Goal: Navigation & Orientation: Find specific page/section

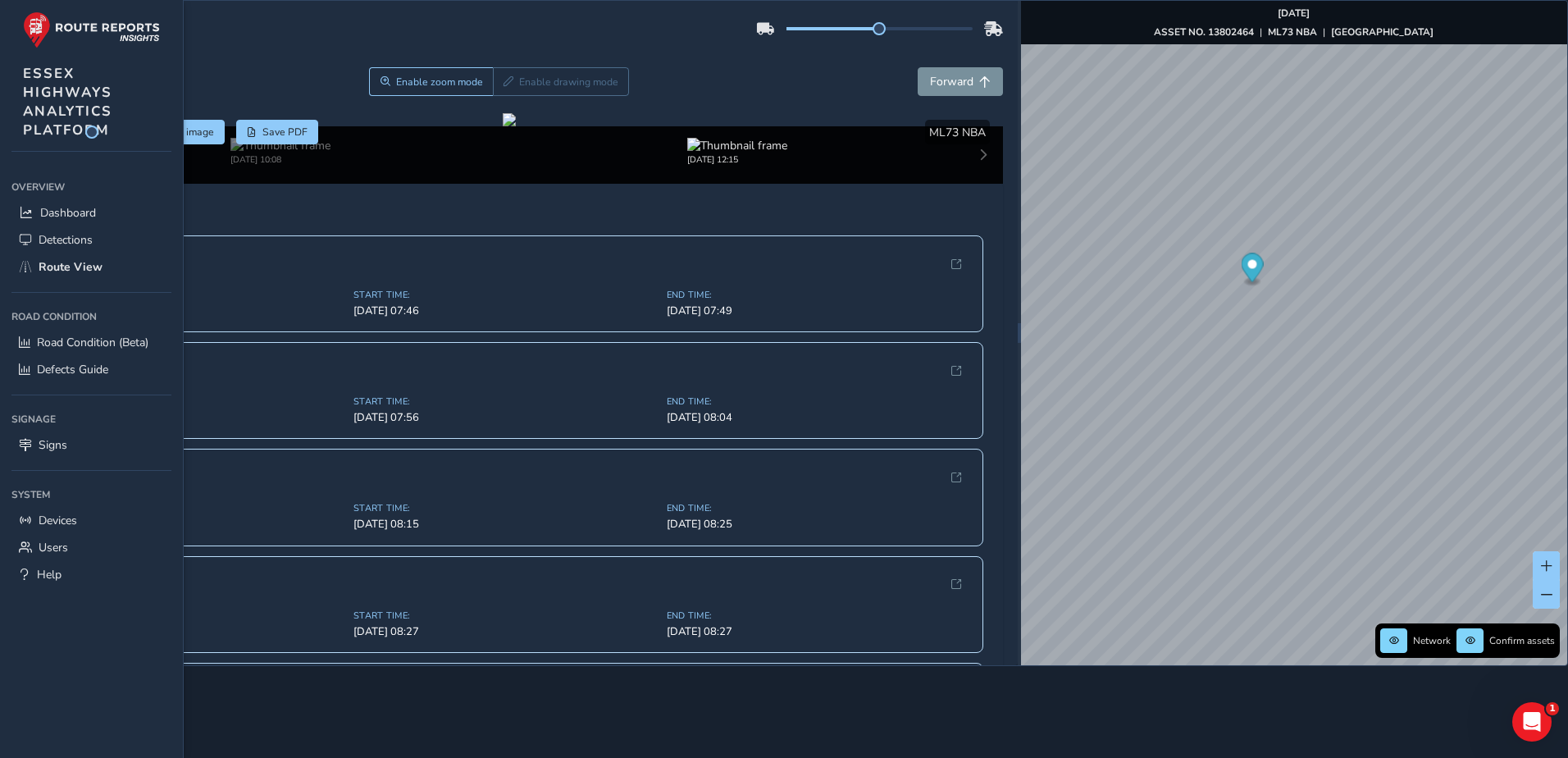
click at [245, 85] on div "Back Enable zoom mode Enable drawing mode Forward" at bounding box center [509, 81] width 988 height 28
click at [55, 257] on link "Route View" at bounding box center [92, 267] width 160 height 27
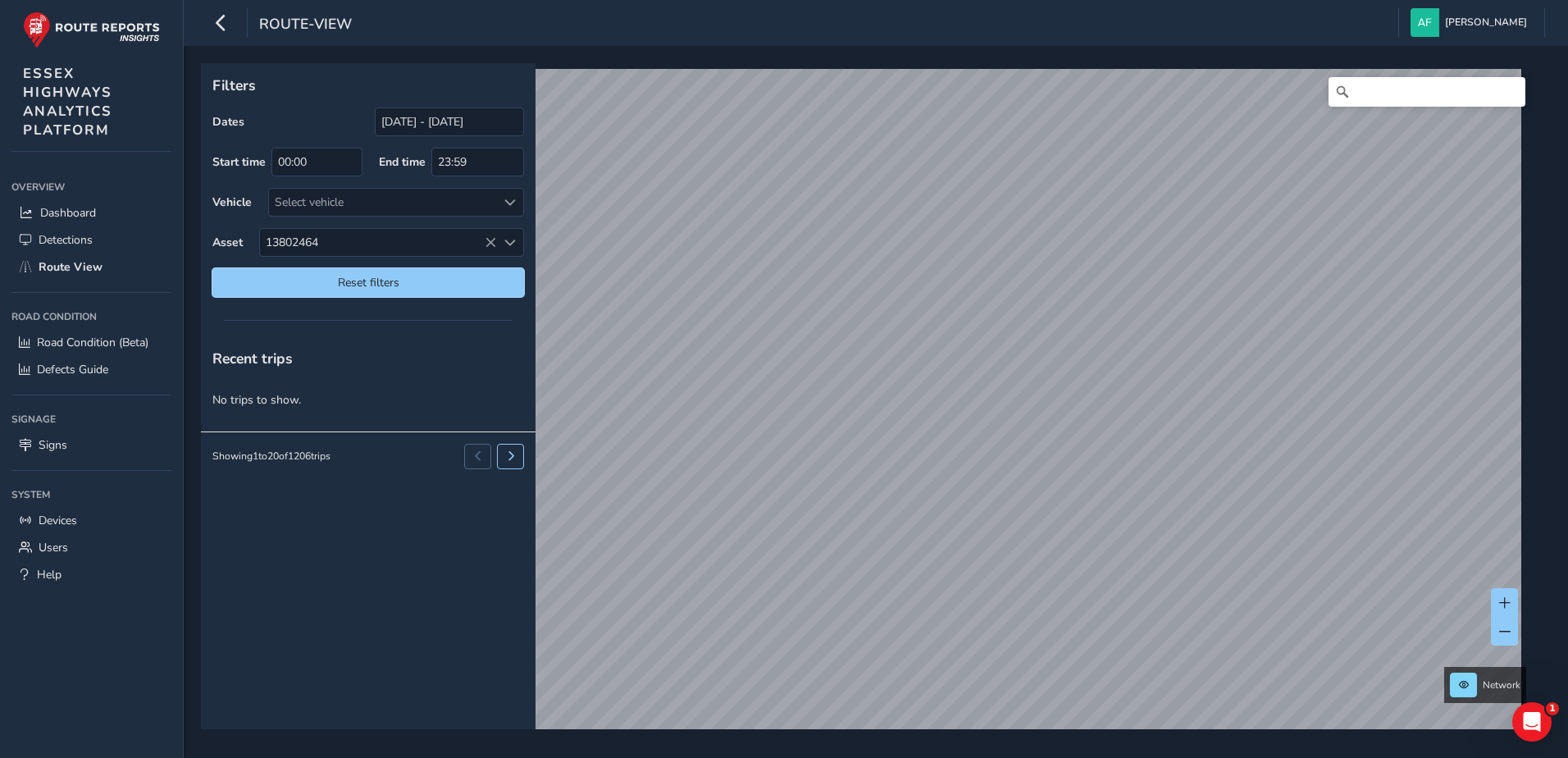
click at [354, 286] on span "Reset filters" at bounding box center [368, 283] width 287 height 16
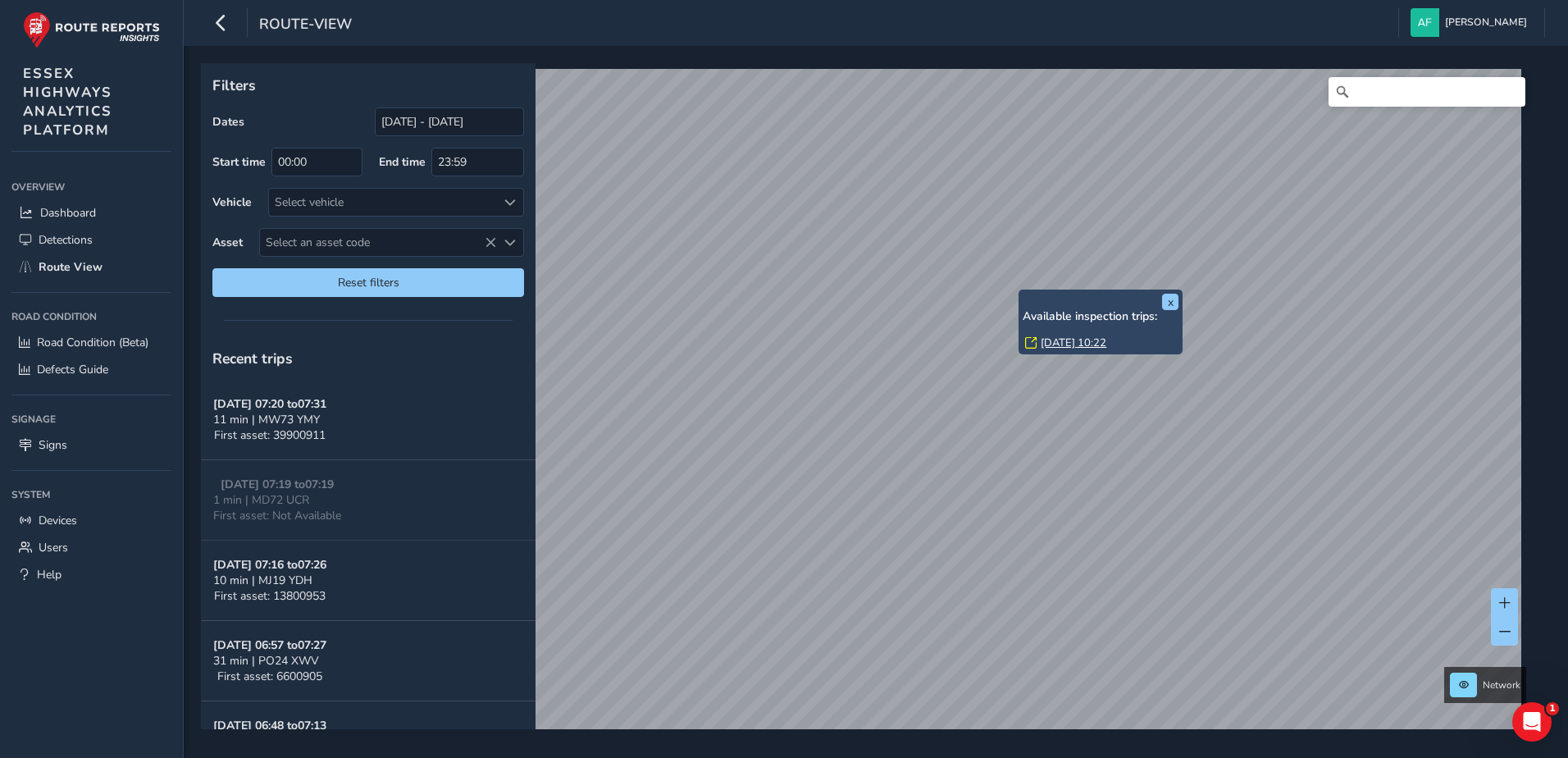
click at [1051, 338] on link "[DATE] 10:22" at bounding box center [1073, 342] width 65 height 15
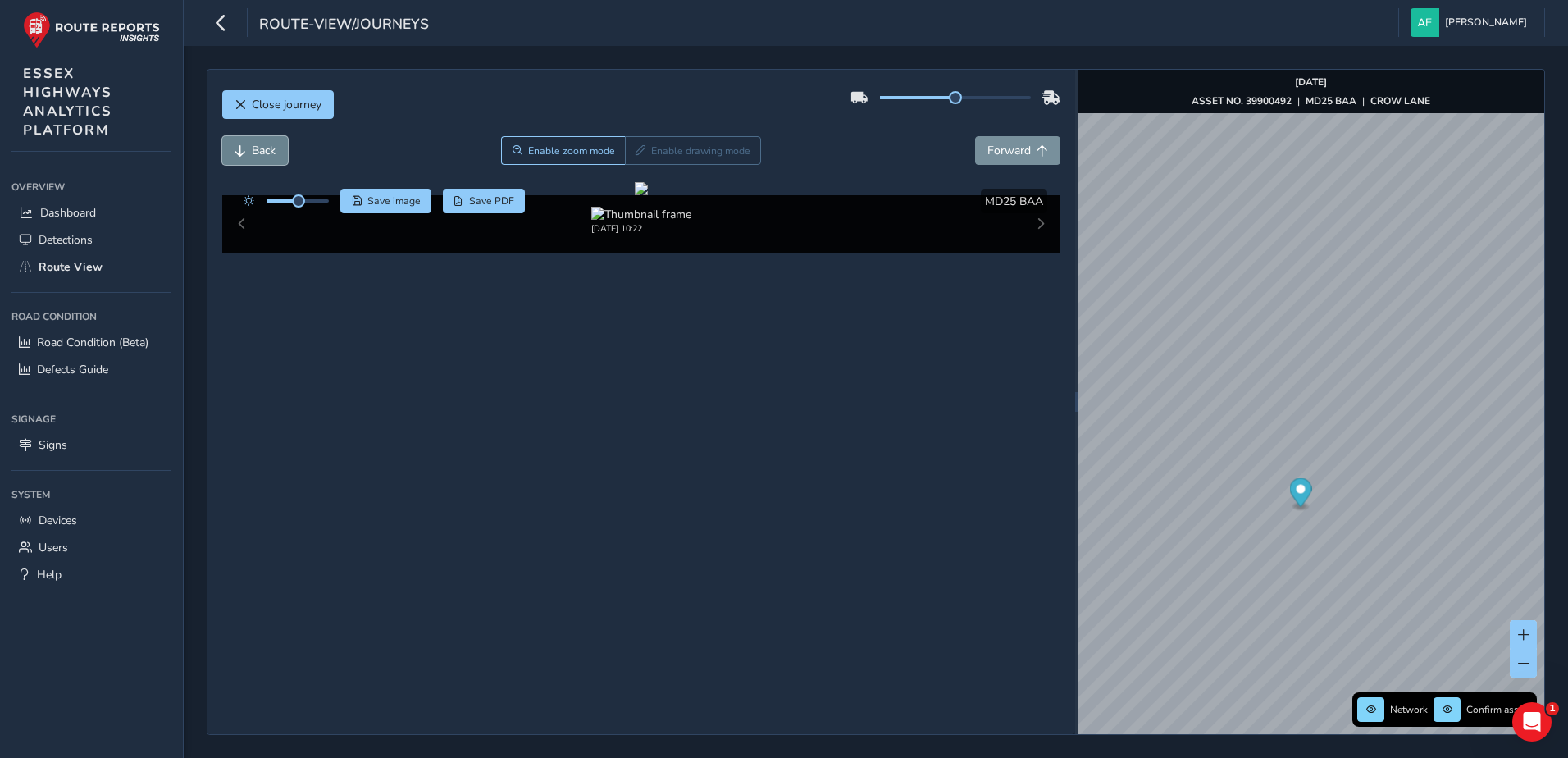
click at [263, 150] on span "Back" at bounding box center [263, 150] width 23 height 16
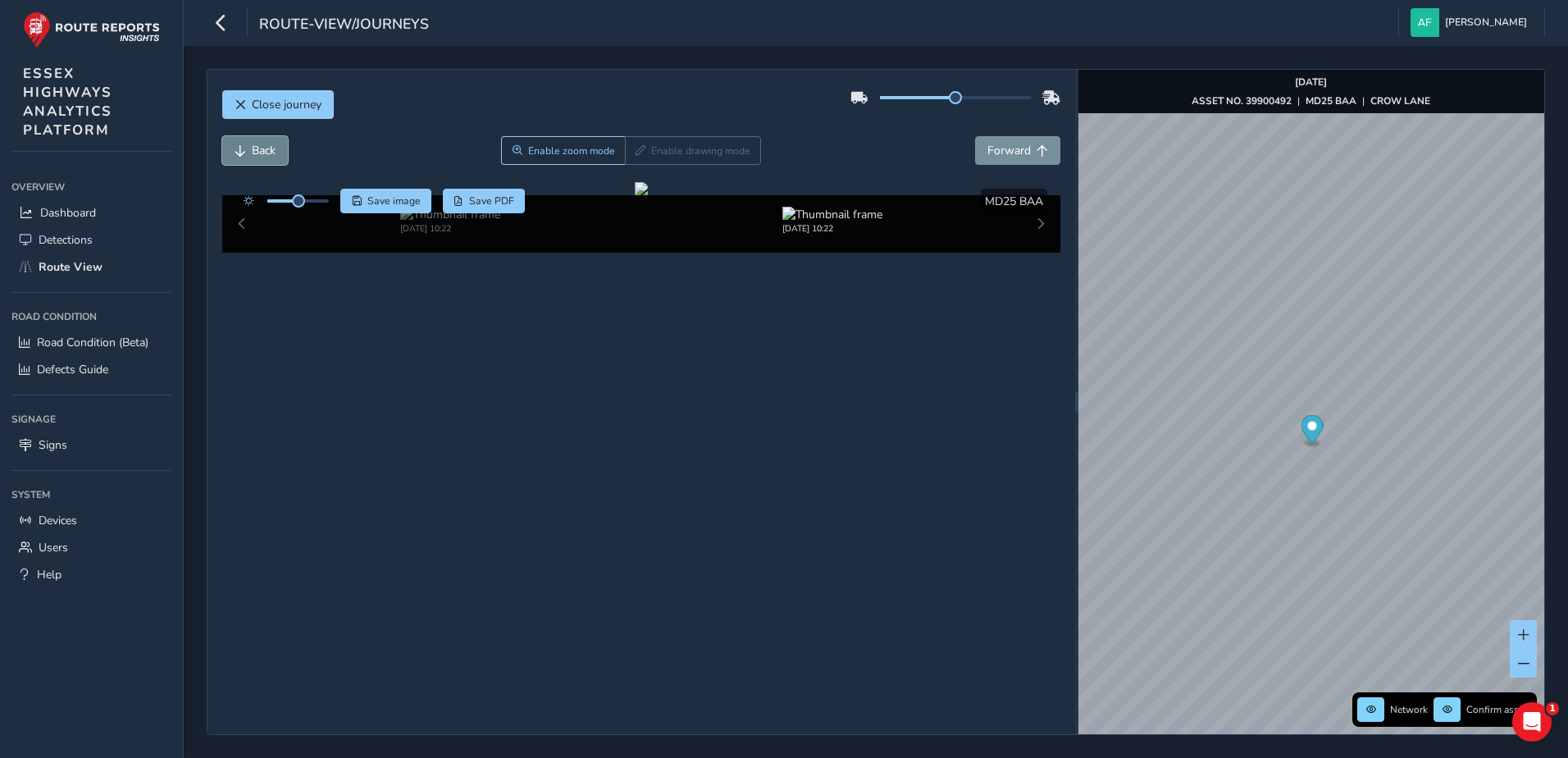
click at [263, 150] on span "Back" at bounding box center [263, 150] width 23 height 16
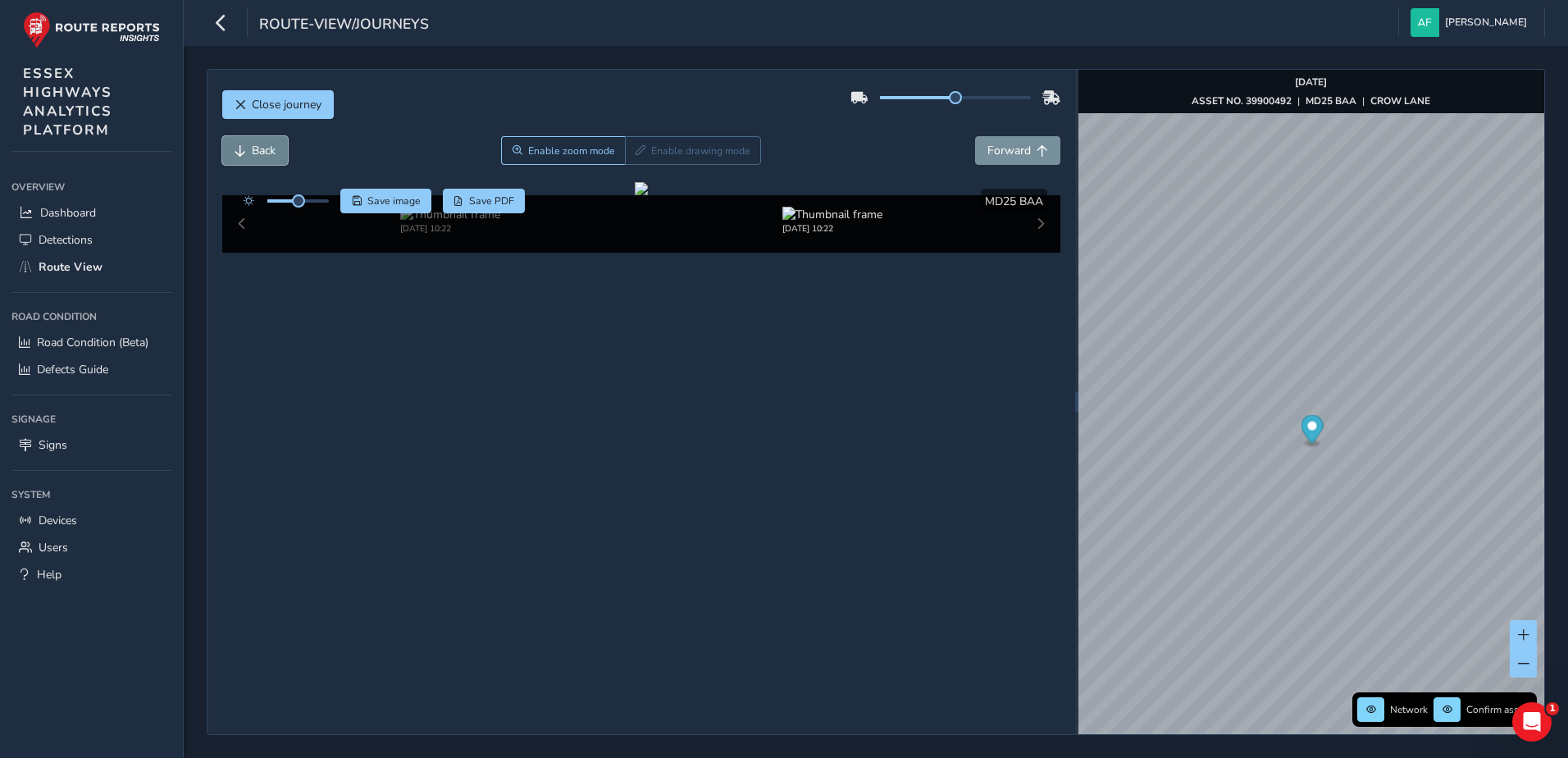
click at [263, 150] on span "Back" at bounding box center [263, 150] width 23 height 16
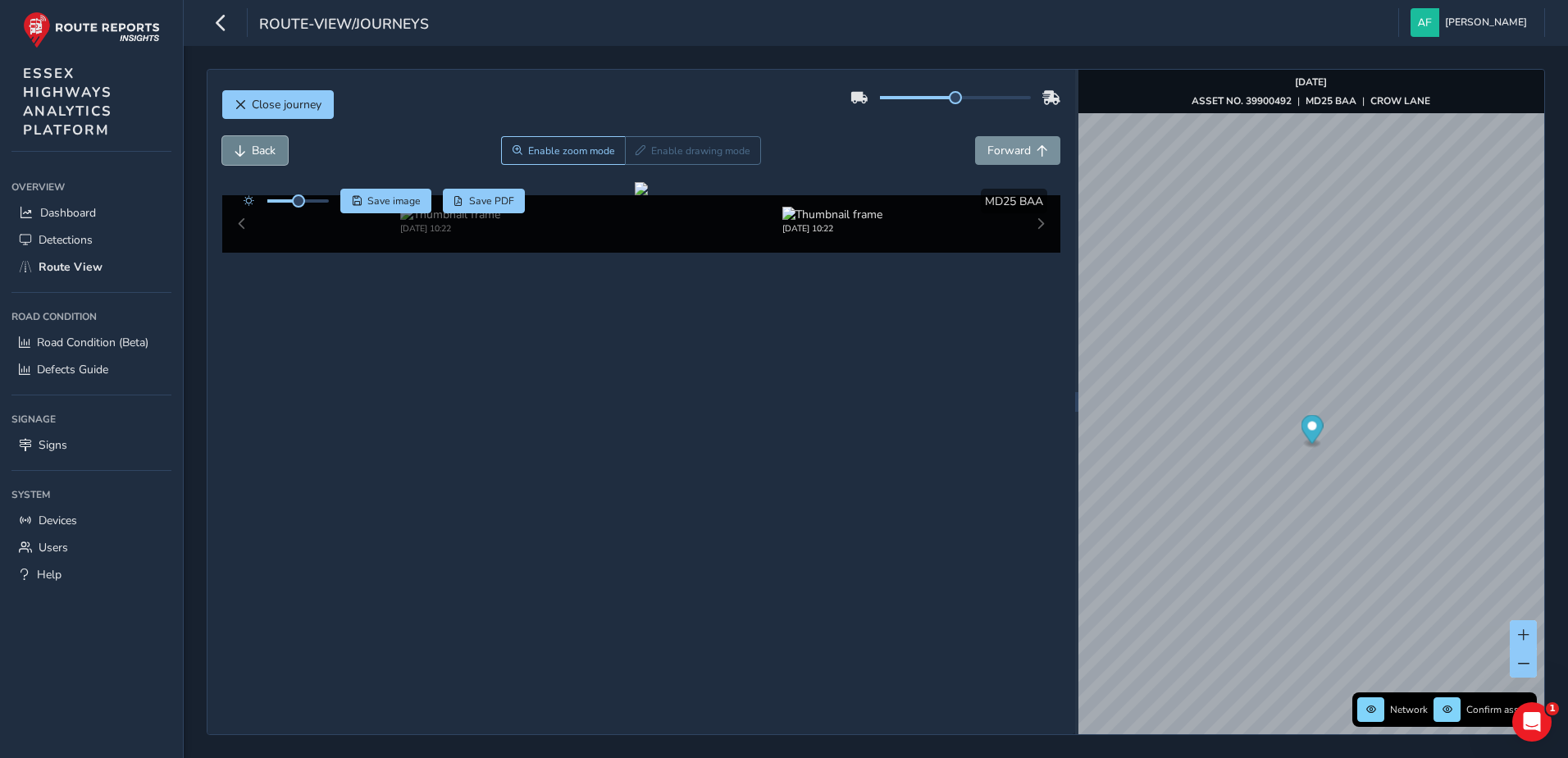
click at [263, 150] on span "Back" at bounding box center [263, 150] width 23 height 16
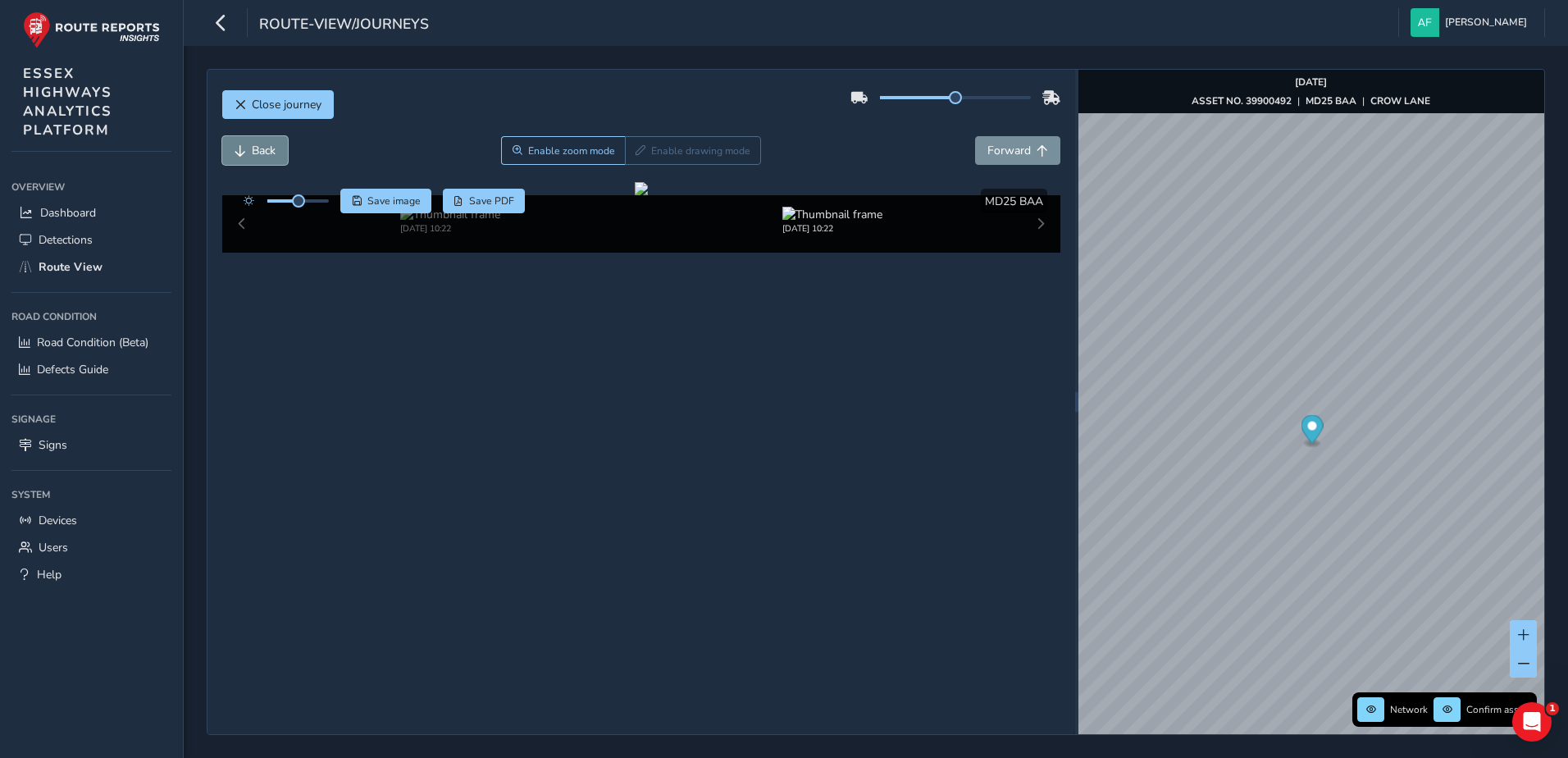
click at [263, 150] on span "Back" at bounding box center [263, 150] width 23 height 16
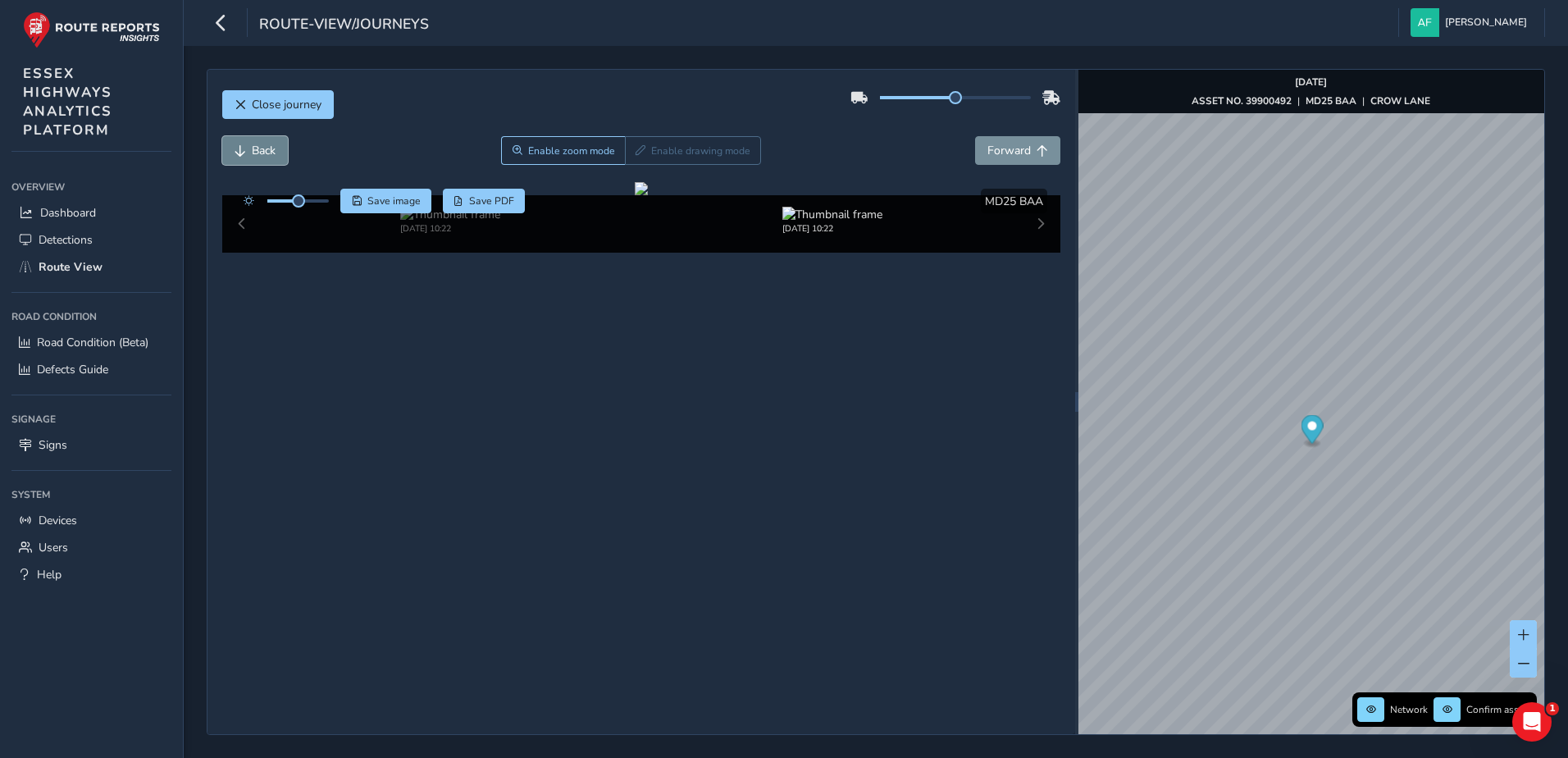
click at [263, 150] on span "Back" at bounding box center [263, 150] width 23 height 16
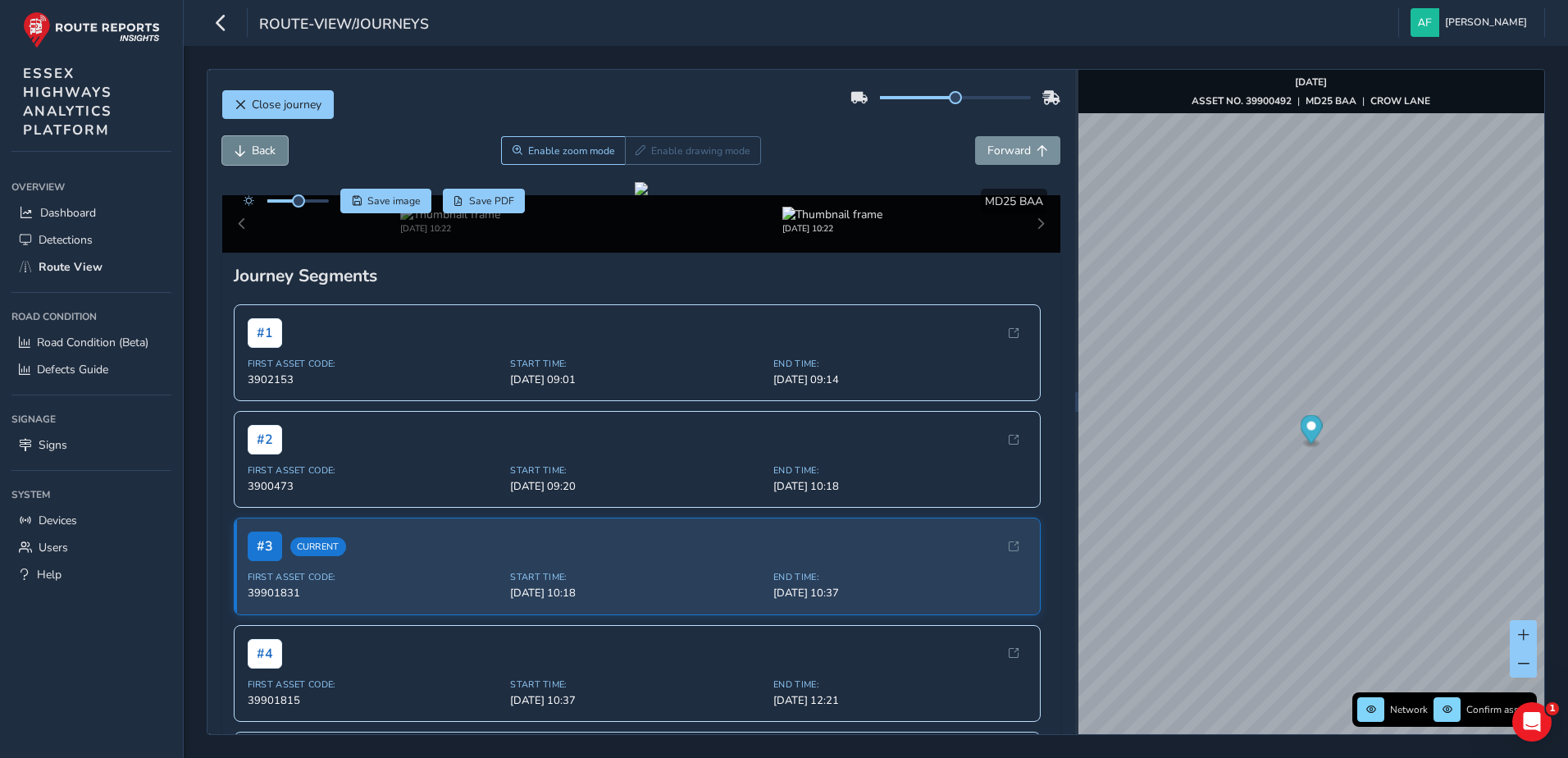
click at [263, 150] on span "Back" at bounding box center [263, 150] width 23 height 16
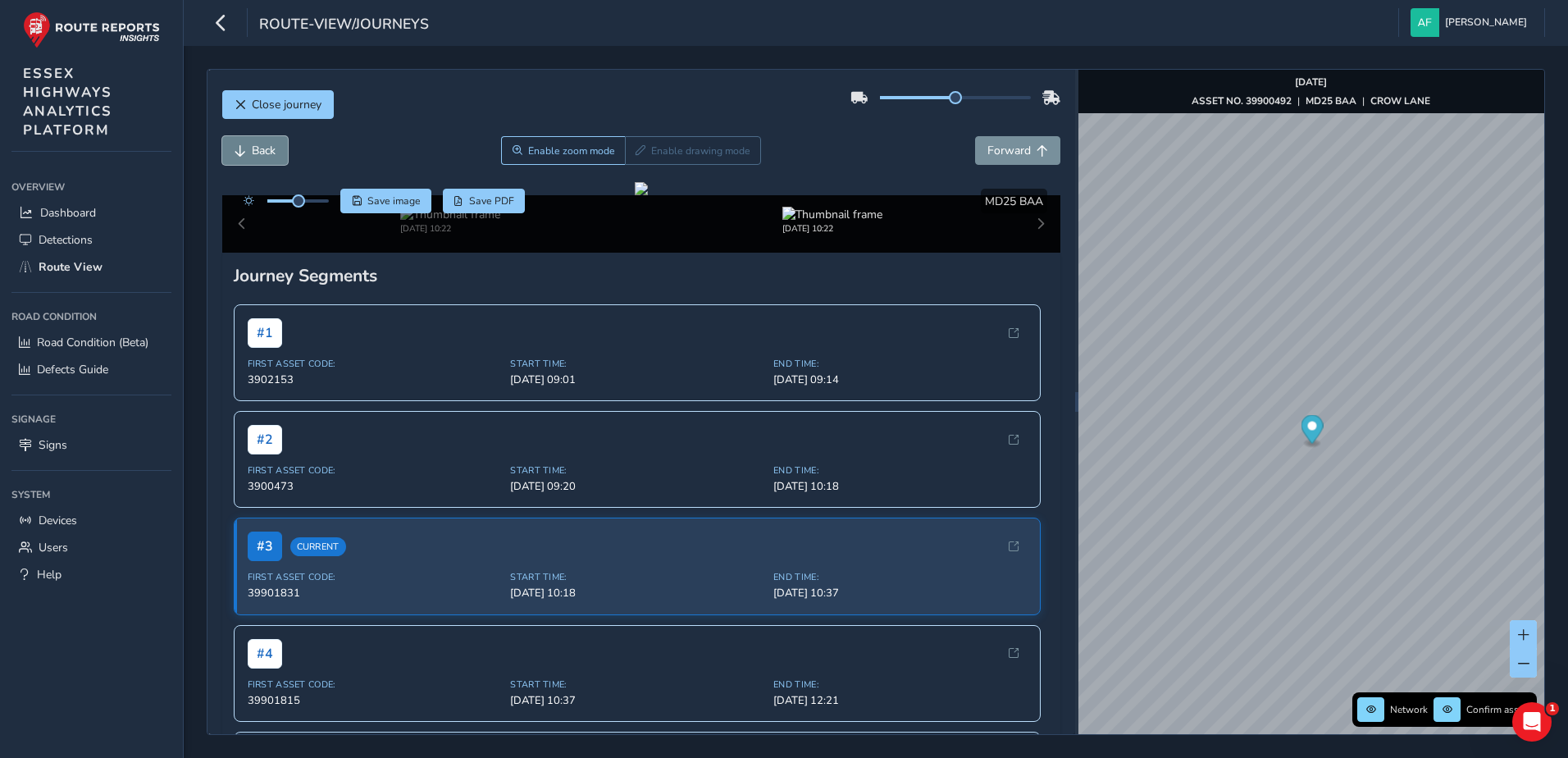
click at [263, 150] on span "Back" at bounding box center [263, 150] width 23 height 16
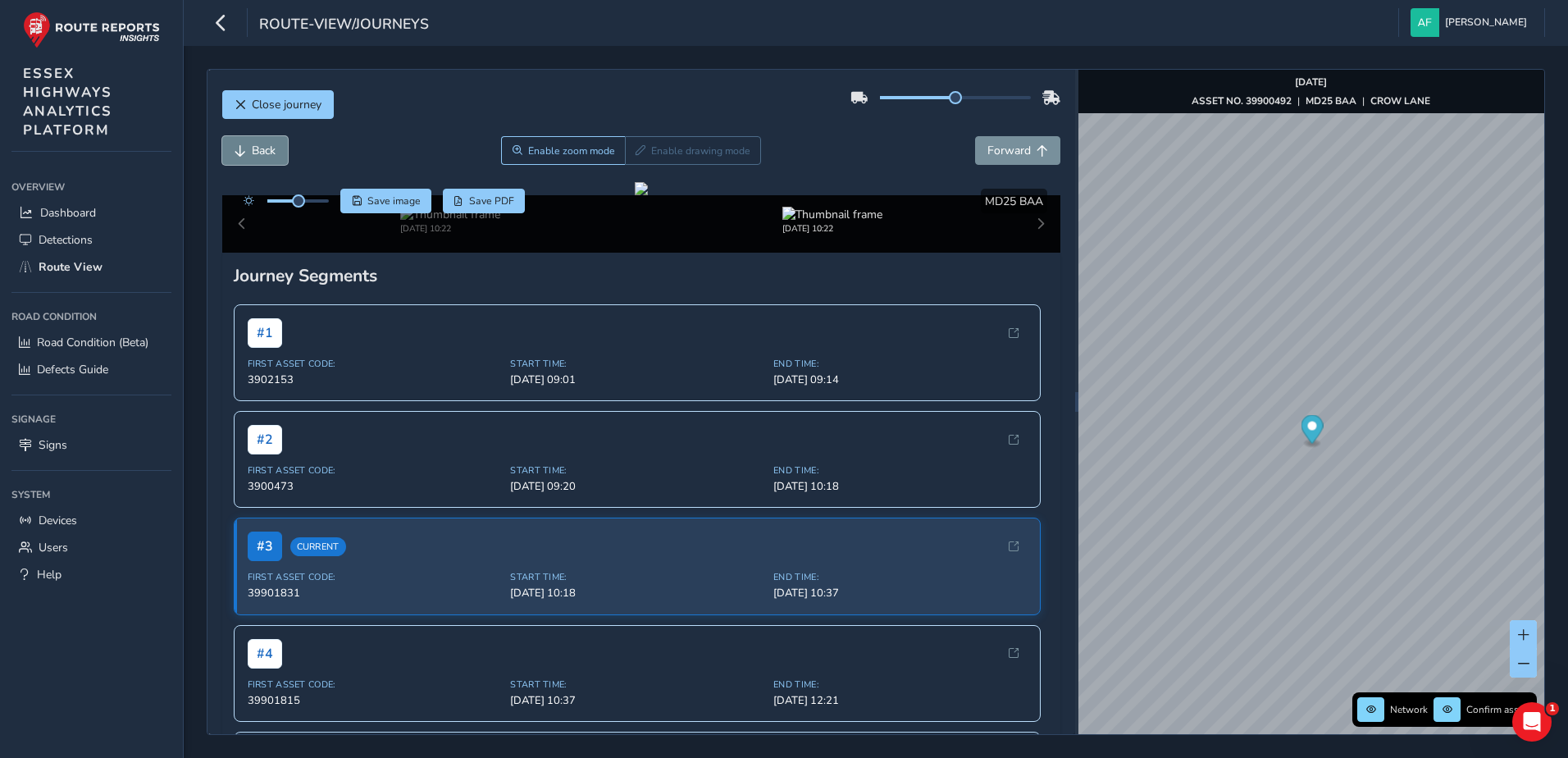
click at [263, 150] on span "Back" at bounding box center [263, 150] width 23 height 16
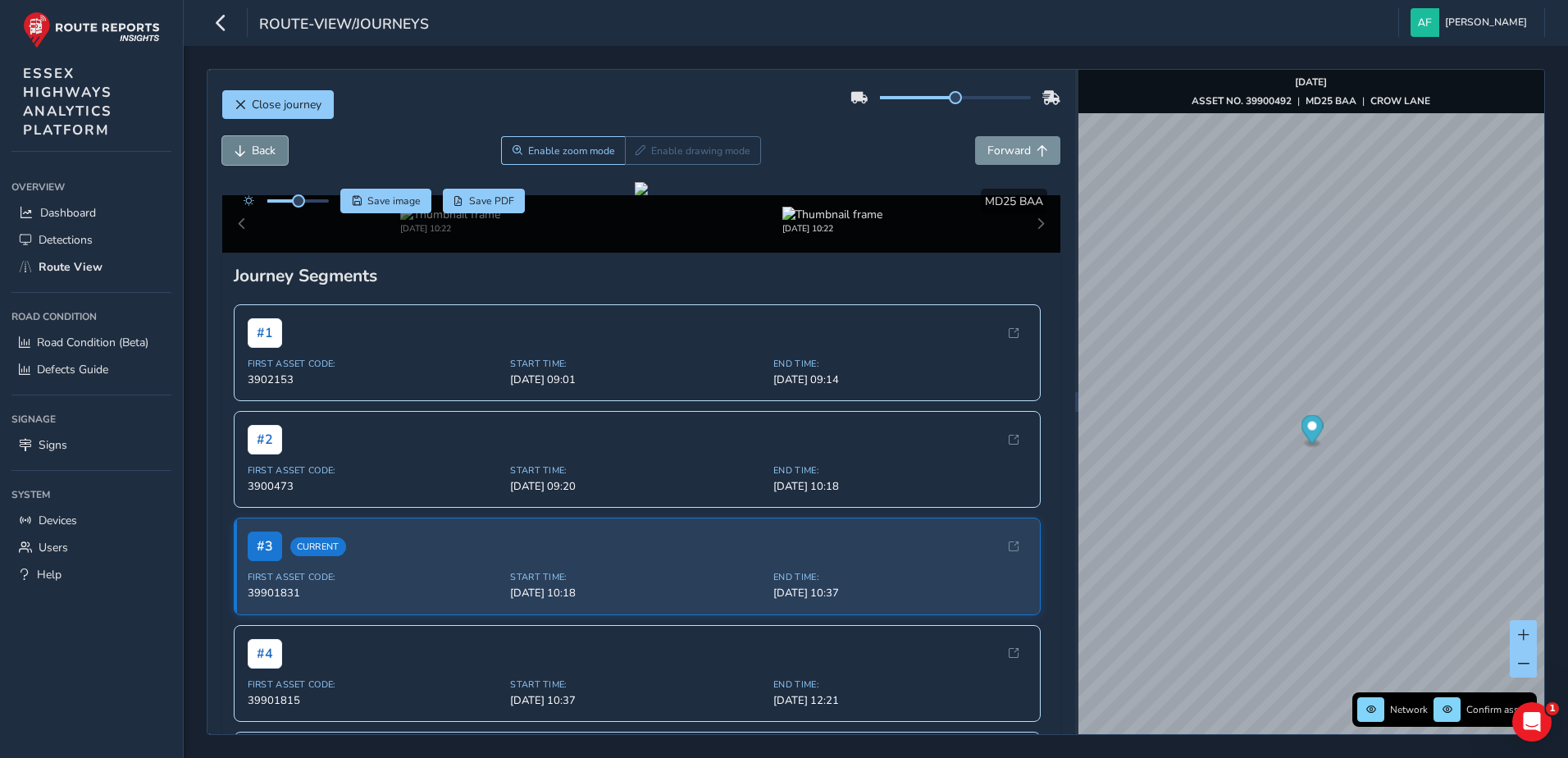
click at [263, 150] on span "Back" at bounding box center [263, 150] width 23 height 16
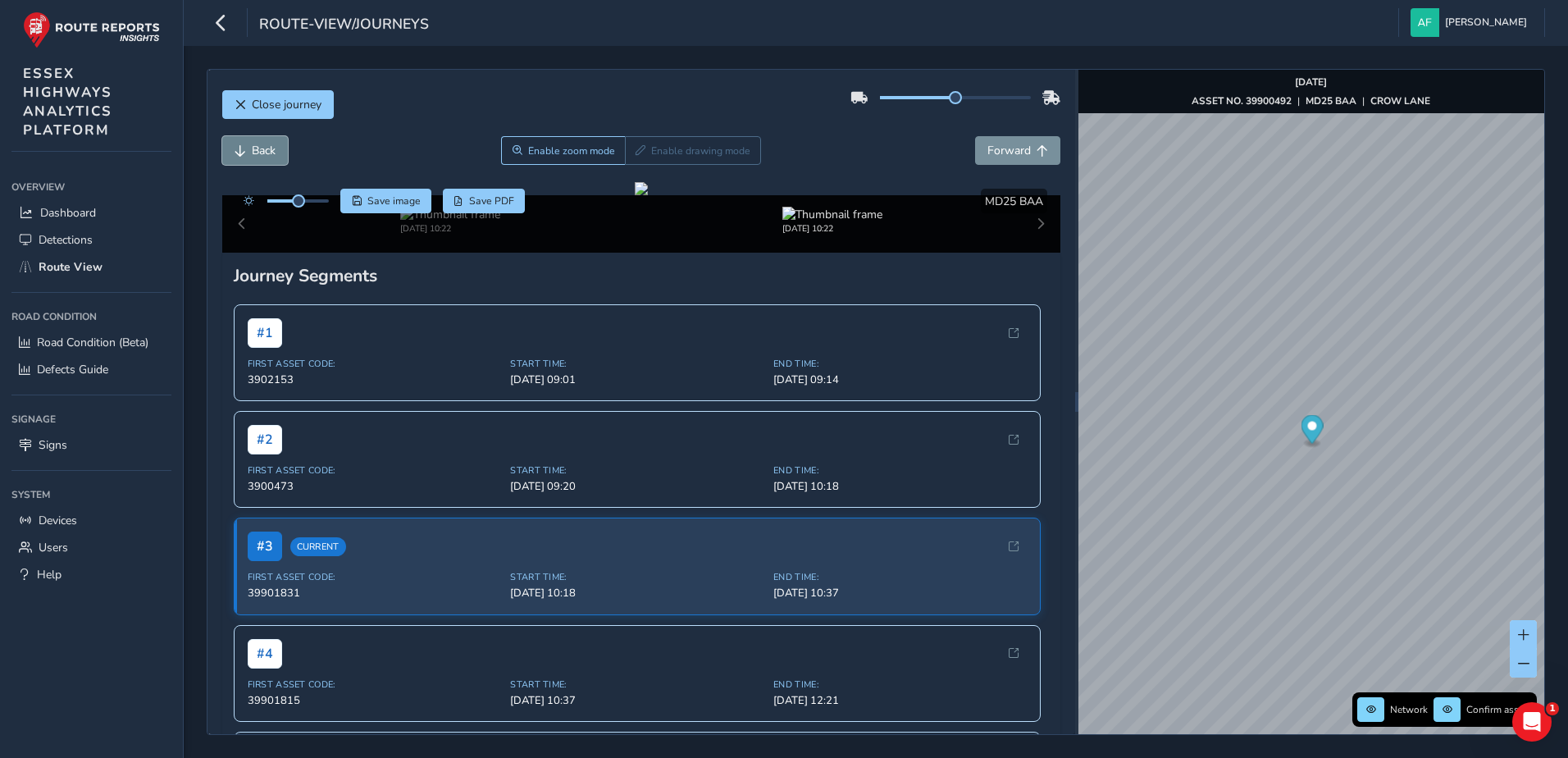
click at [263, 150] on span "Back" at bounding box center [263, 150] width 23 height 16
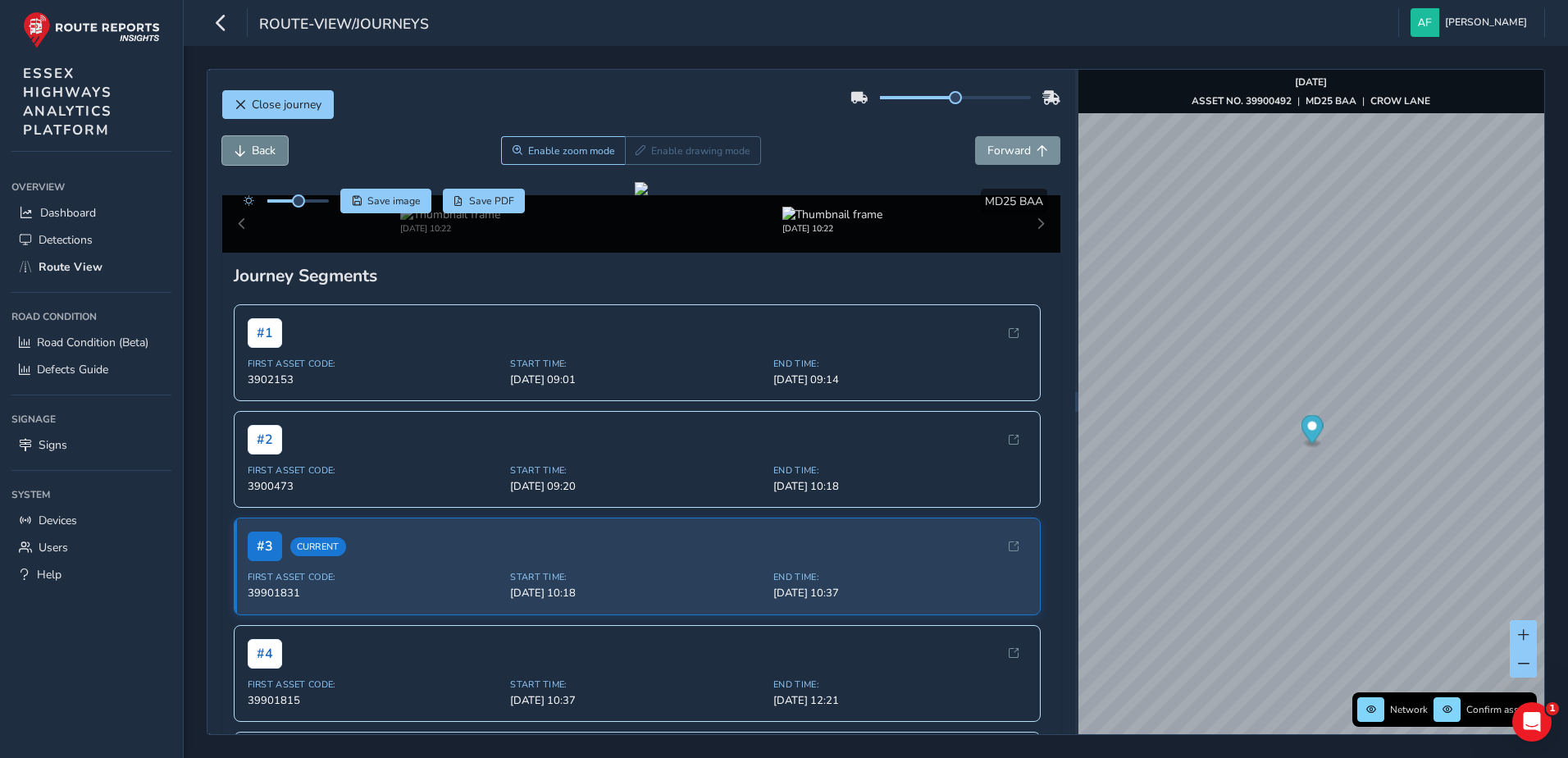
click at [263, 150] on span "Back" at bounding box center [263, 150] width 23 height 16
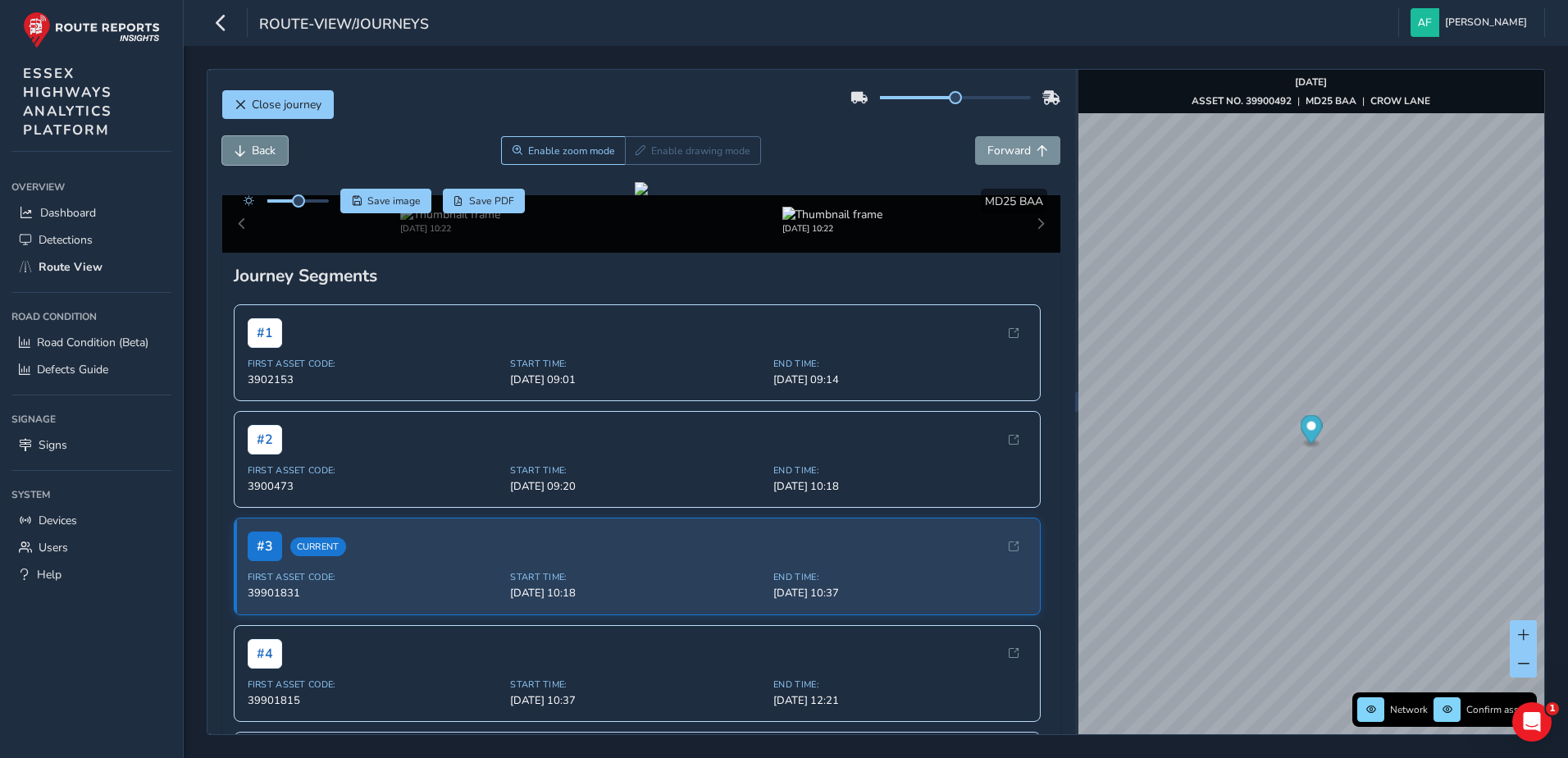
click at [263, 150] on span "Back" at bounding box center [263, 150] width 23 height 16
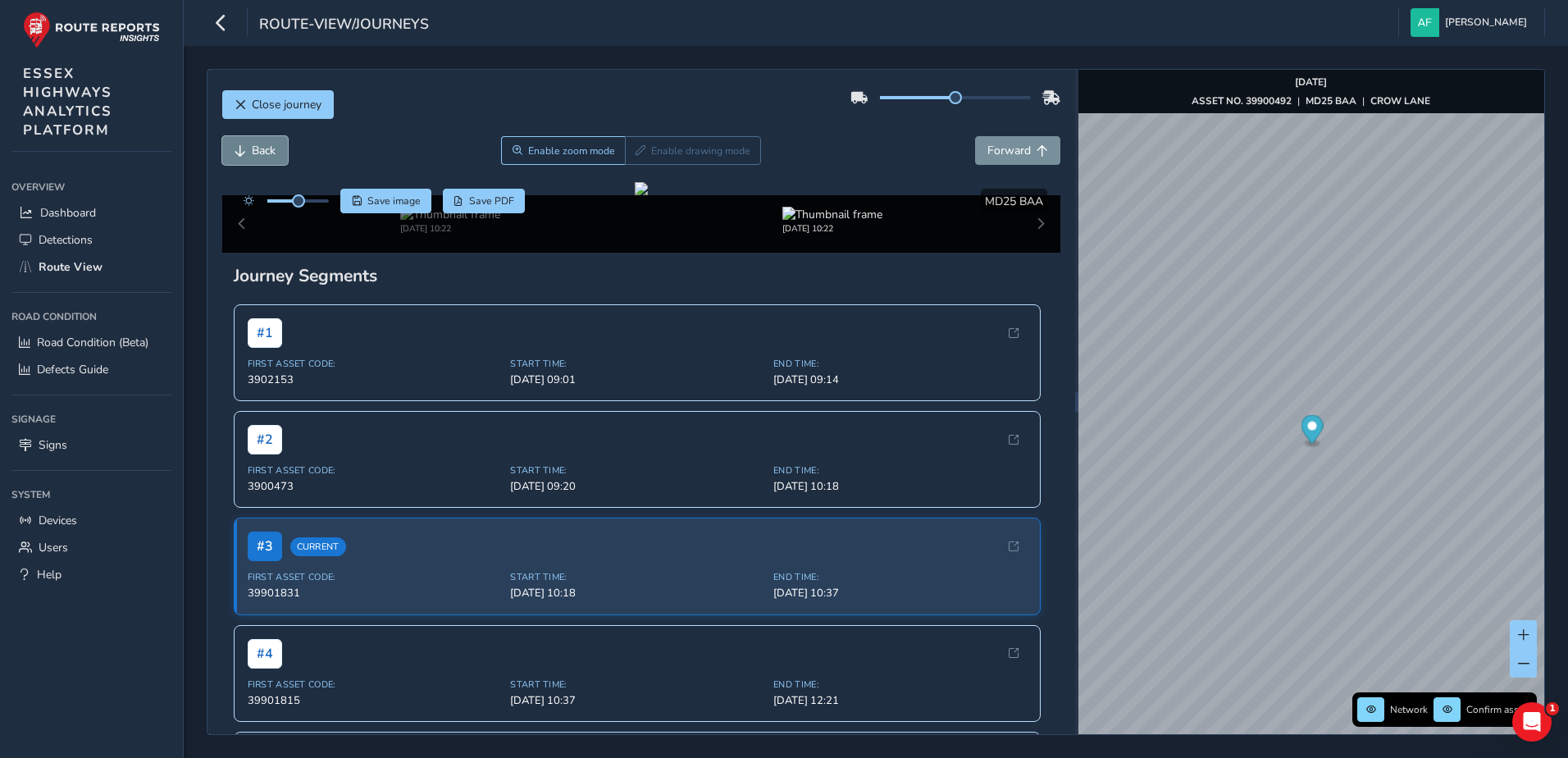
click at [263, 150] on span "Back" at bounding box center [263, 150] width 23 height 16
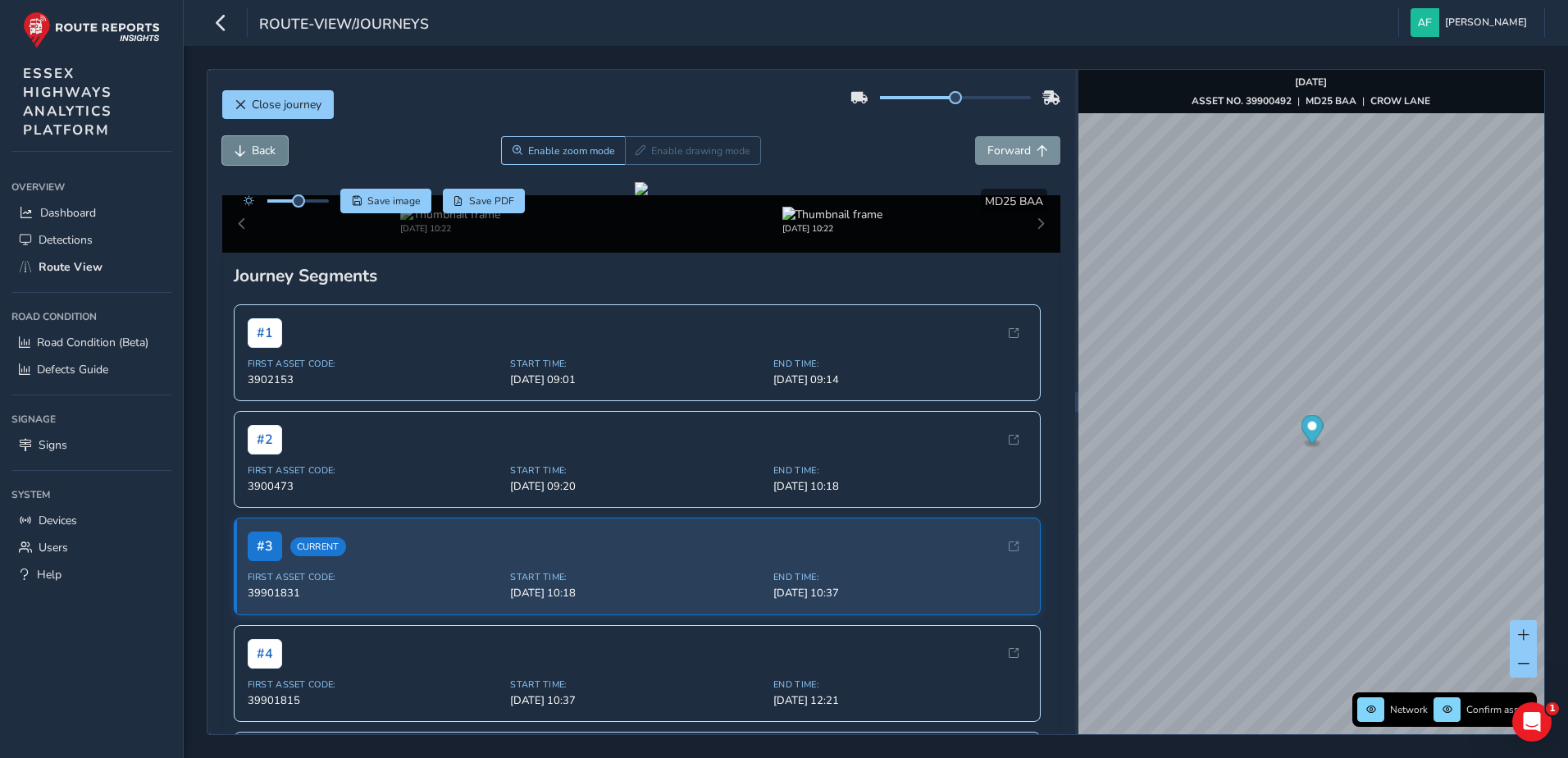
click at [263, 150] on span "Back" at bounding box center [263, 150] width 23 height 16
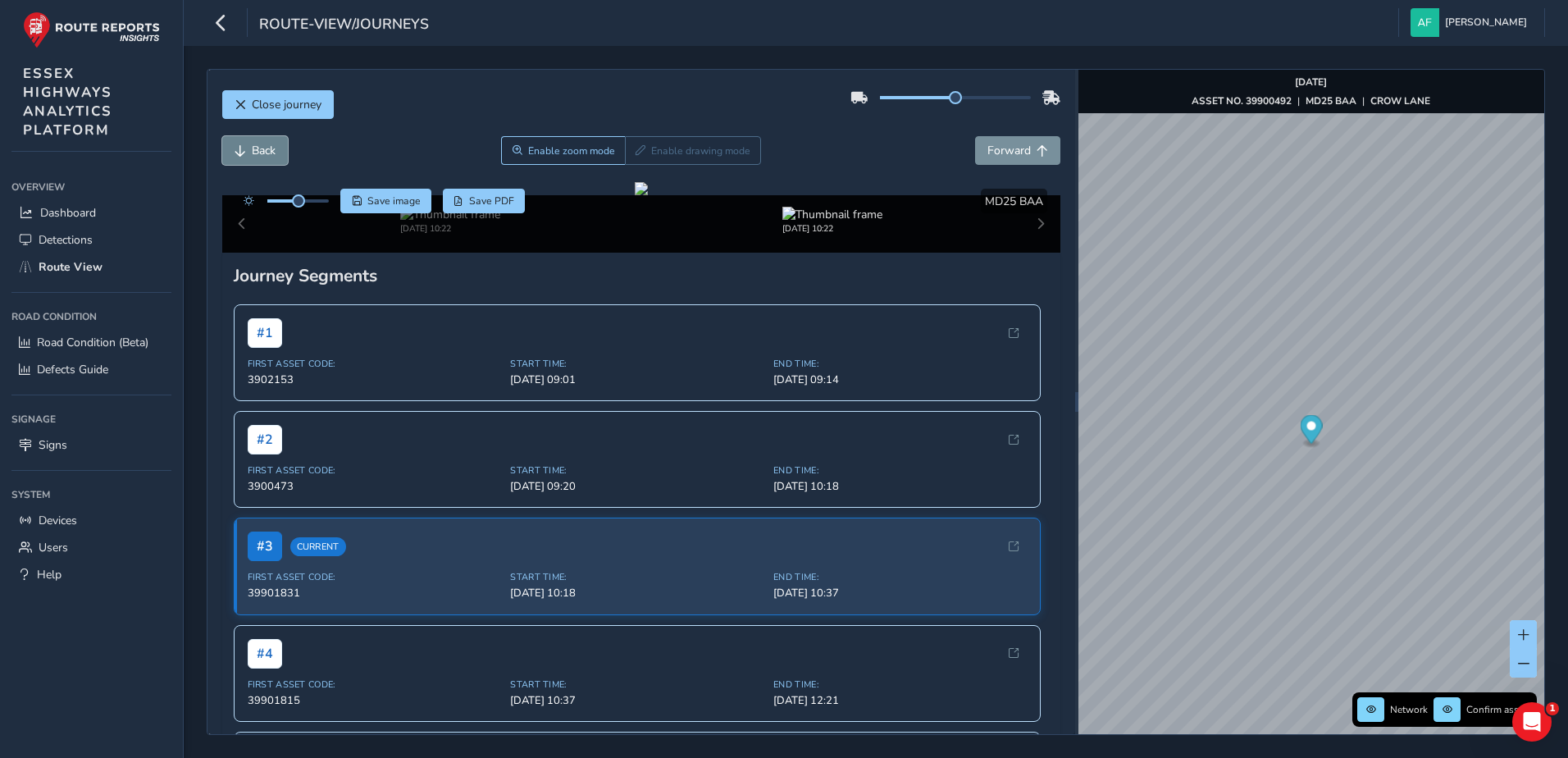
click at [263, 150] on span "Back" at bounding box center [263, 150] width 23 height 16
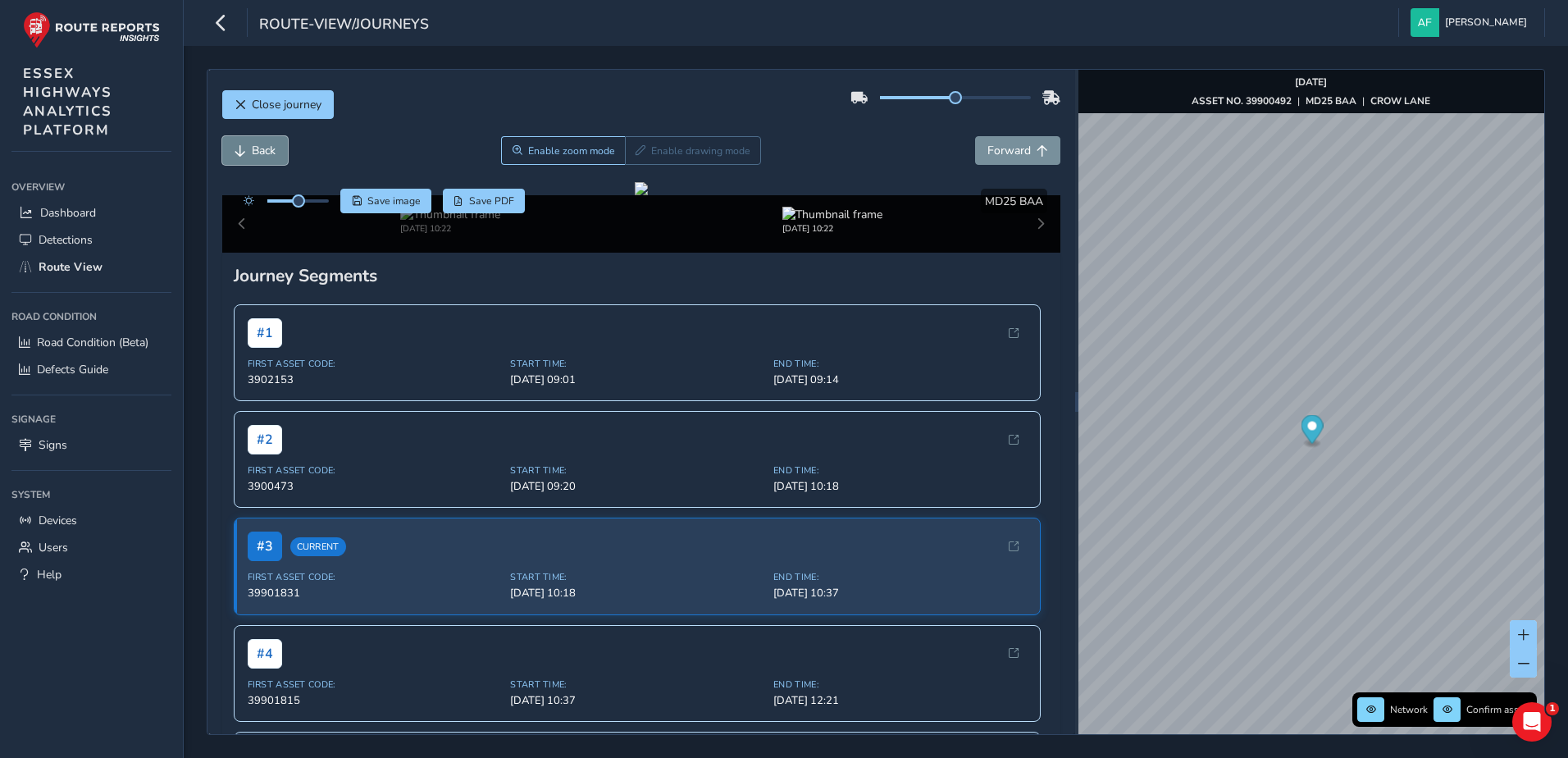
click at [263, 150] on span "Back" at bounding box center [263, 150] width 23 height 16
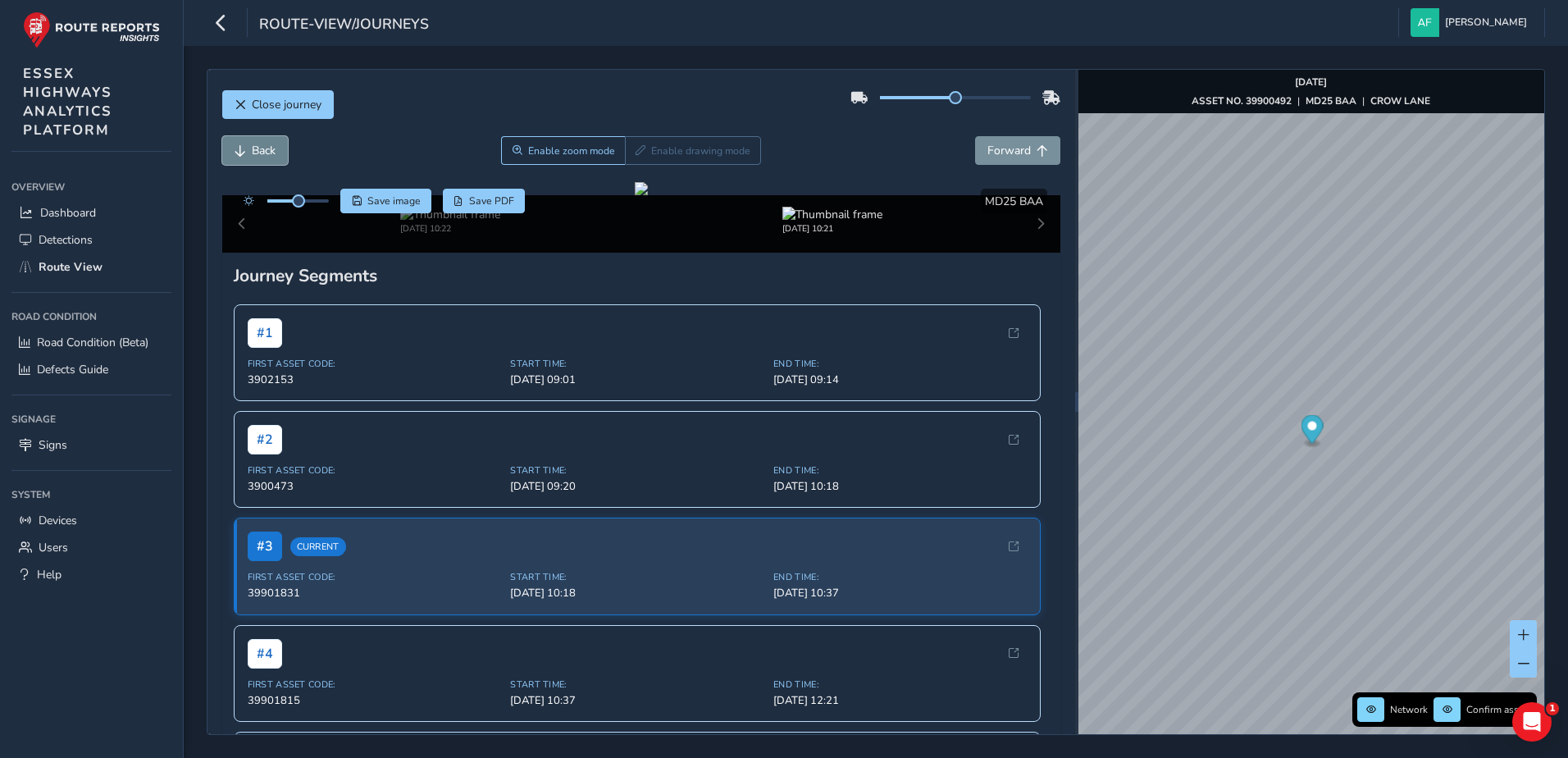
click at [263, 150] on span "Back" at bounding box center [263, 150] width 23 height 16
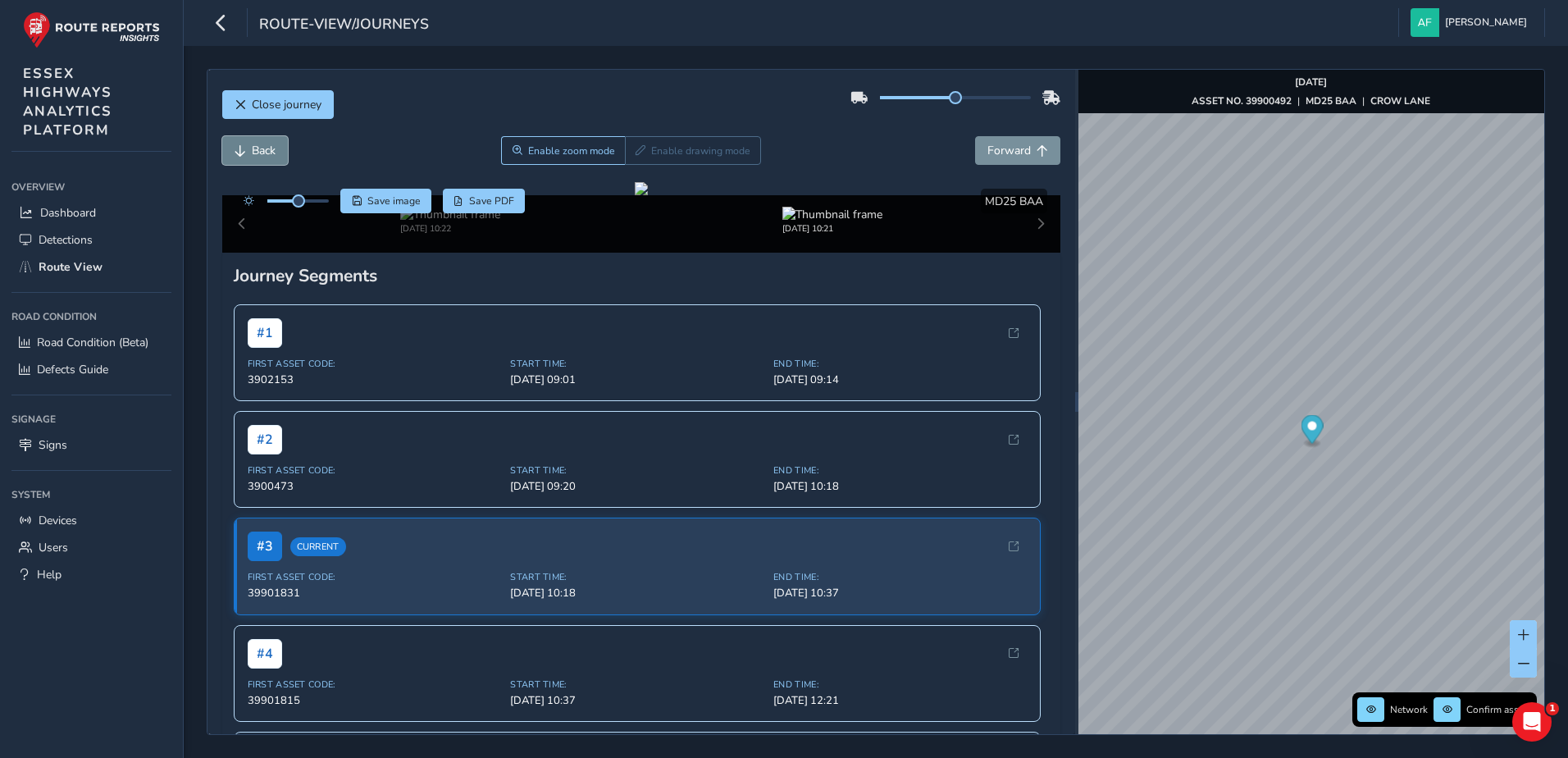
click at [263, 150] on span "Back" at bounding box center [263, 150] width 23 height 16
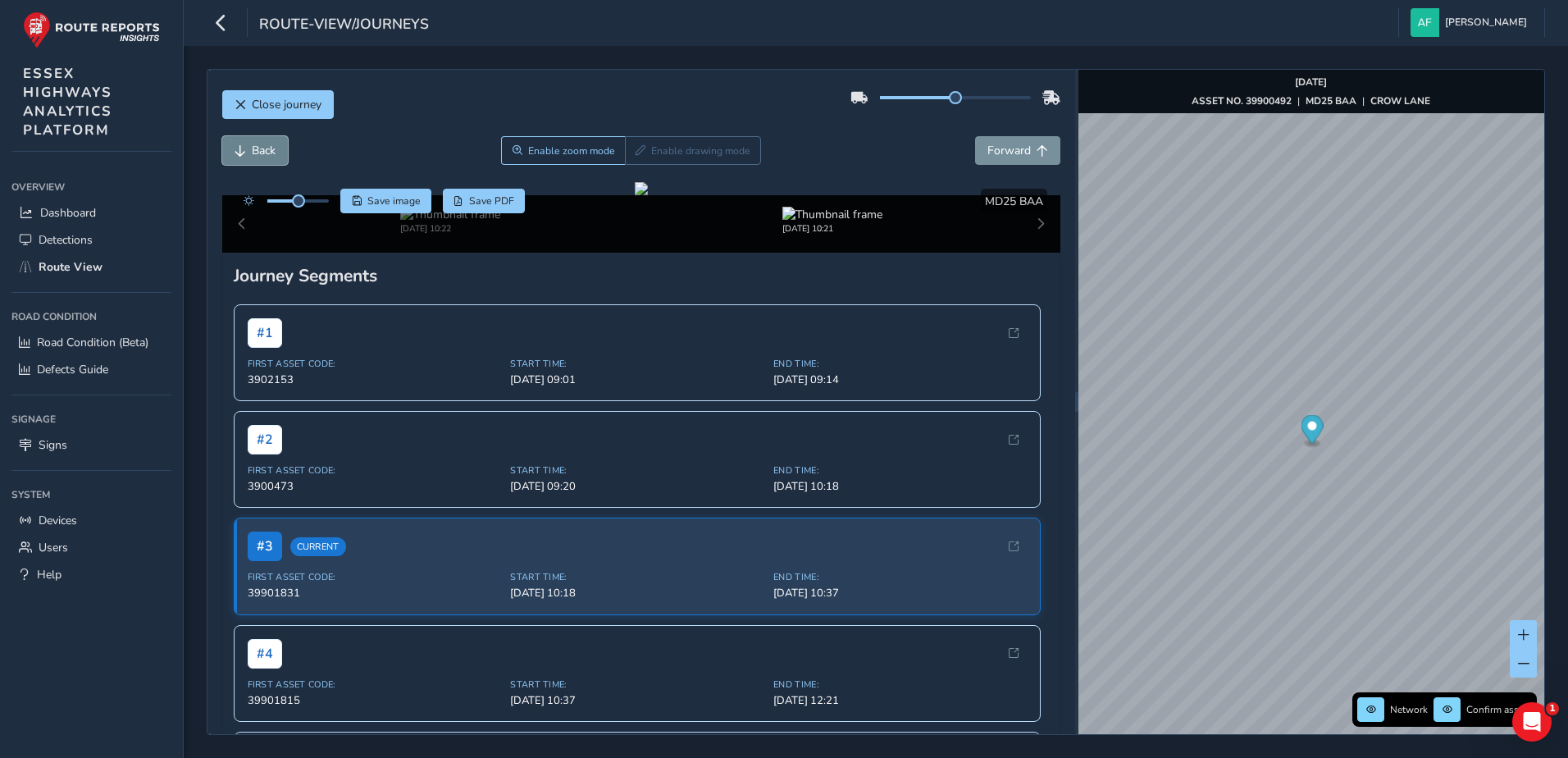
click at [263, 150] on span "Back" at bounding box center [263, 150] width 23 height 16
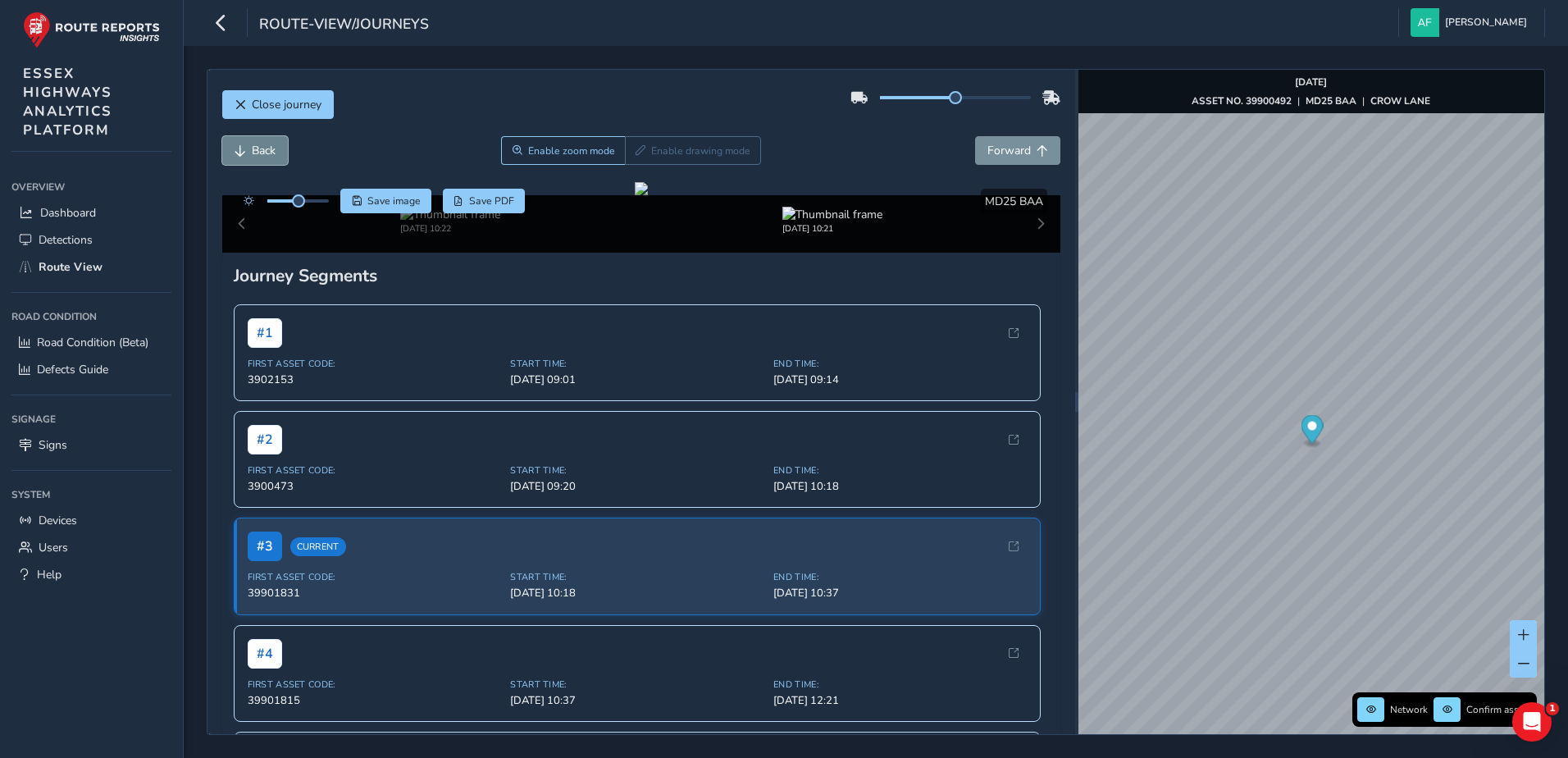
click at [263, 150] on span "Back" at bounding box center [263, 150] width 23 height 16
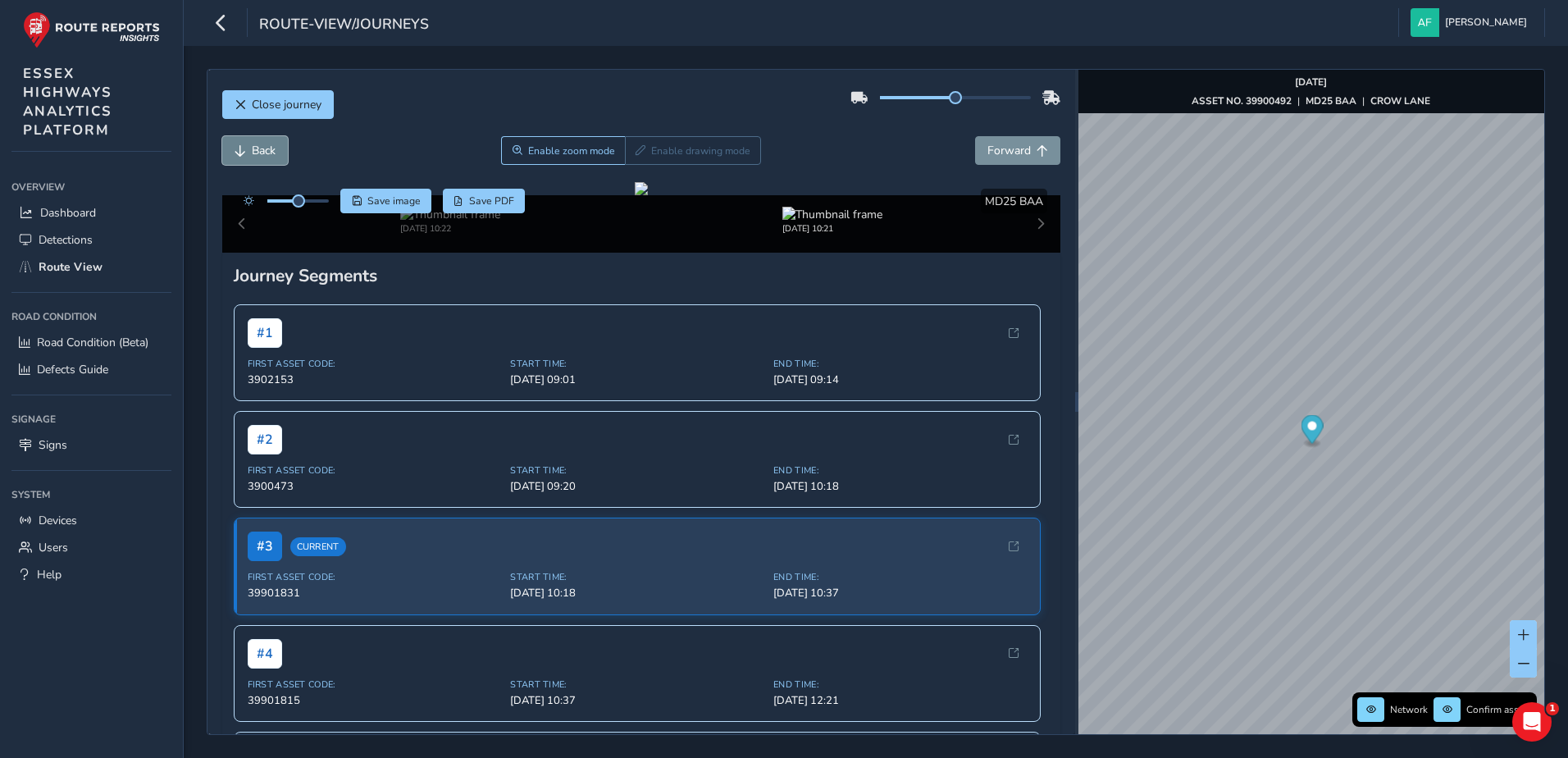
click at [263, 150] on span "Back" at bounding box center [263, 150] width 23 height 16
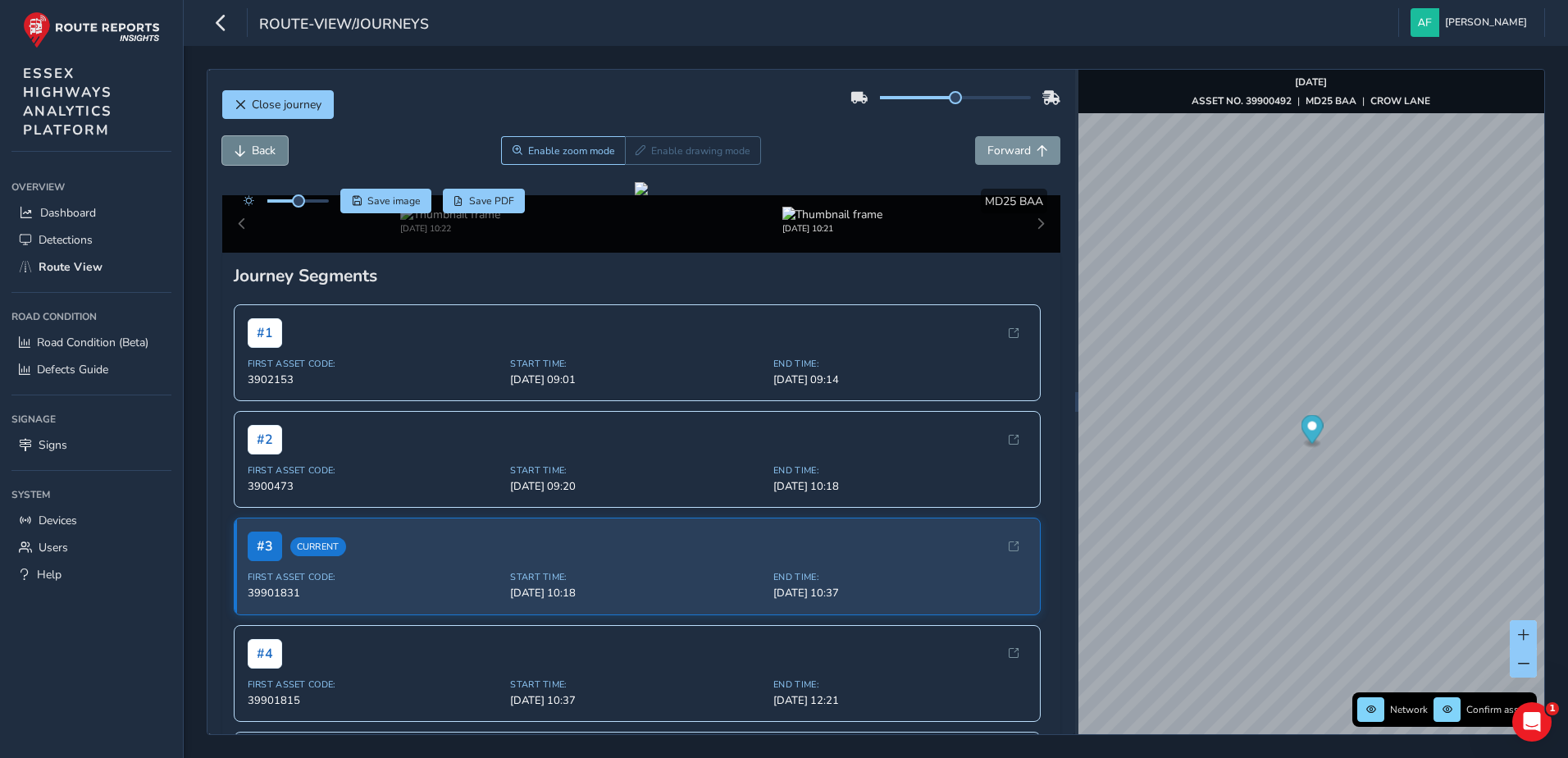
click at [263, 150] on span "Back" at bounding box center [263, 150] width 23 height 16
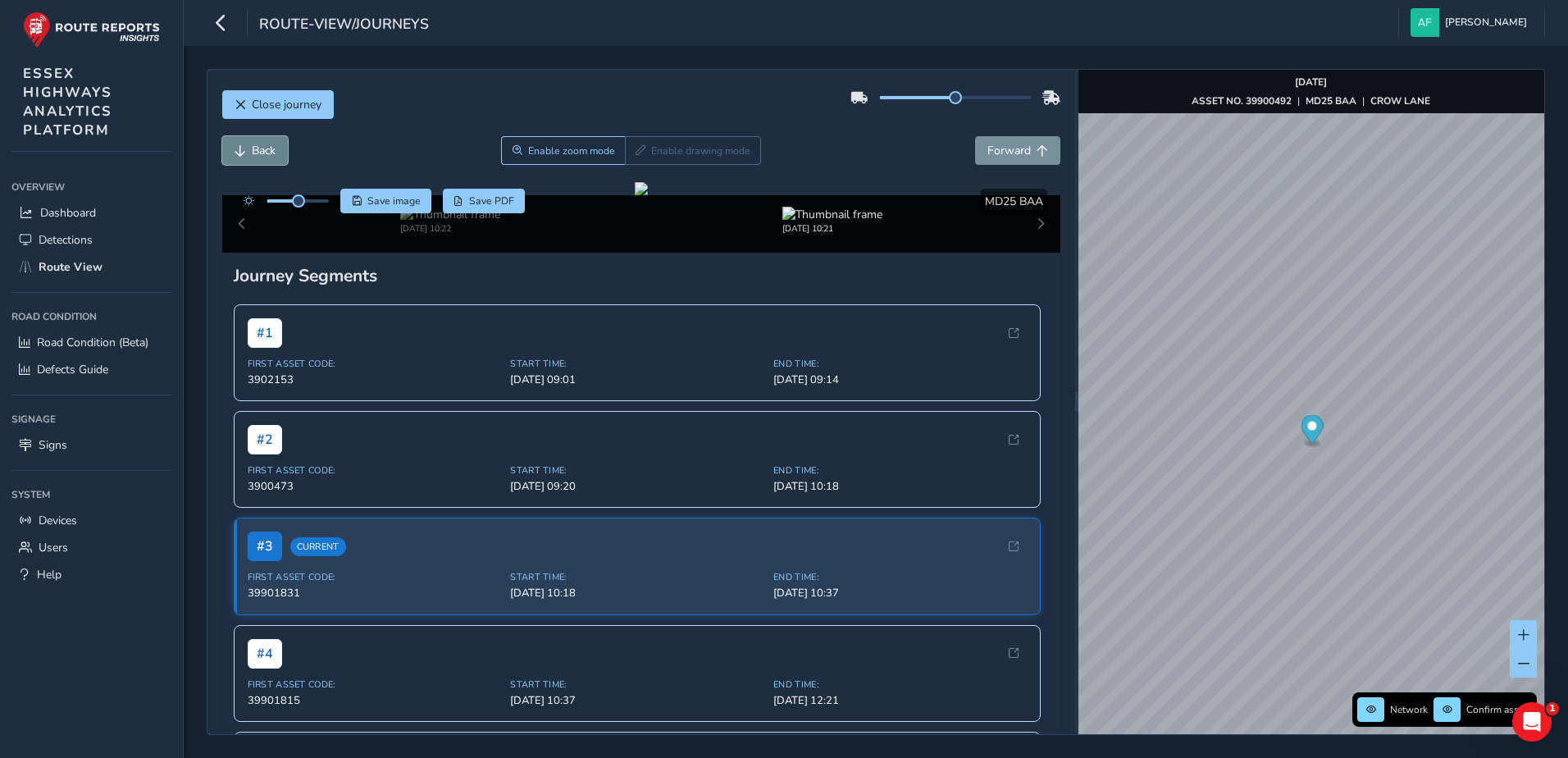
click at [263, 150] on span "Back" at bounding box center [263, 150] width 23 height 16
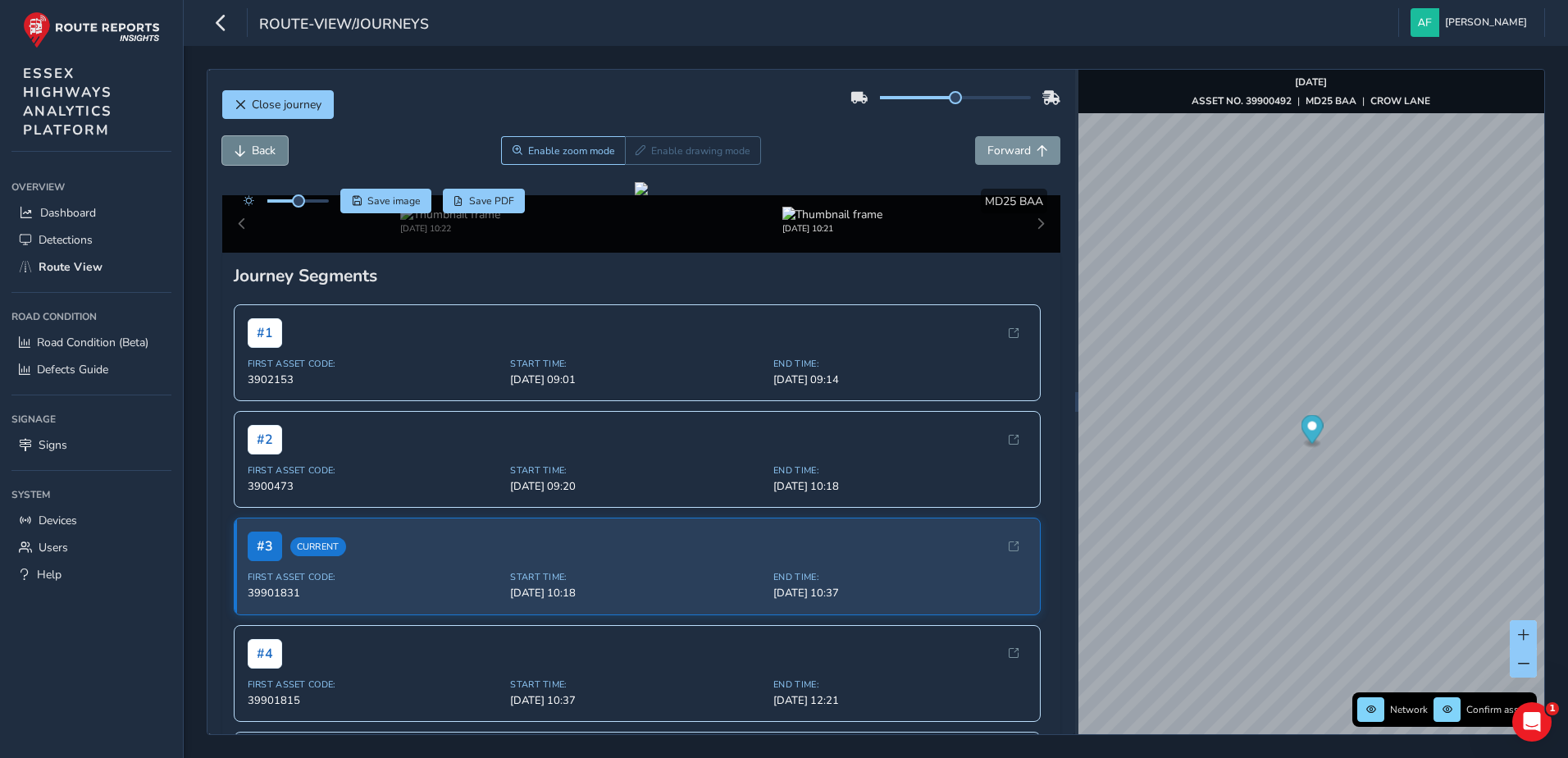
click at [263, 150] on span "Back" at bounding box center [263, 150] width 23 height 16
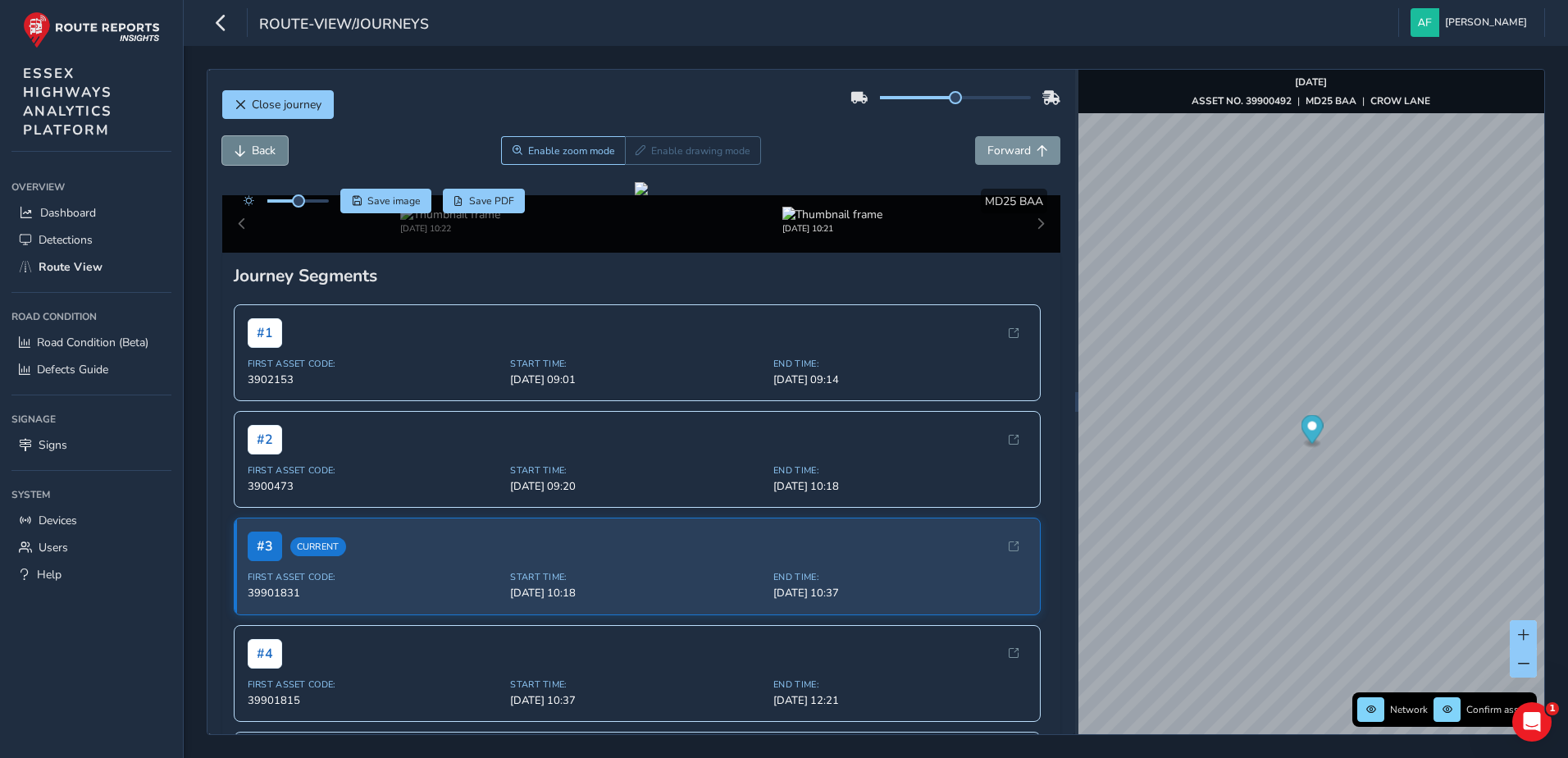
click at [263, 150] on span "Back" at bounding box center [263, 150] width 23 height 16
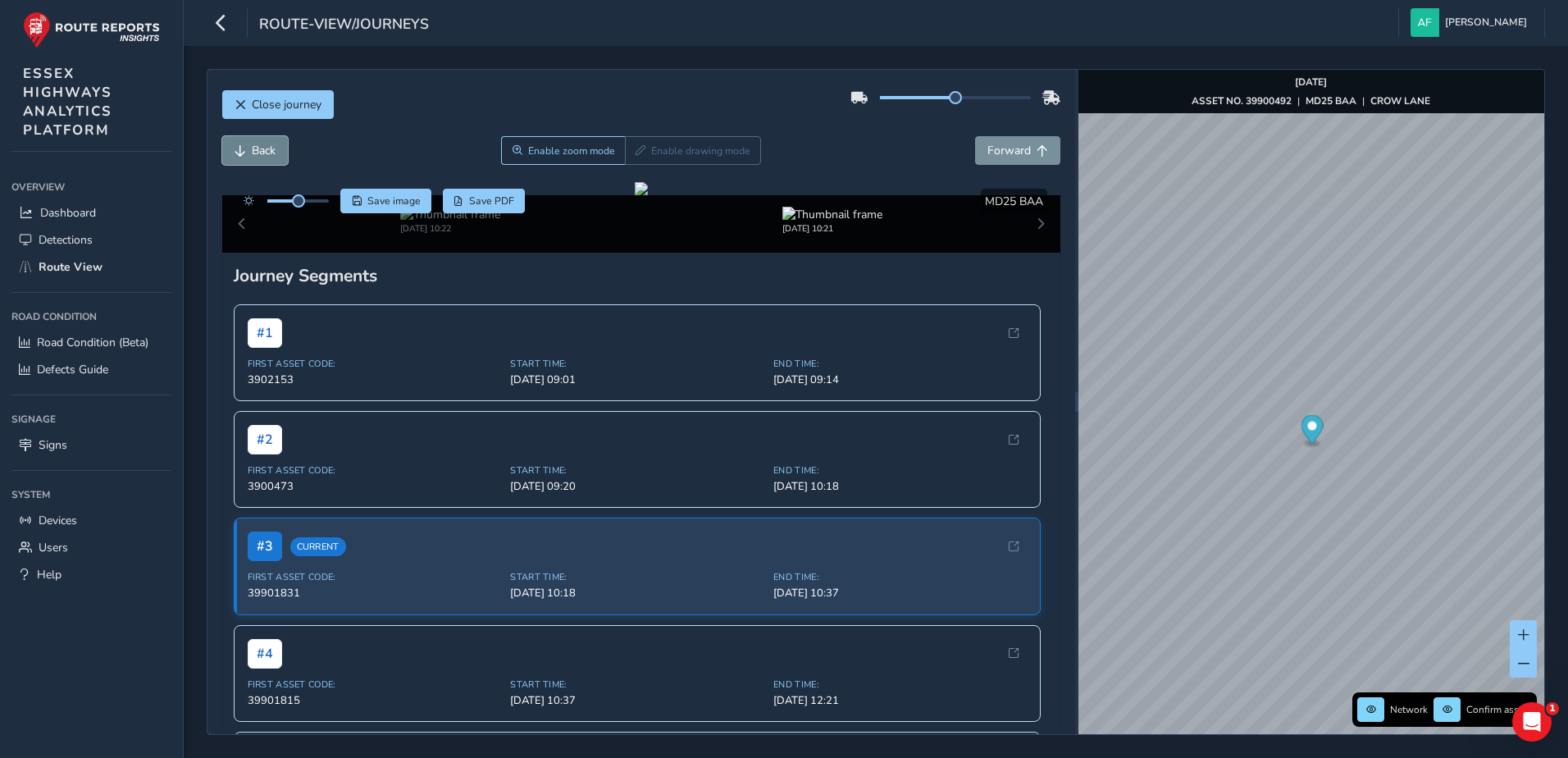
click at [263, 150] on span "Back" at bounding box center [263, 150] width 23 height 16
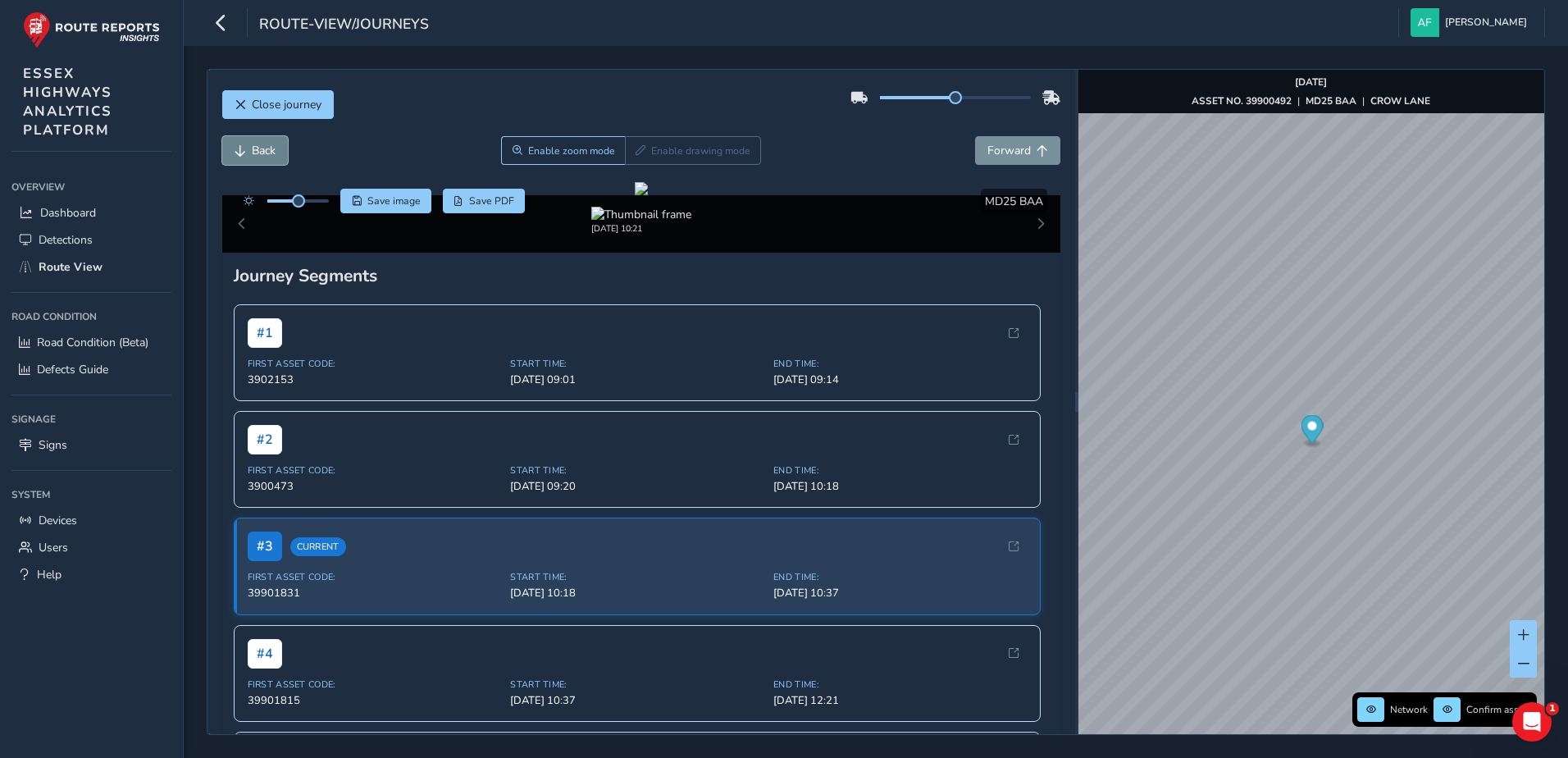
click at [279, 153] on button "Back" at bounding box center [255, 150] width 65 height 28
click at [276, 153] on span "Back" at bounding box center [263, 150] width 23 height 16
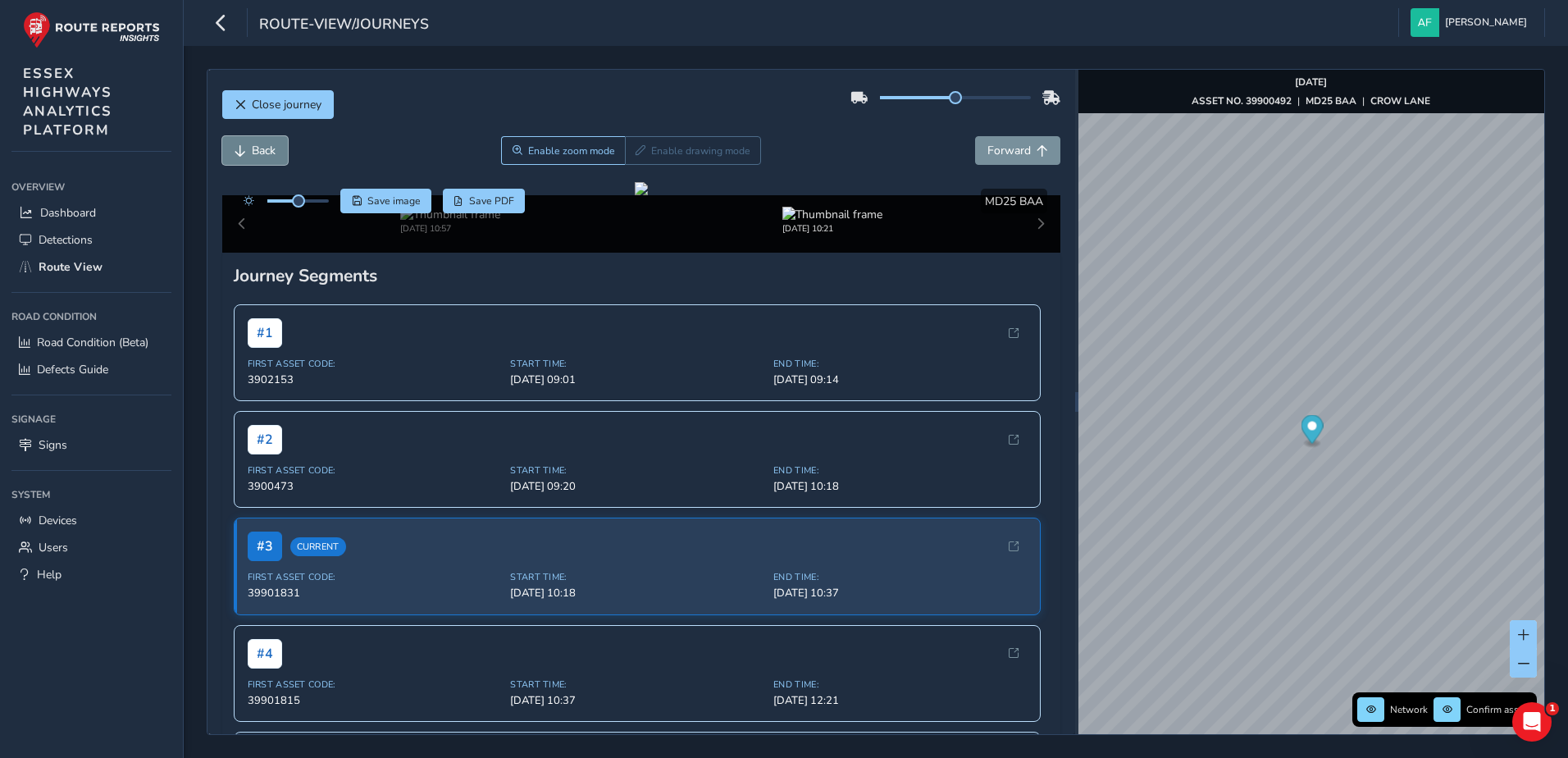
click at [276, 153] on span "Back" at bounding box center [263, 150] width 23 height 16
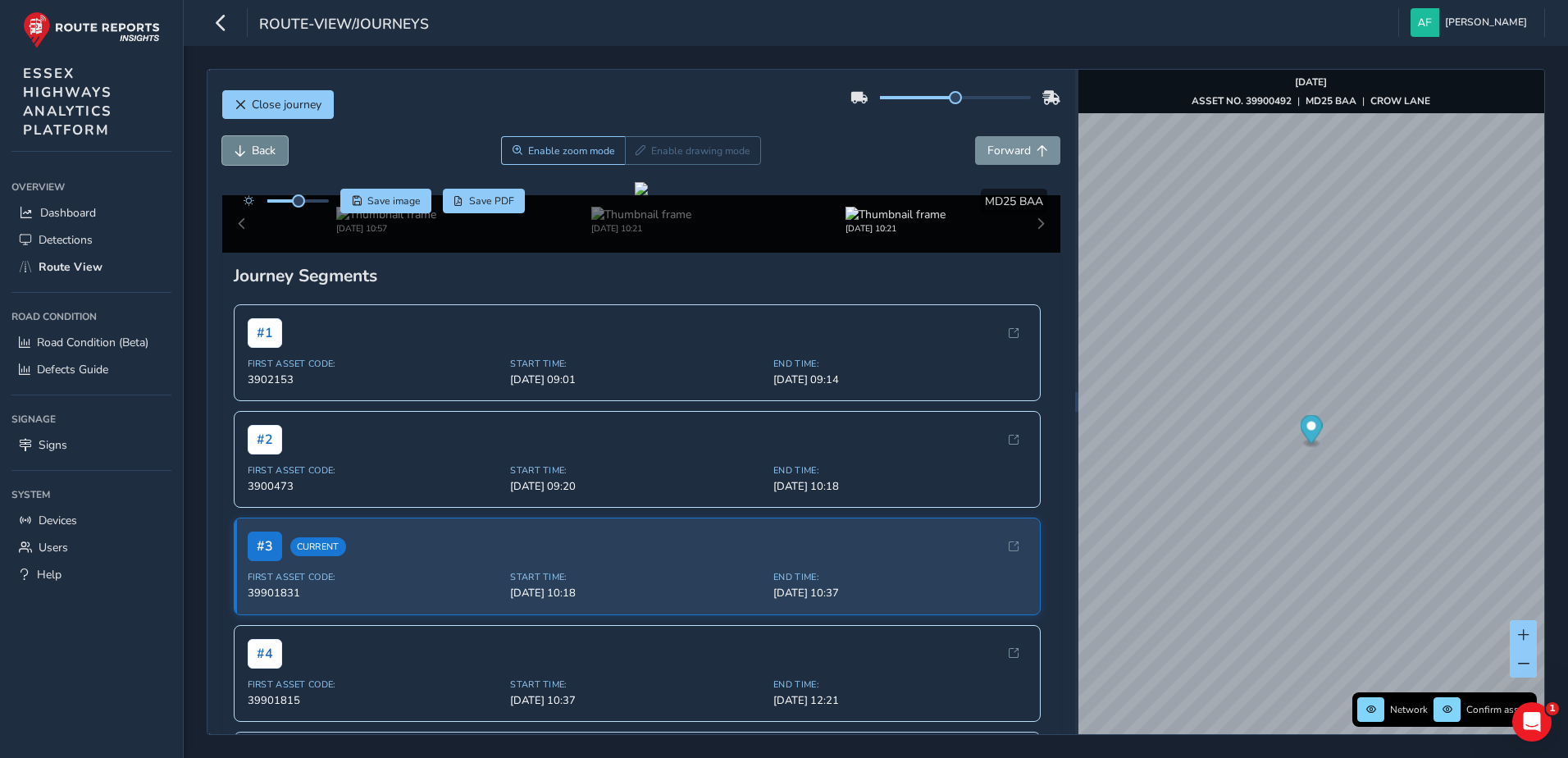
click at [276, 153] on span "Back" at bounding box center [263, 150] width 23 height 16
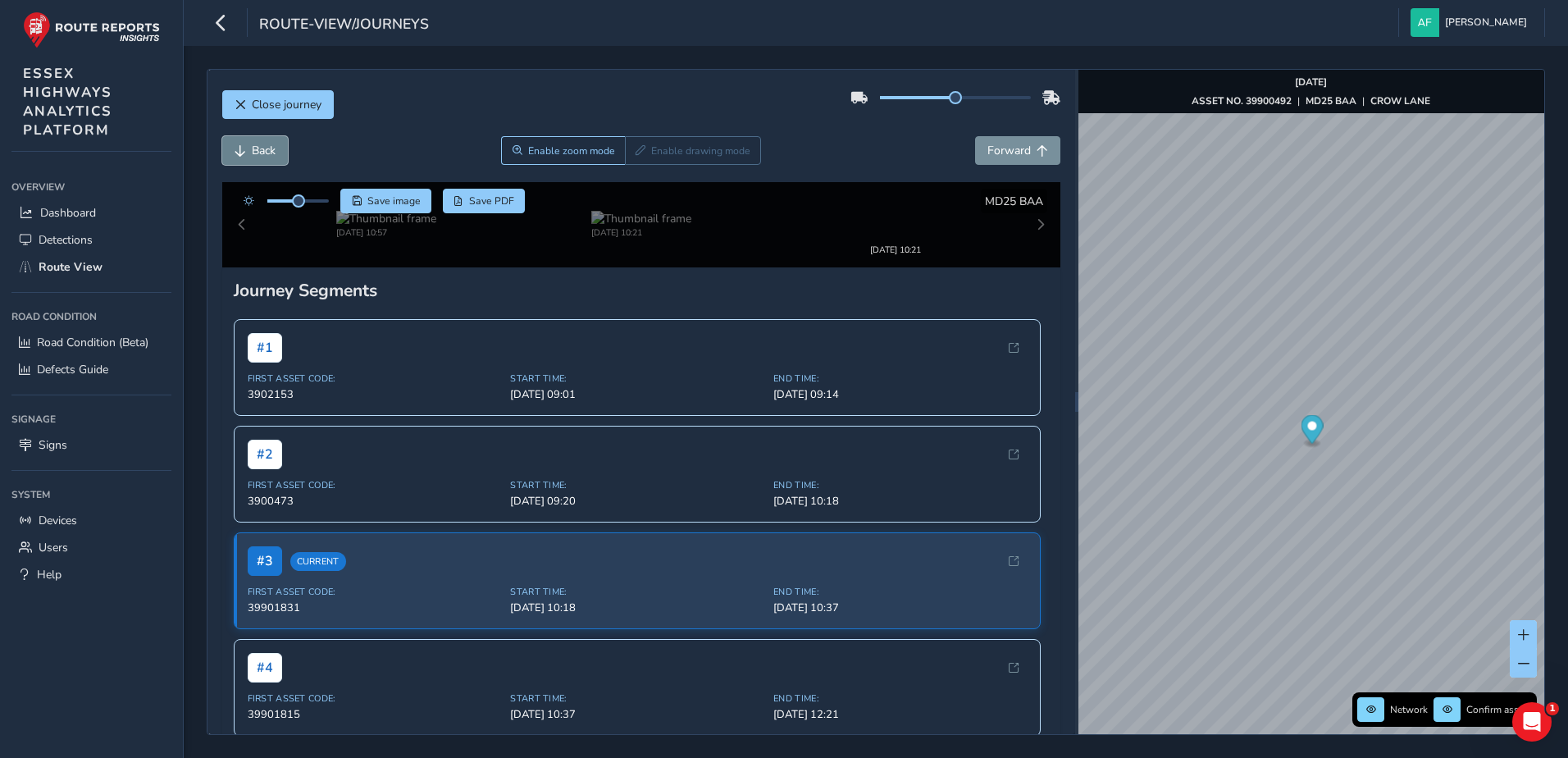
click at [276, 153] on span "Back" at bounding box center [263, 150] width 23 height 16
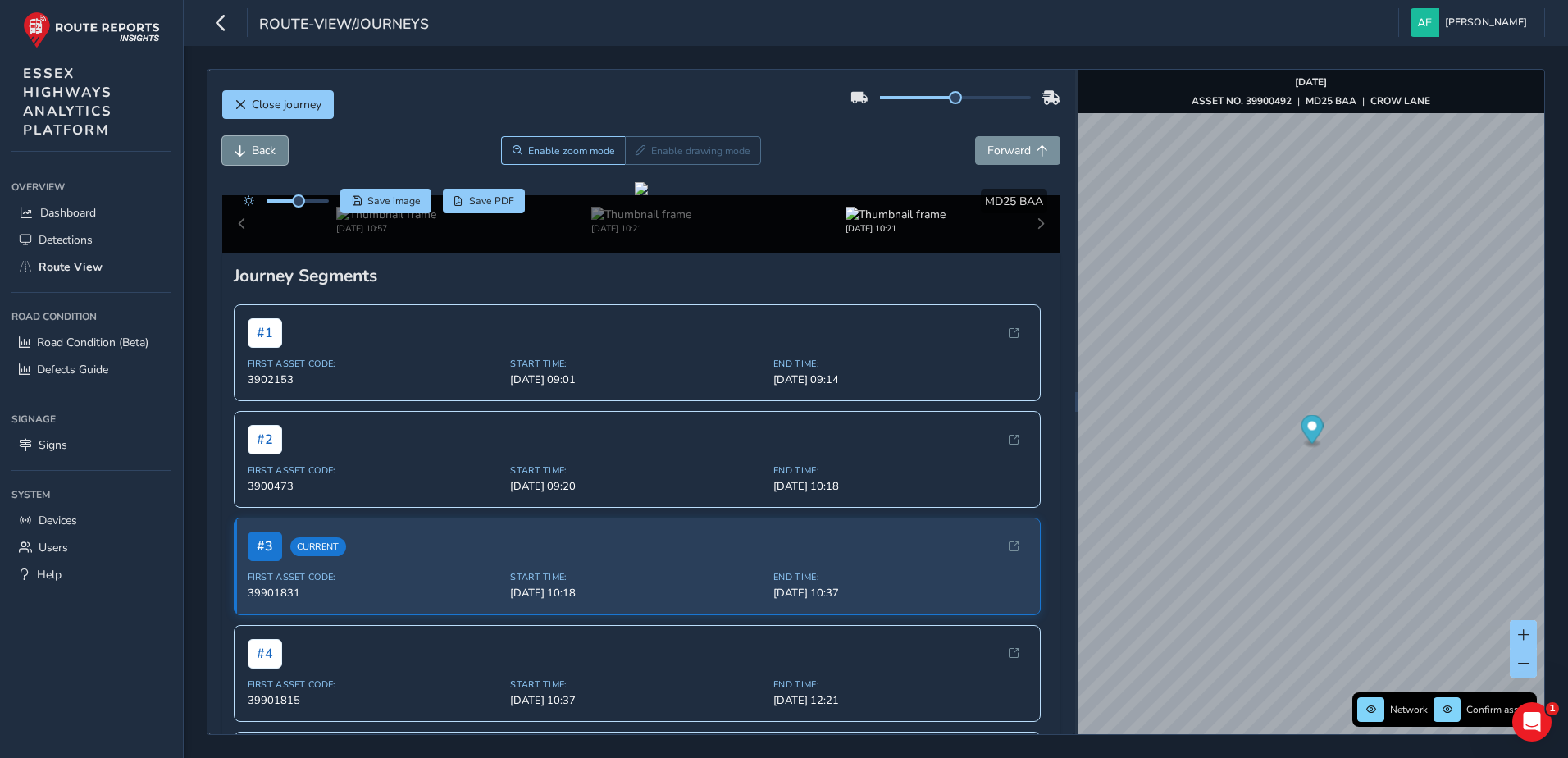
click at [276, 153] on span "Back" at bounding box center [263, 150] width 23 height 16
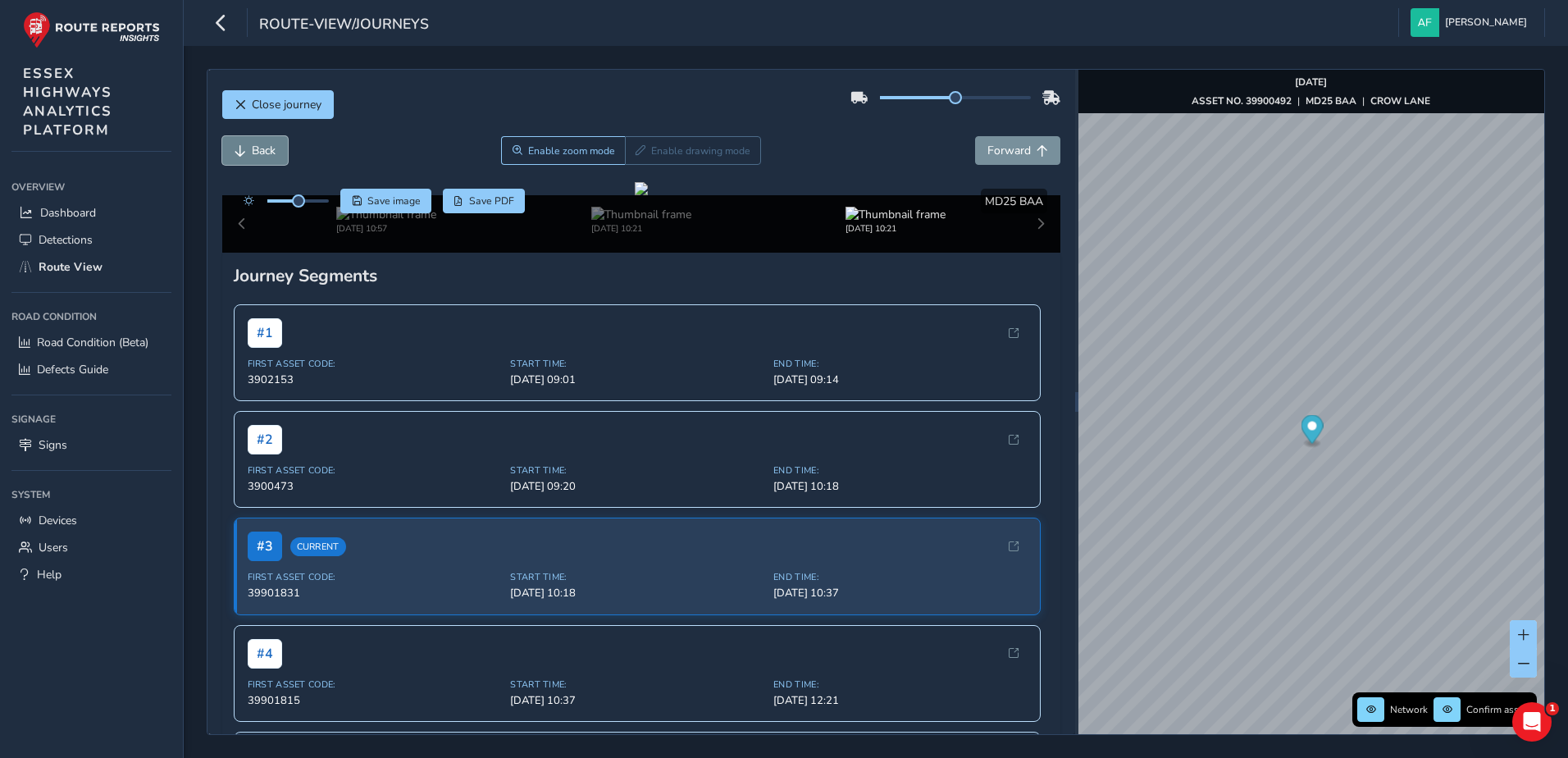
click at [276, 153] on span "Back" at bounding box center [263, 150] width 23 height 16
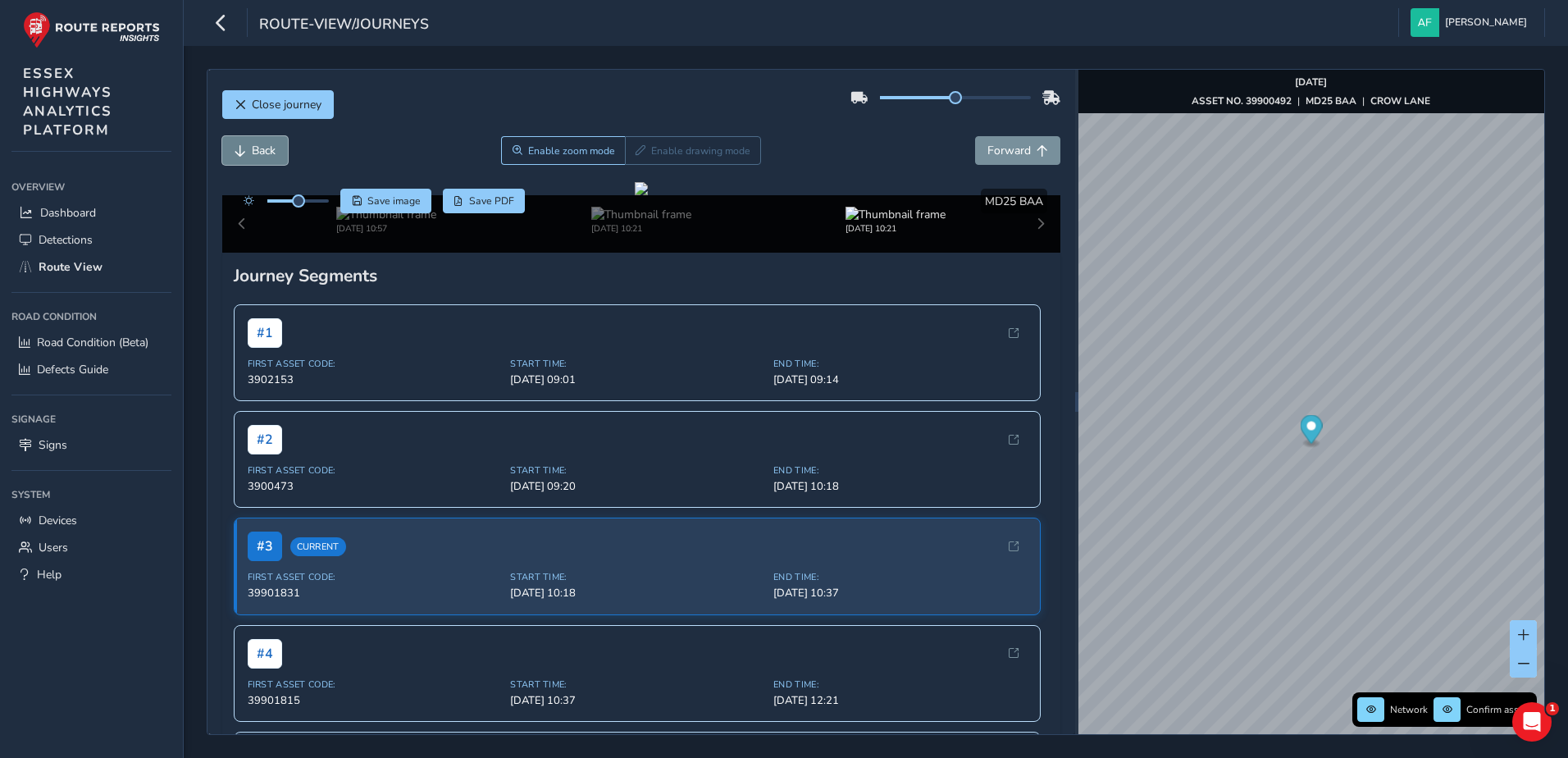
click at [276, 153] on span "Back" at bounding box center [263, 150] width 23 height 16
click at [975, 147] on button "Forward" at bounding box center [1017, 150] width 85 height 28
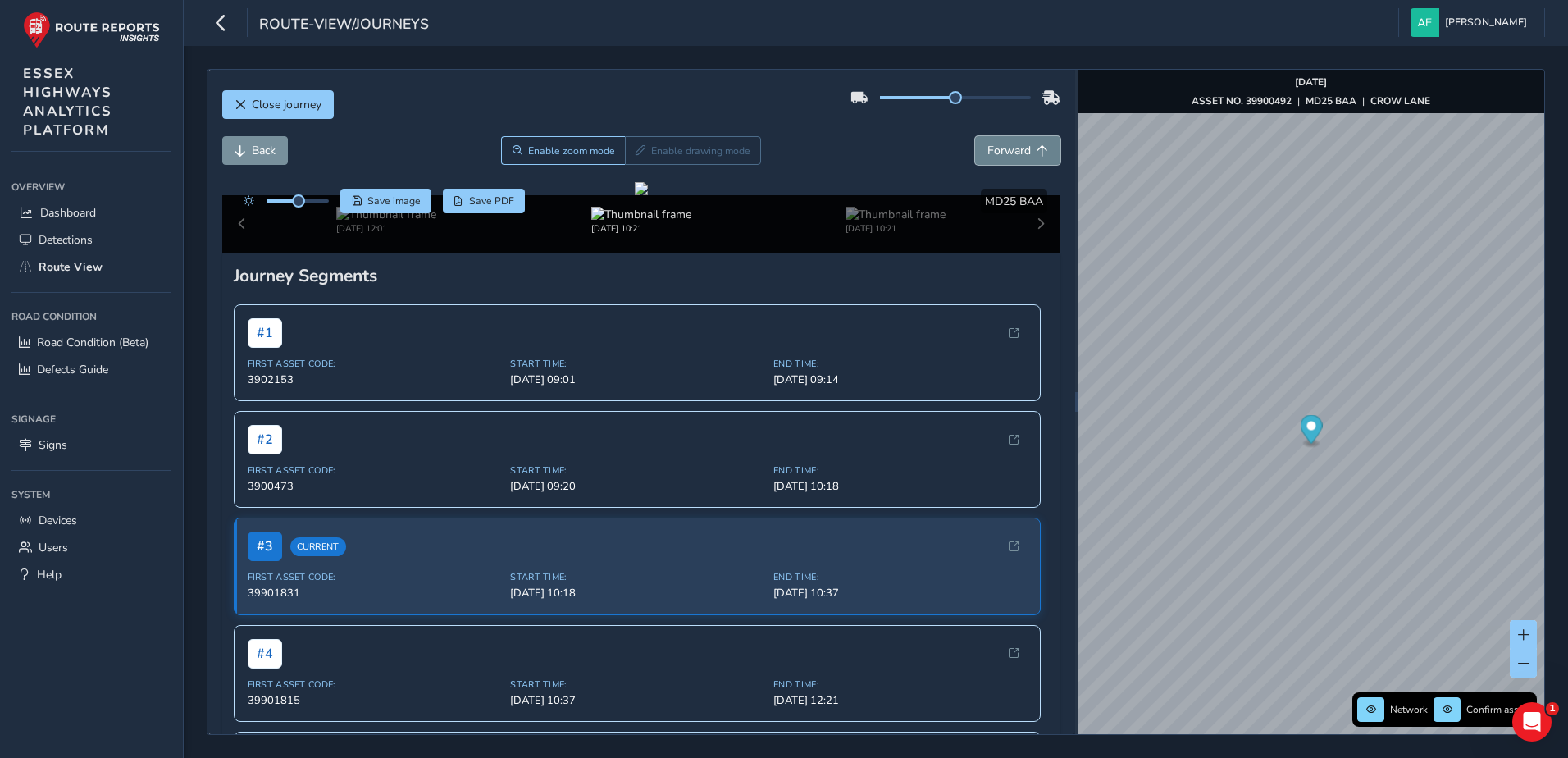
click at [975, 147] on button "Forward" at bounding box center [1017, 150] width 85 height 28
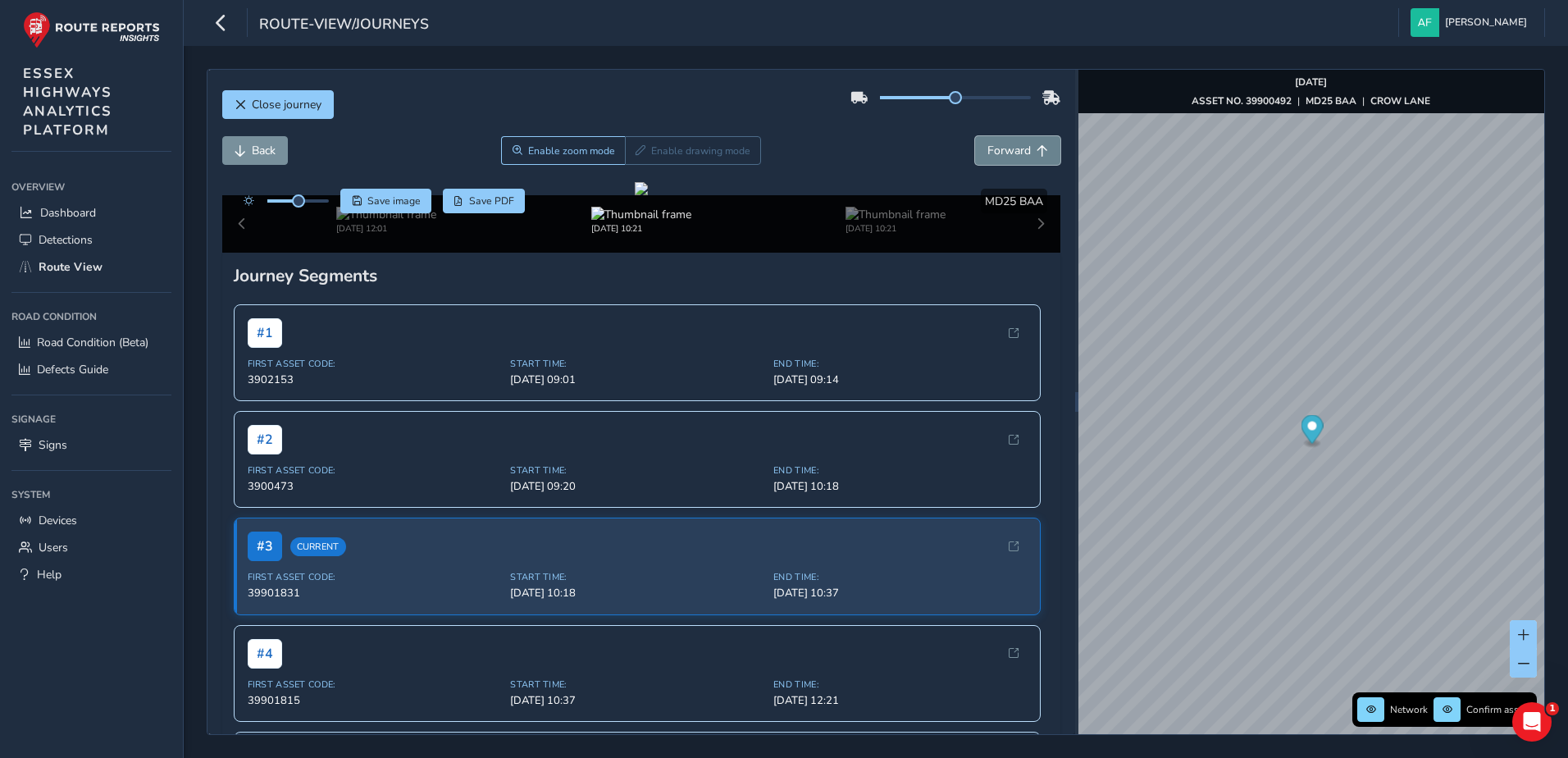
click at [975, 147] on button "Forward" at bounding box center [1017, 150] width 85 height 28
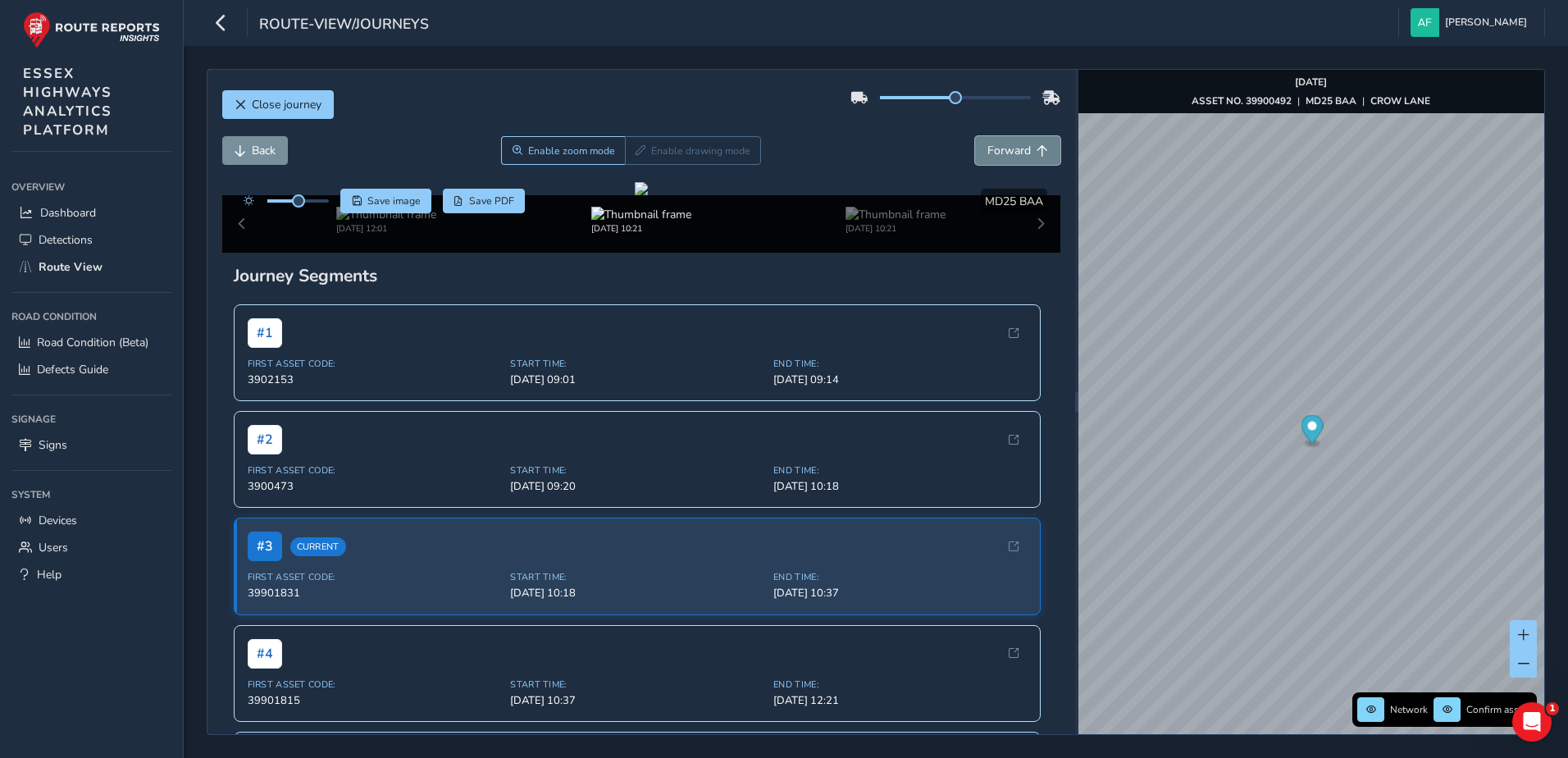
click at [975, 147] on button "Forward" at bounding box center [1017, 150] width 85 height 28
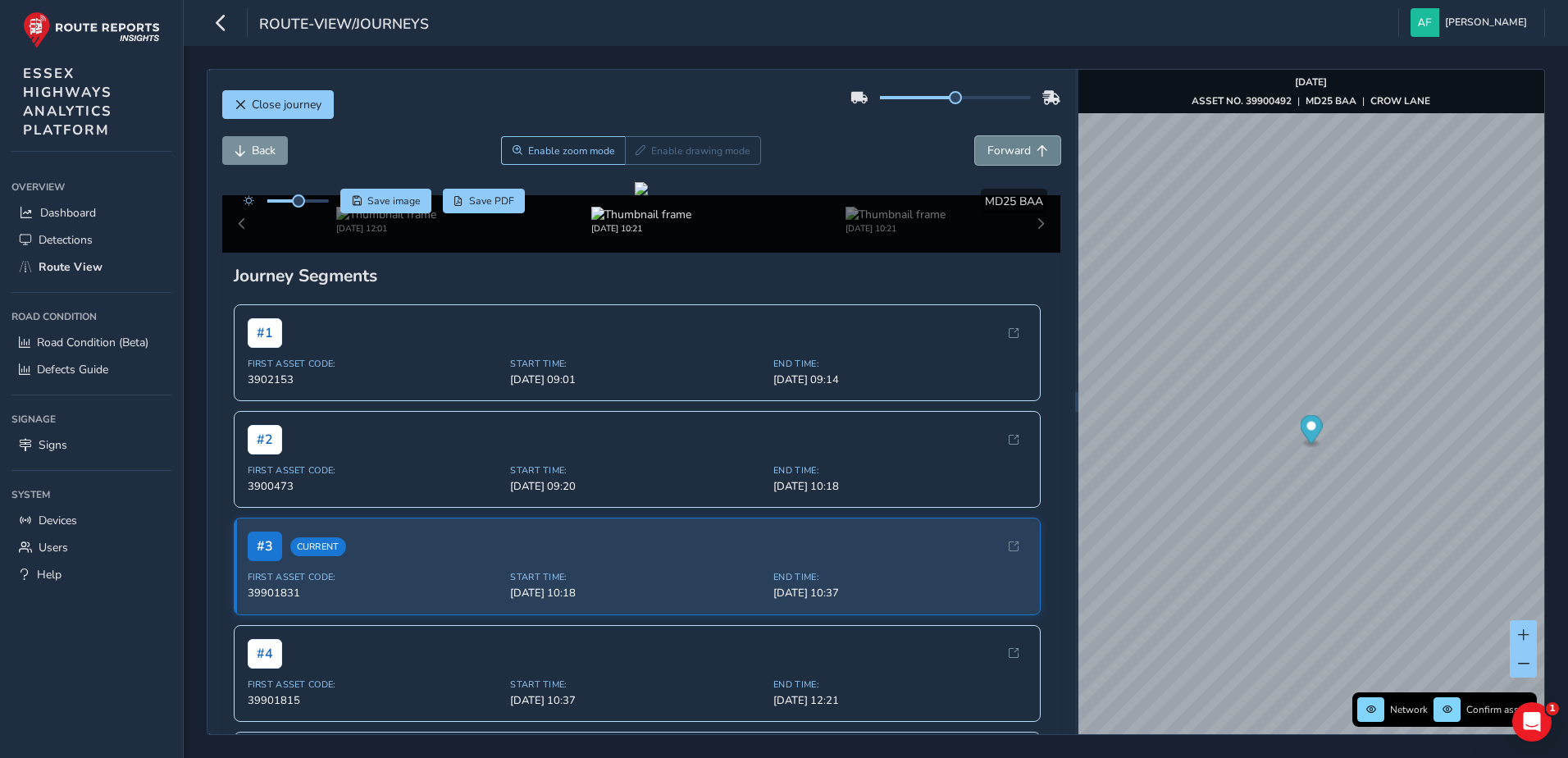
click at [975, 147] on button "Forward" at bounding box center [1017, 150] width 85 height 28
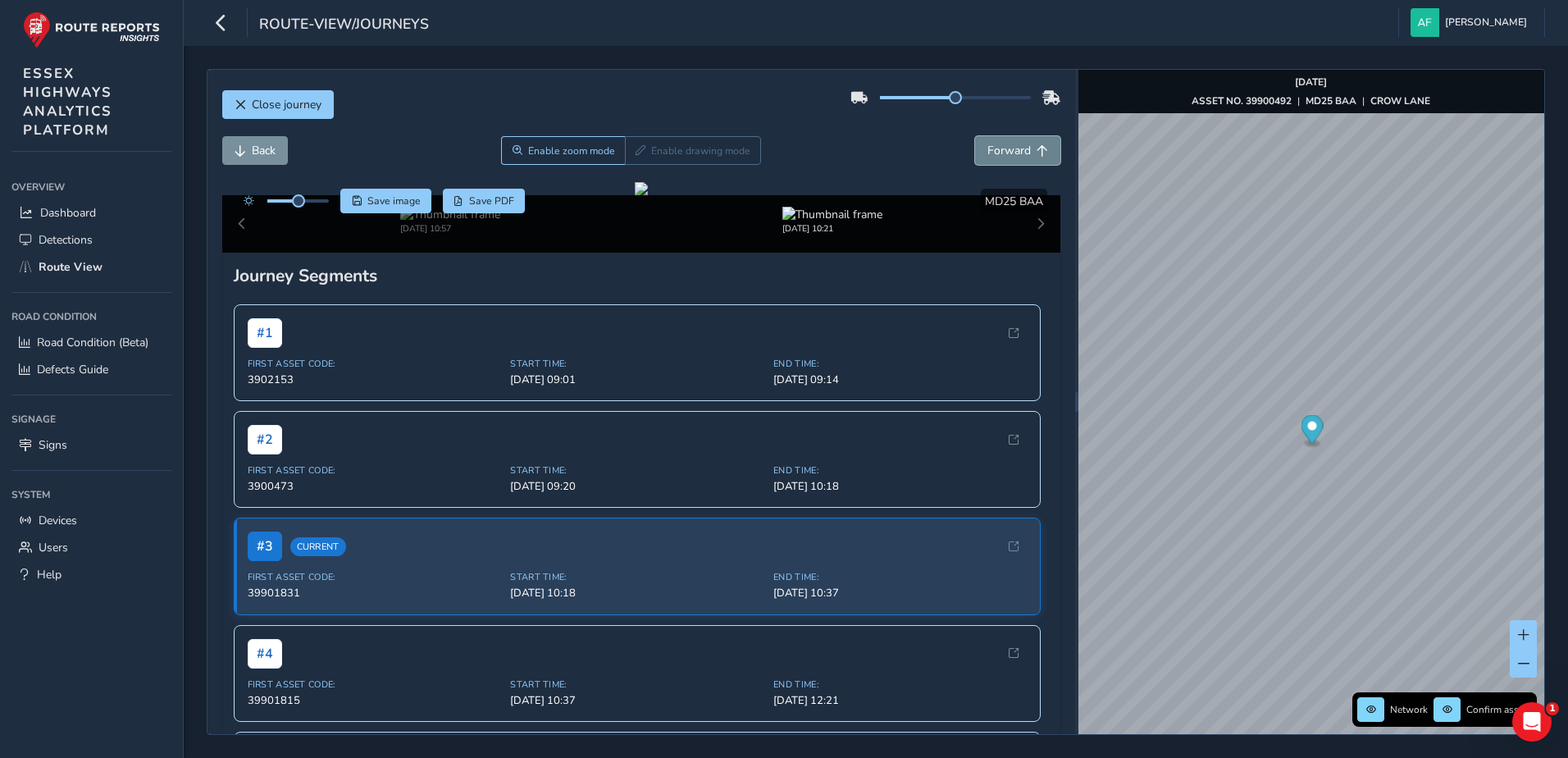
click at [990, 147] on span "Forward" at bounding box center [1009, 150] width 44 height 16
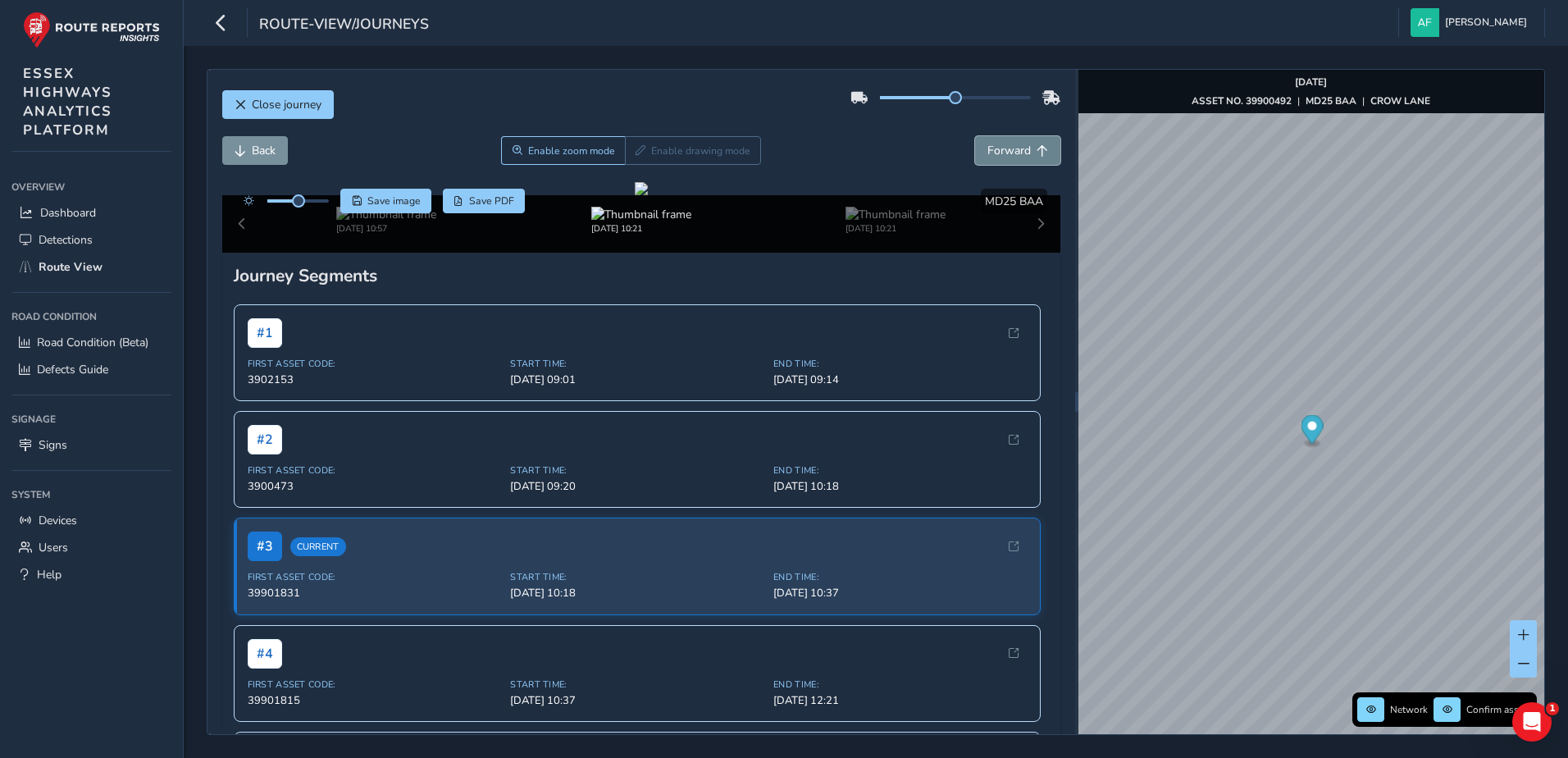
click at [990, 147] on span "Forward" at bounding box center [1009, 150] width 44 height 16
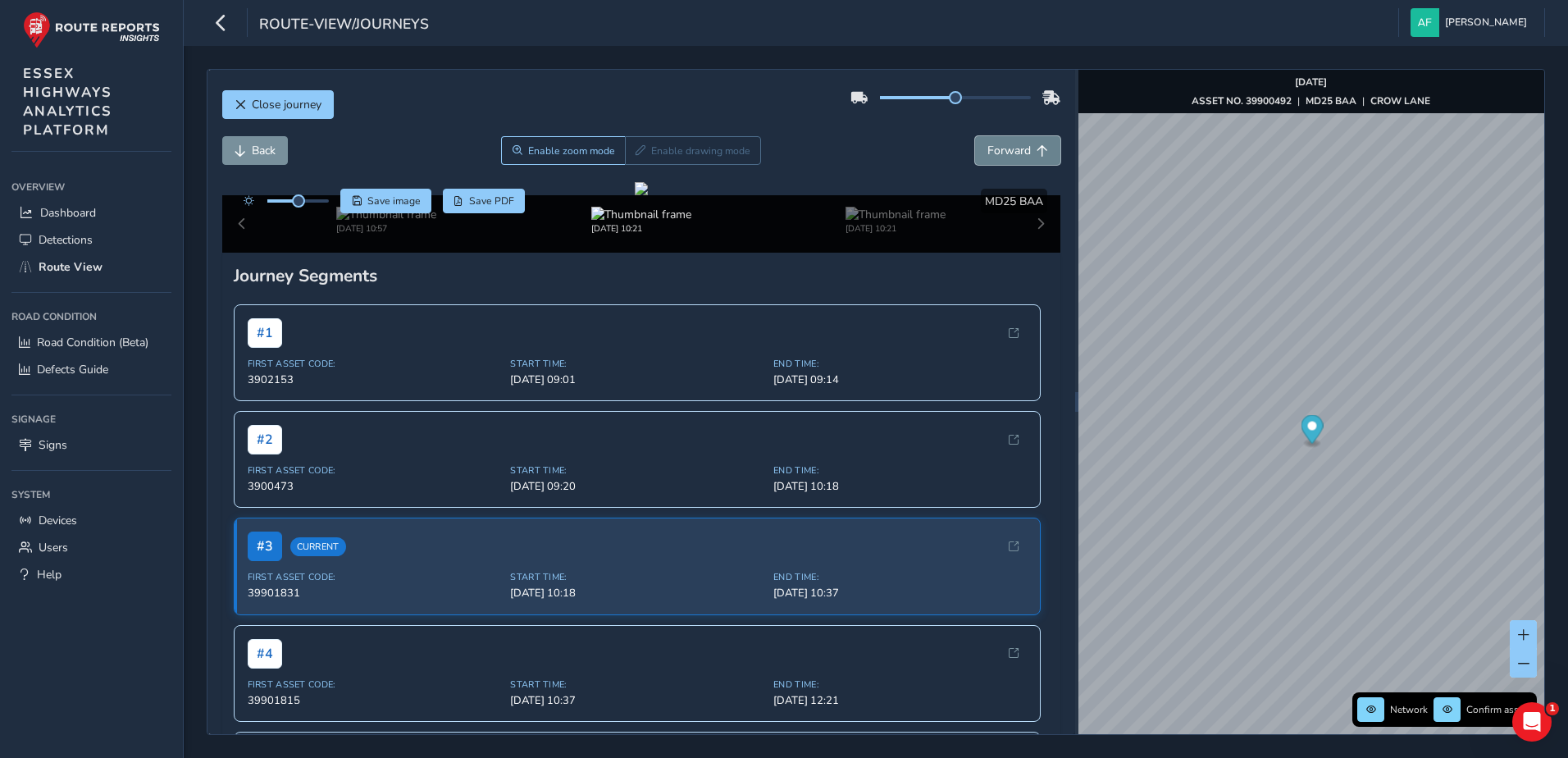
click at [990, 147] on span "Forward" at bounding box center [1009, 150] width 44 height 16
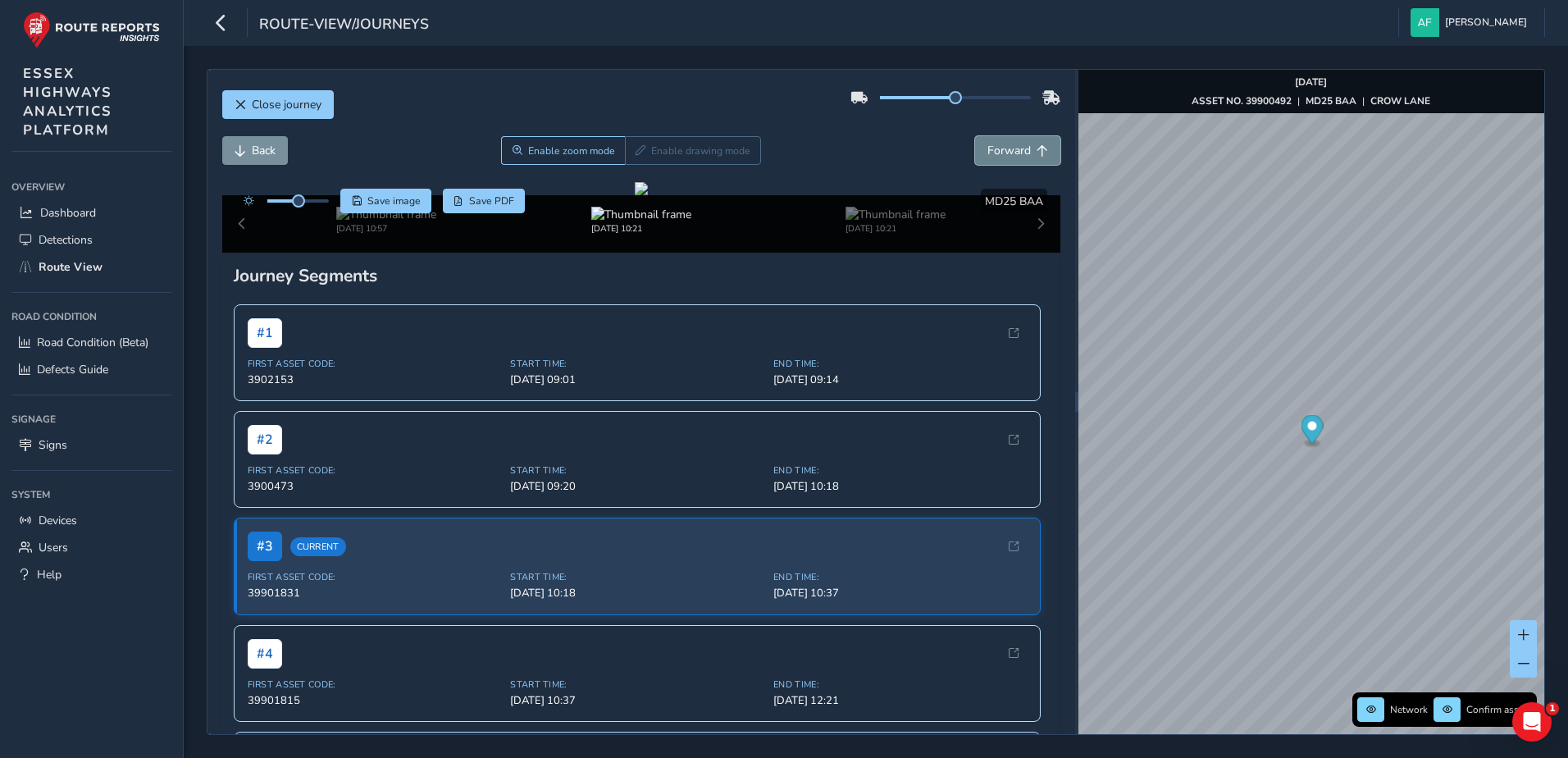
click at [990, 147] on span "Forward" at bounding box center [1009, 150] width 44 height 16
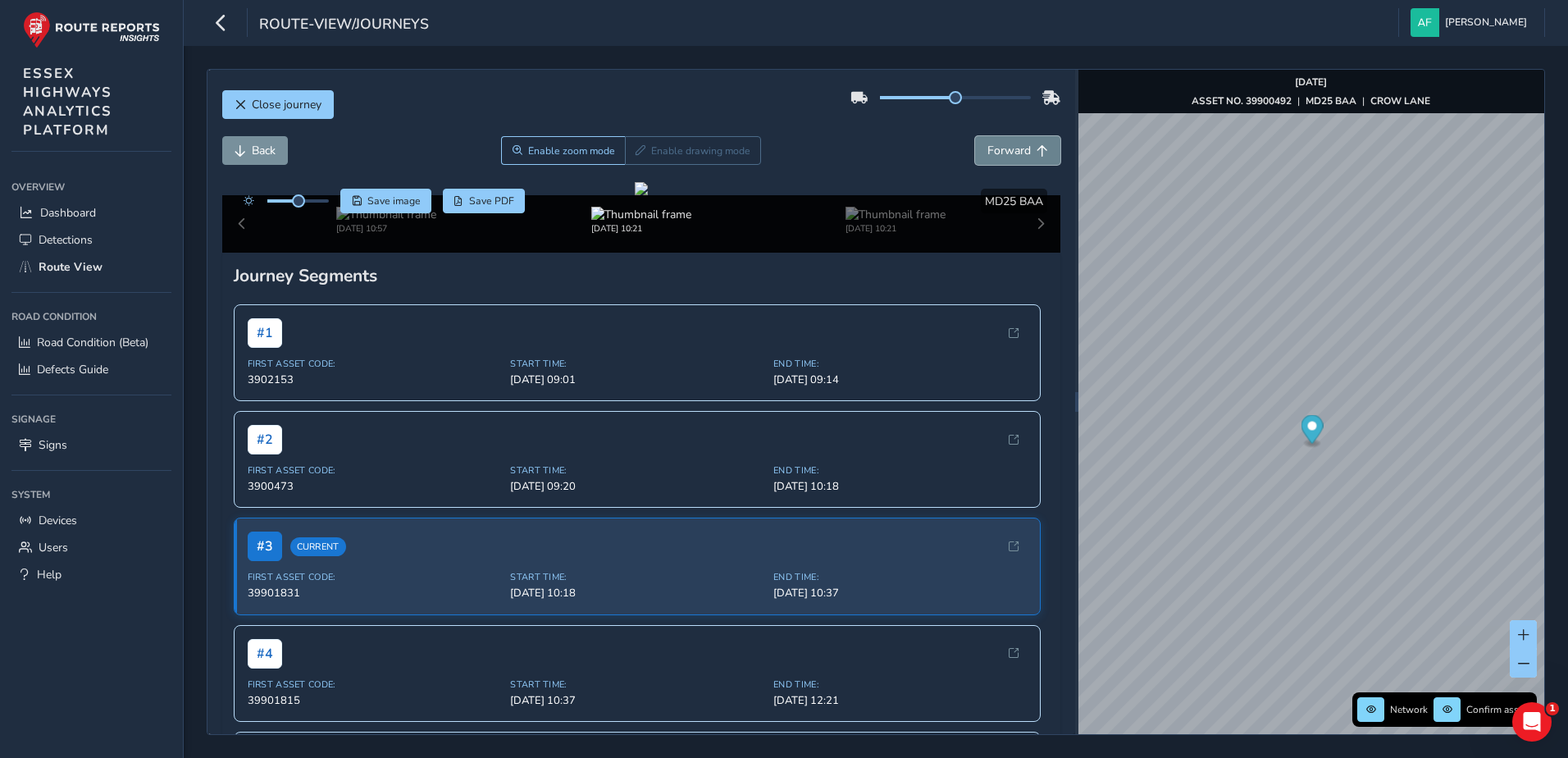
click at [990, 147] on span "Forward" at bounding box center [1009, 150] width 44 height 16
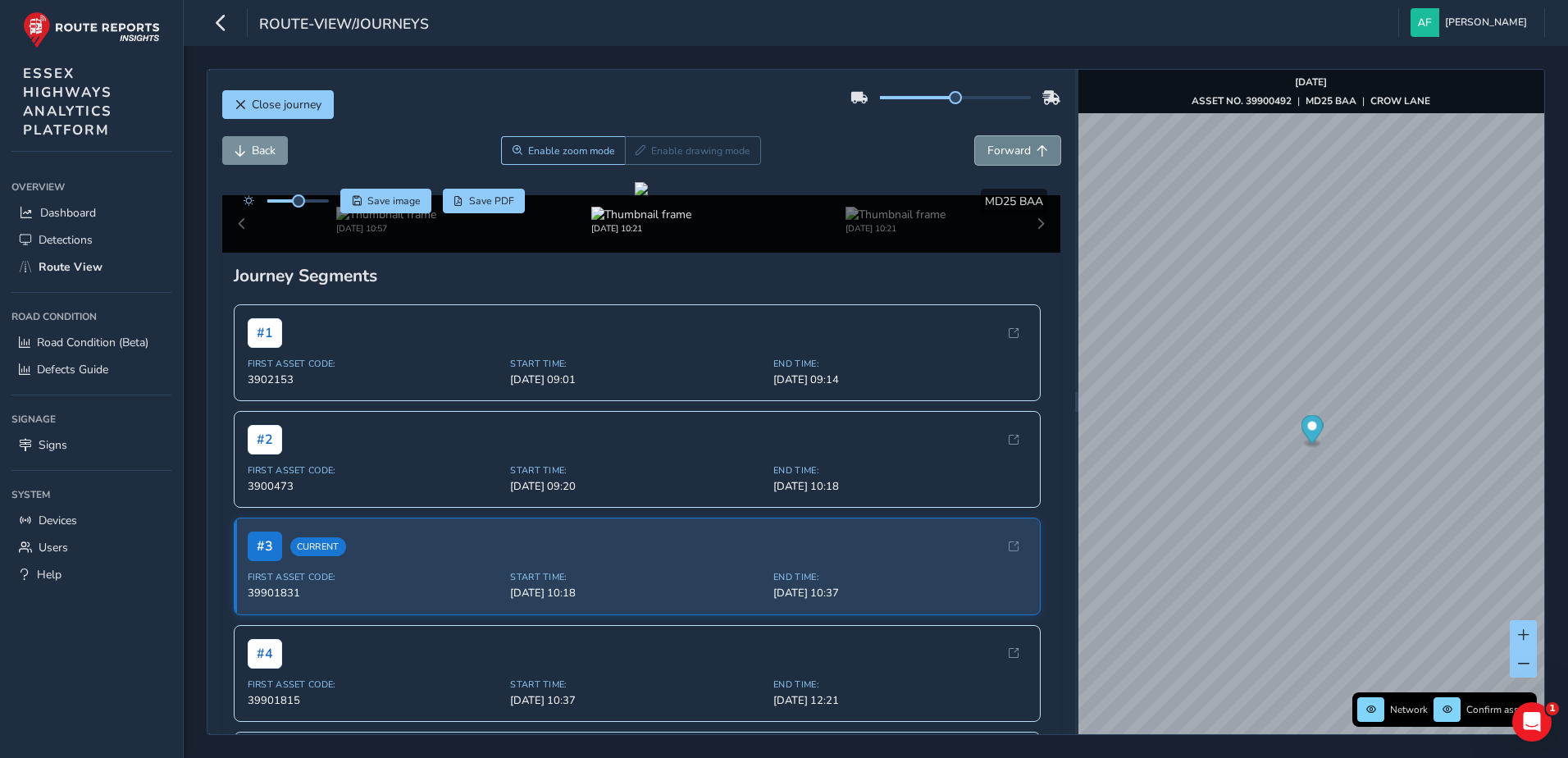
click at [990, 147] on span "Forward" at bounding box center [1009, 150] width 44 height 16
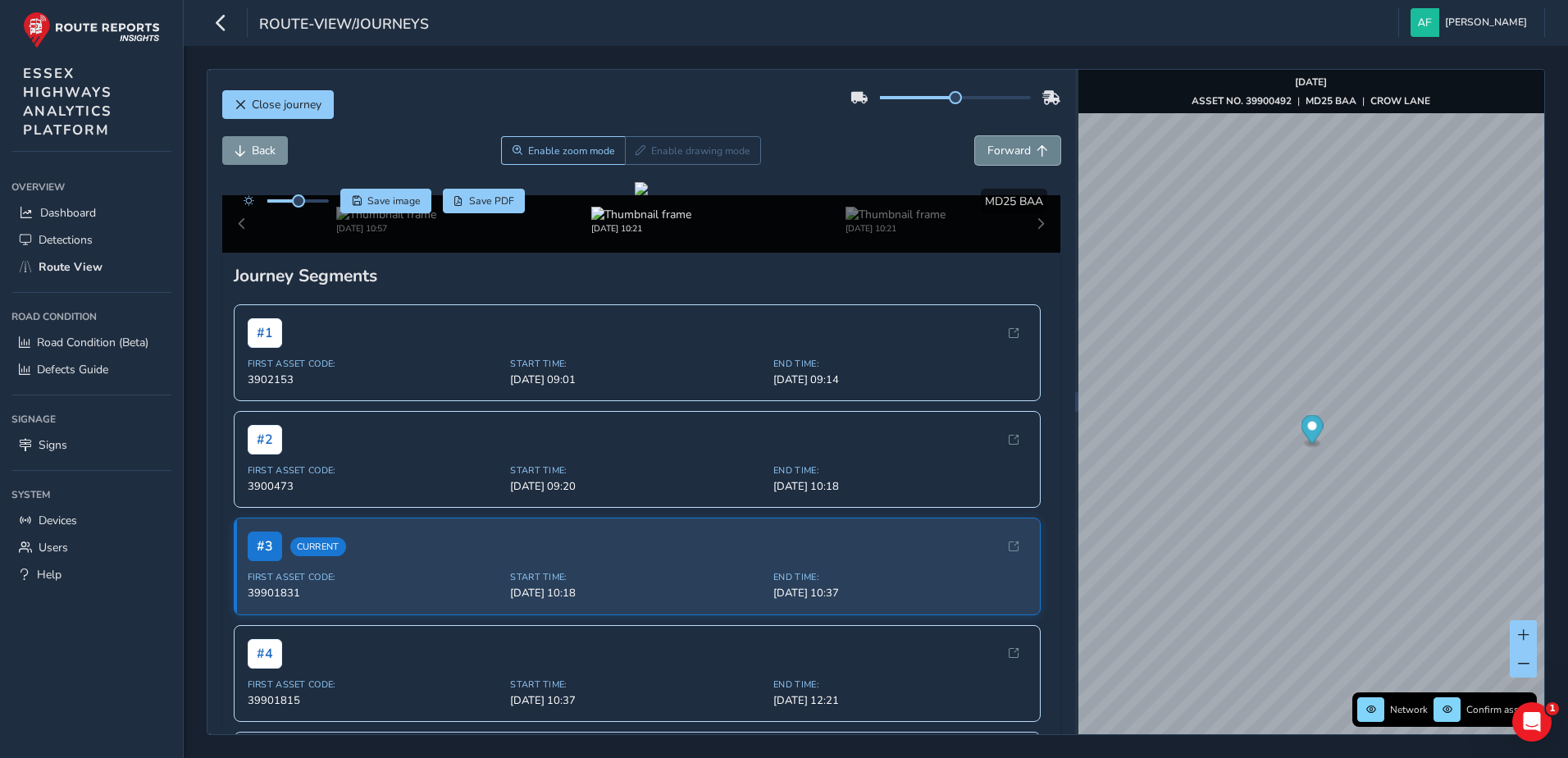
click at [990, 147] on span "Forward" at bounding box center [1009, 150] width 44 height 16
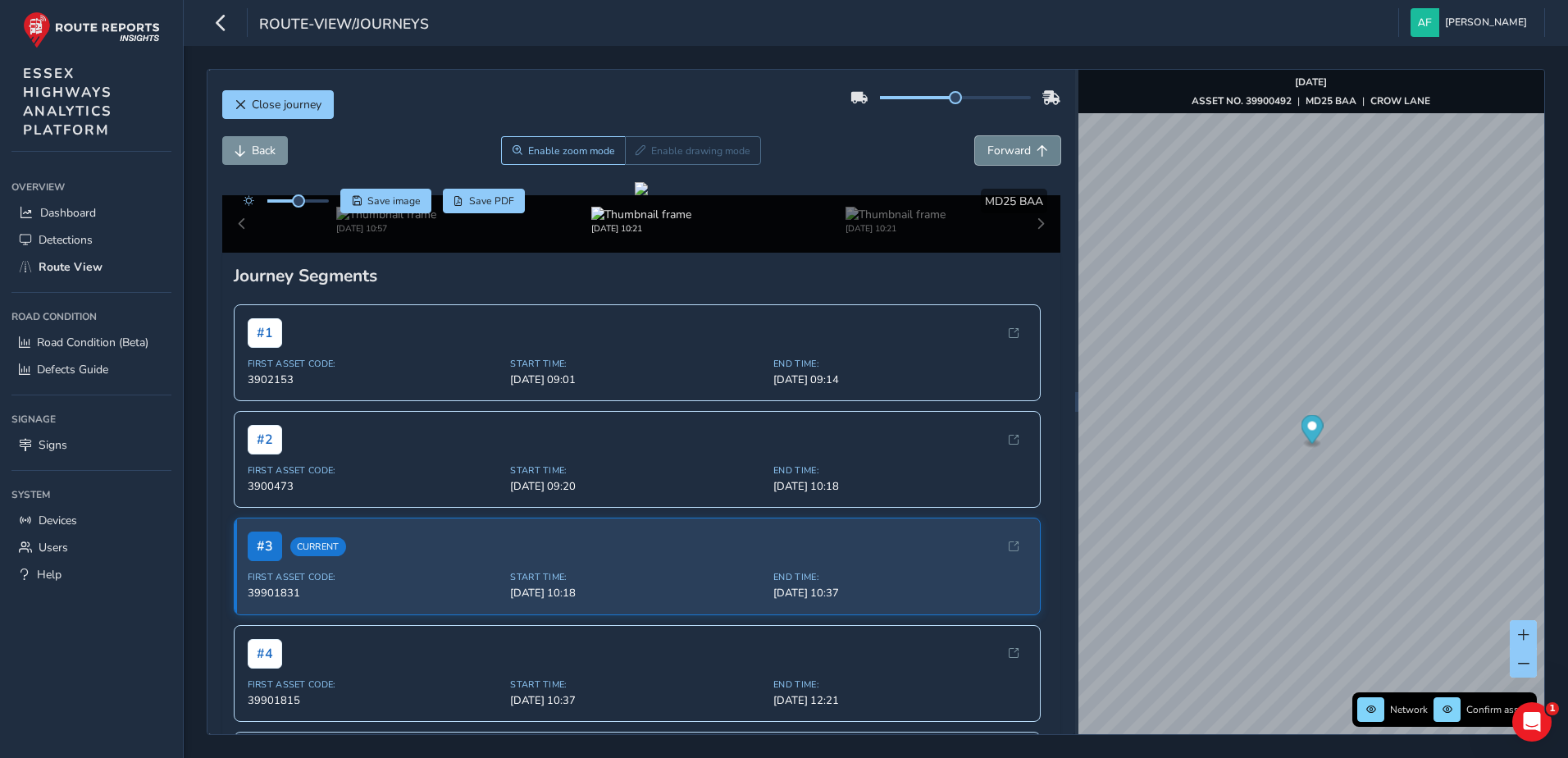
click at [990, 147] on span "Forward" at bounding box center [1009, 150] width 44 height 16
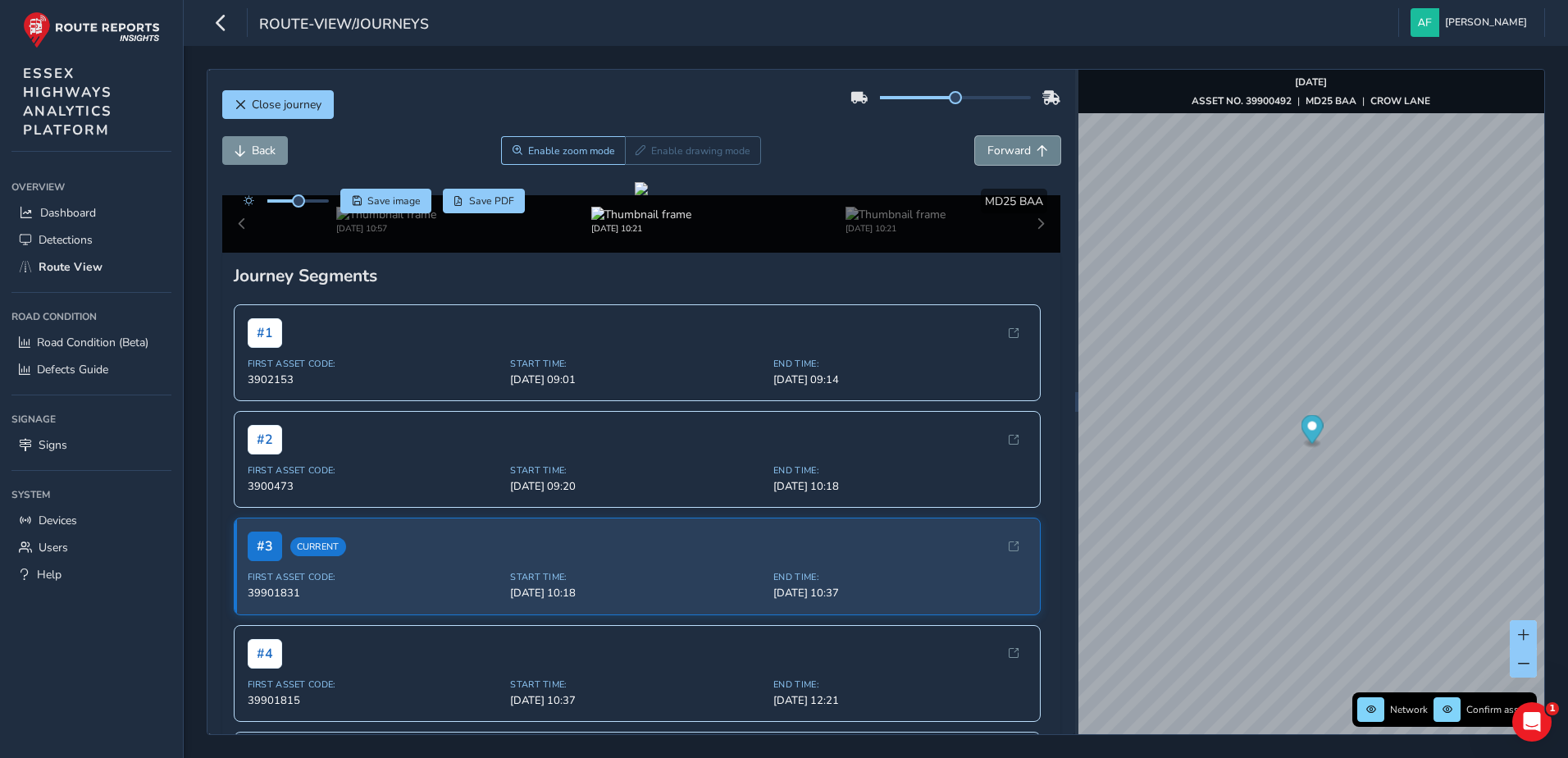
click at [990, 147] on span "Forward" at bounding box center [1009, 150] width 44 height 16
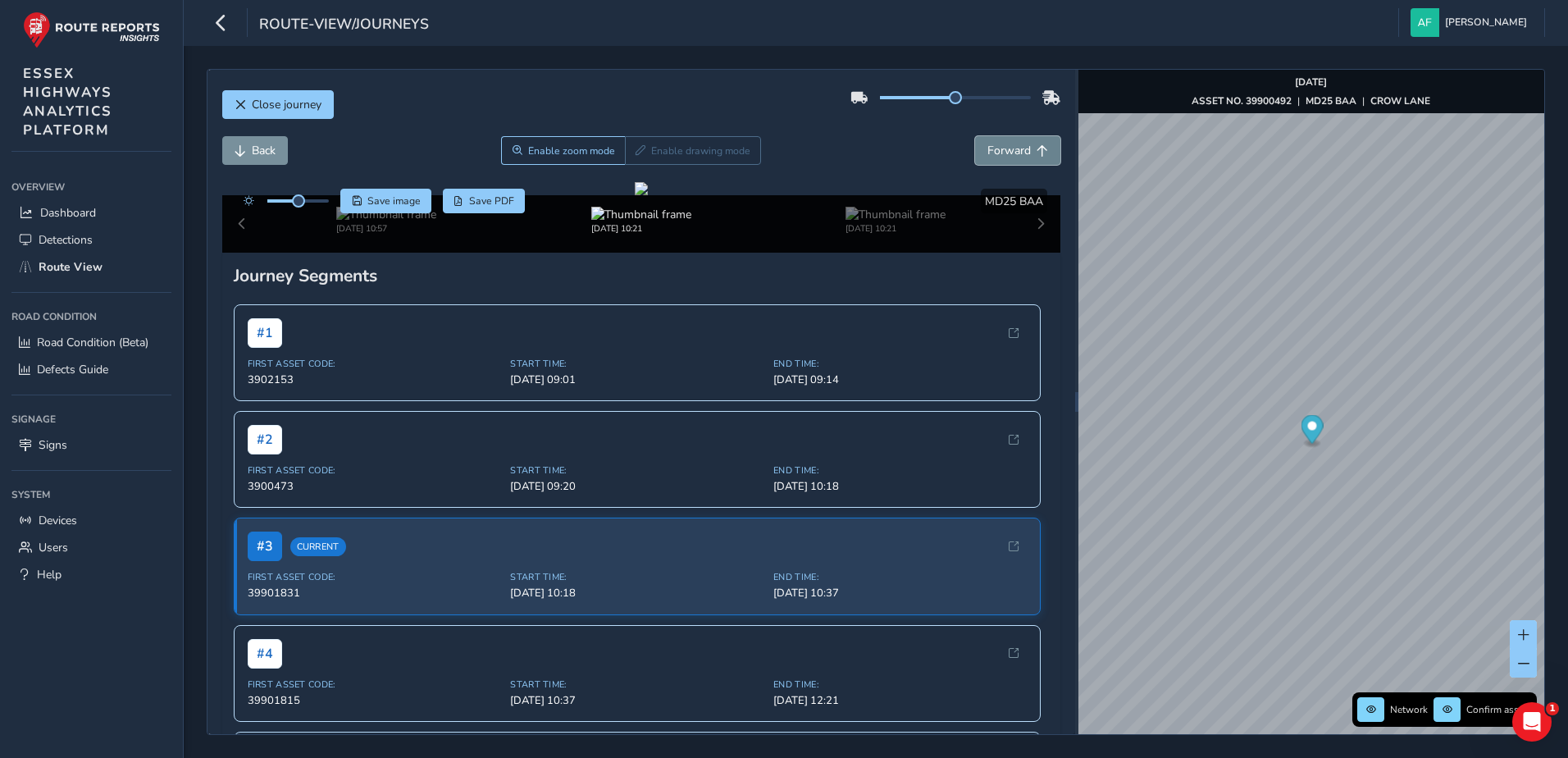
click at [990, 147] on span "Forward" at bounding box center [1009, 150] width 44 height 16
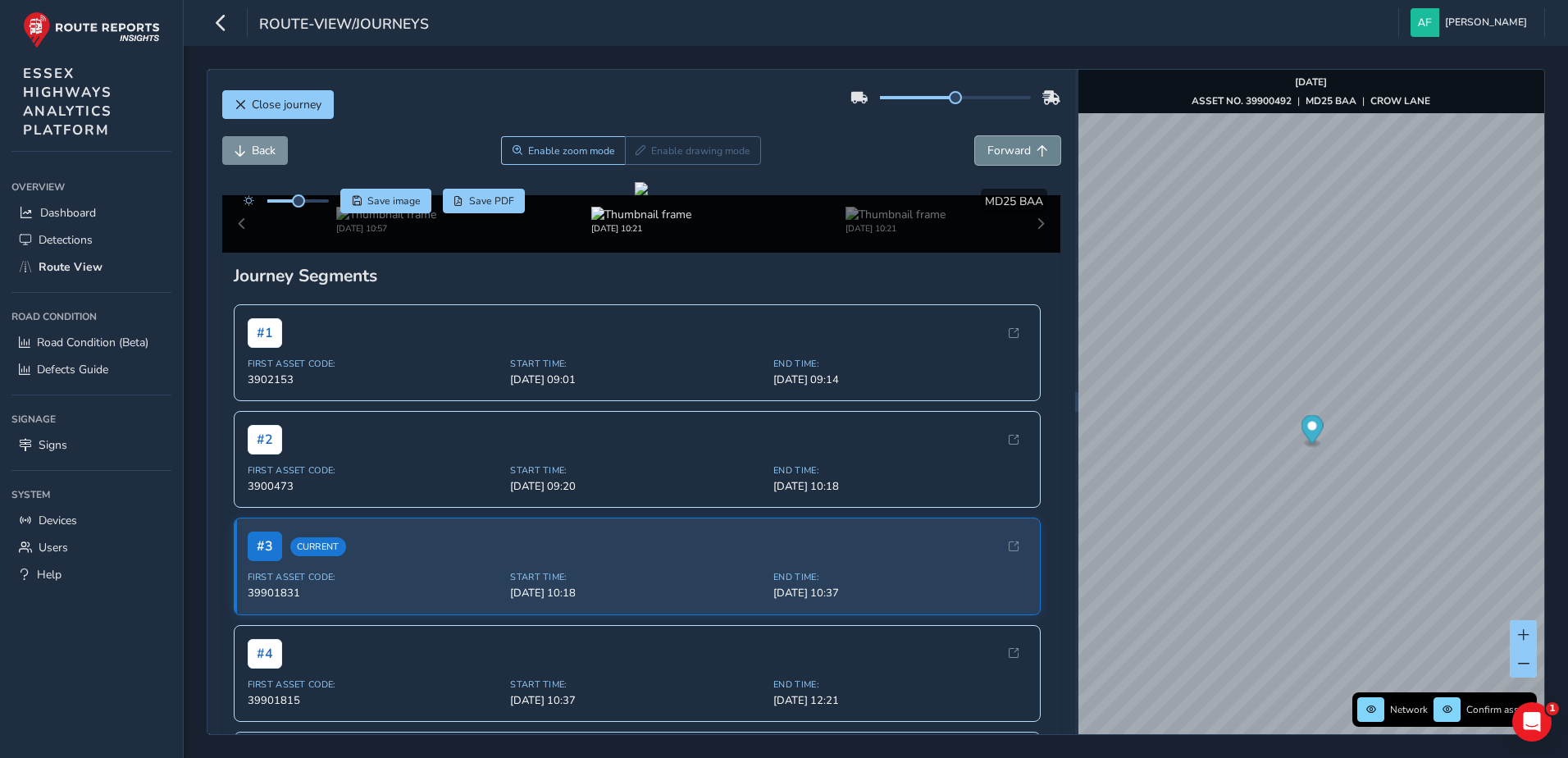
click at [990, 147] on span "Forward" at bounding box center [1009, 150] width 44 height 16
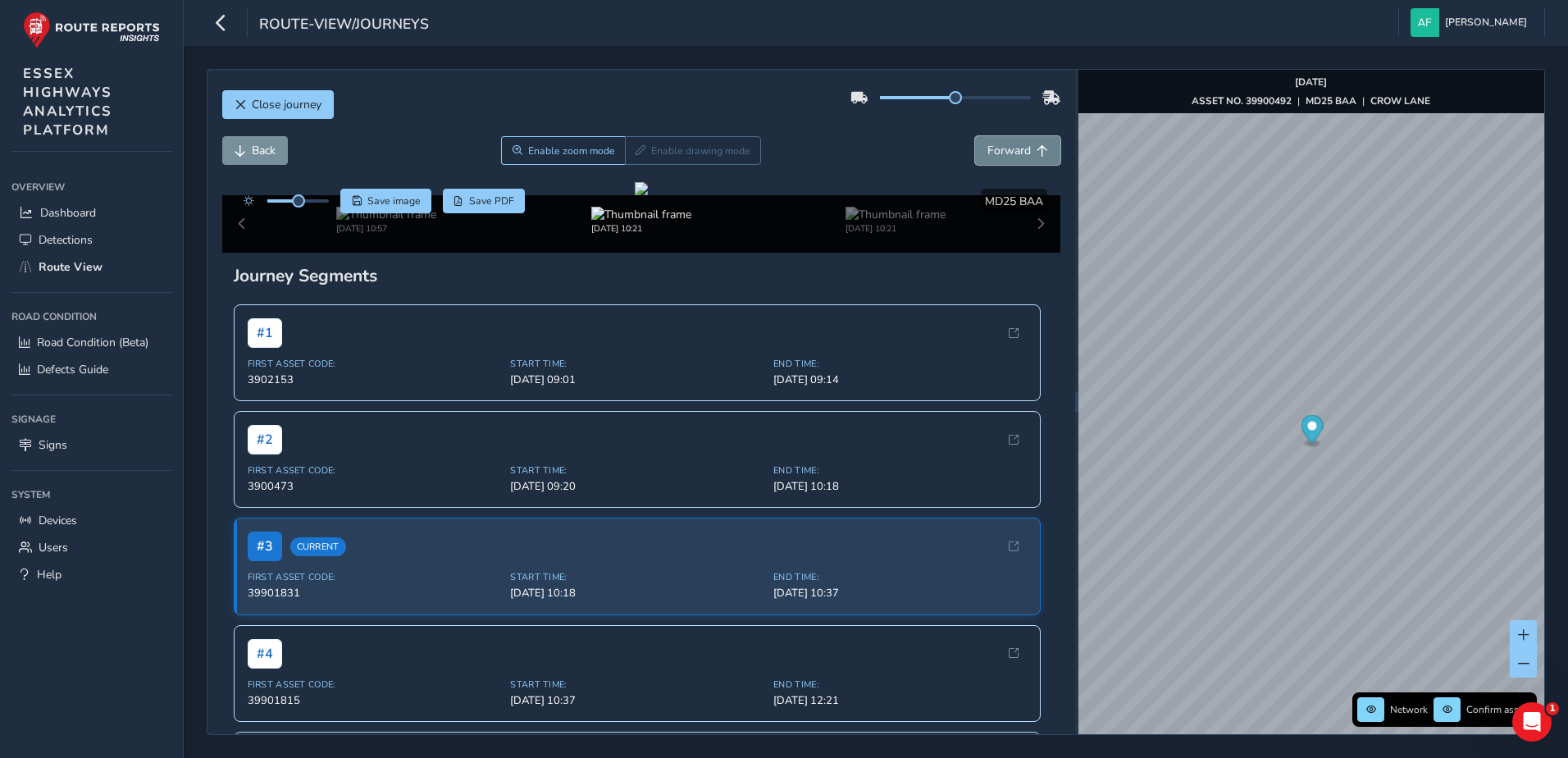
click at [990, 147] on span "Forward" at bounding box center [1009, 150] width 44 height 16
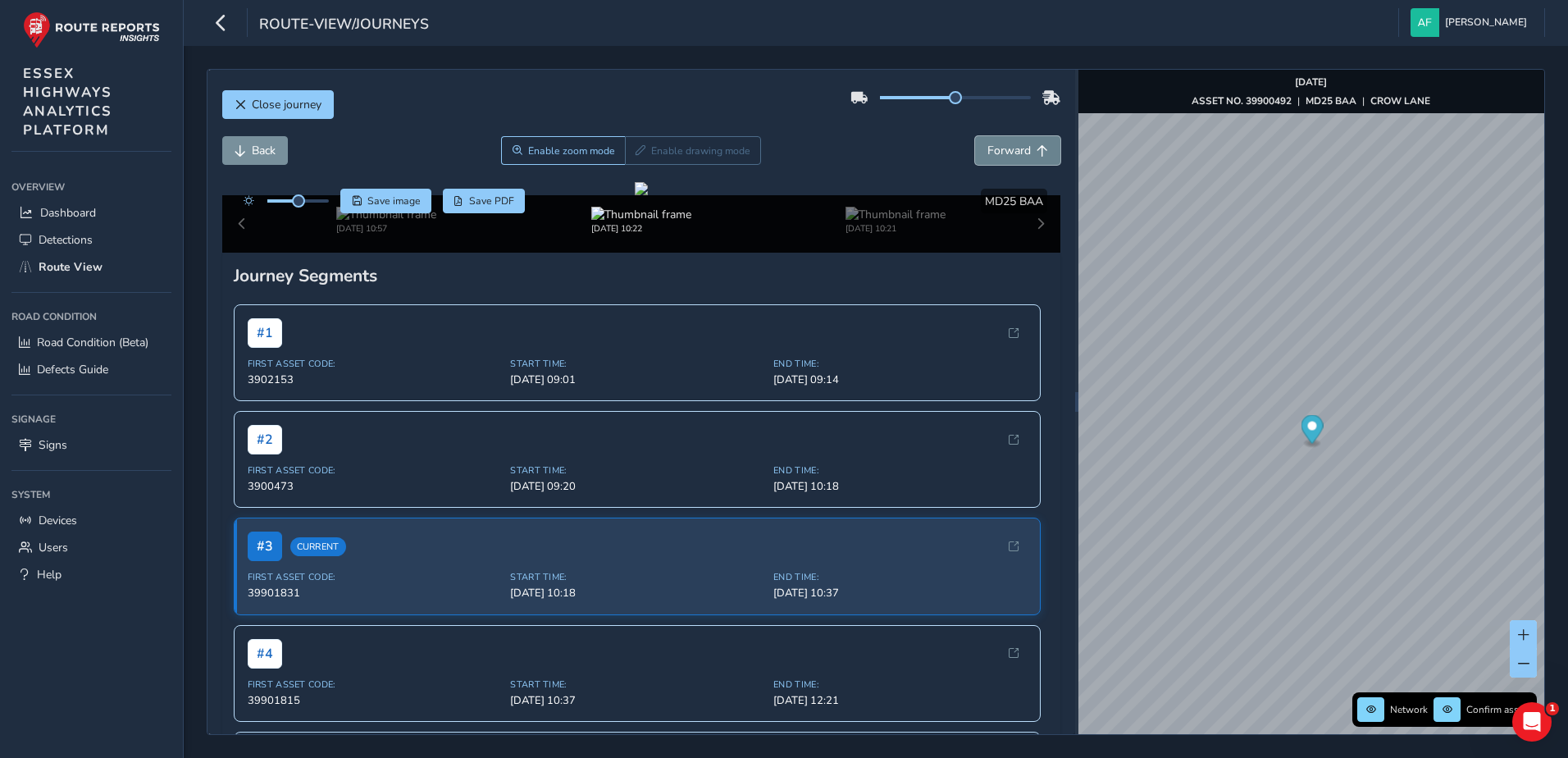
click at [990, 147] on span "Forward" at bounding box center [1009, 150] width 44 height 16
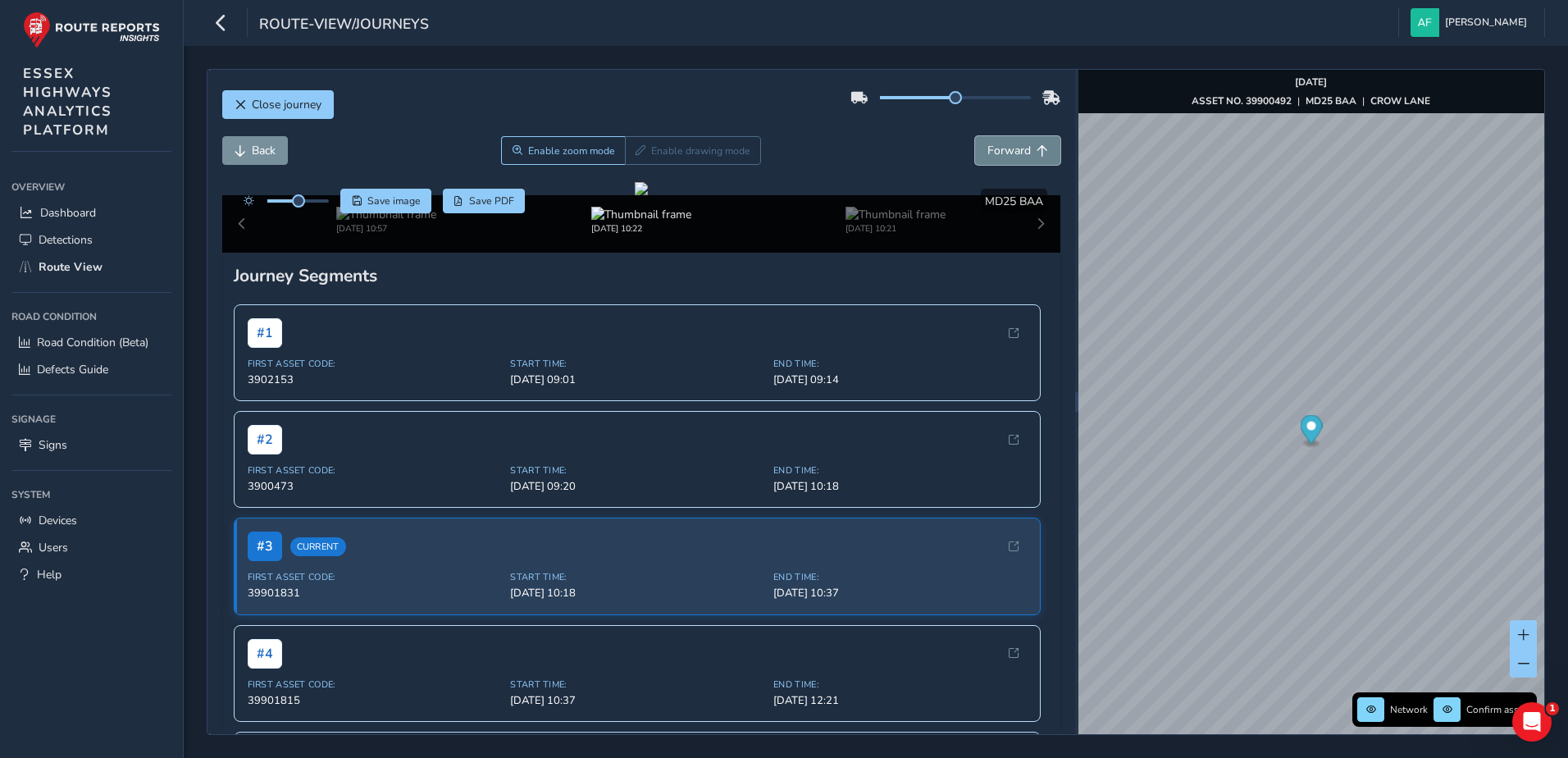
click at [990, 147] on span "Forward" at bounding box center [1009, 150] width 44 height 16
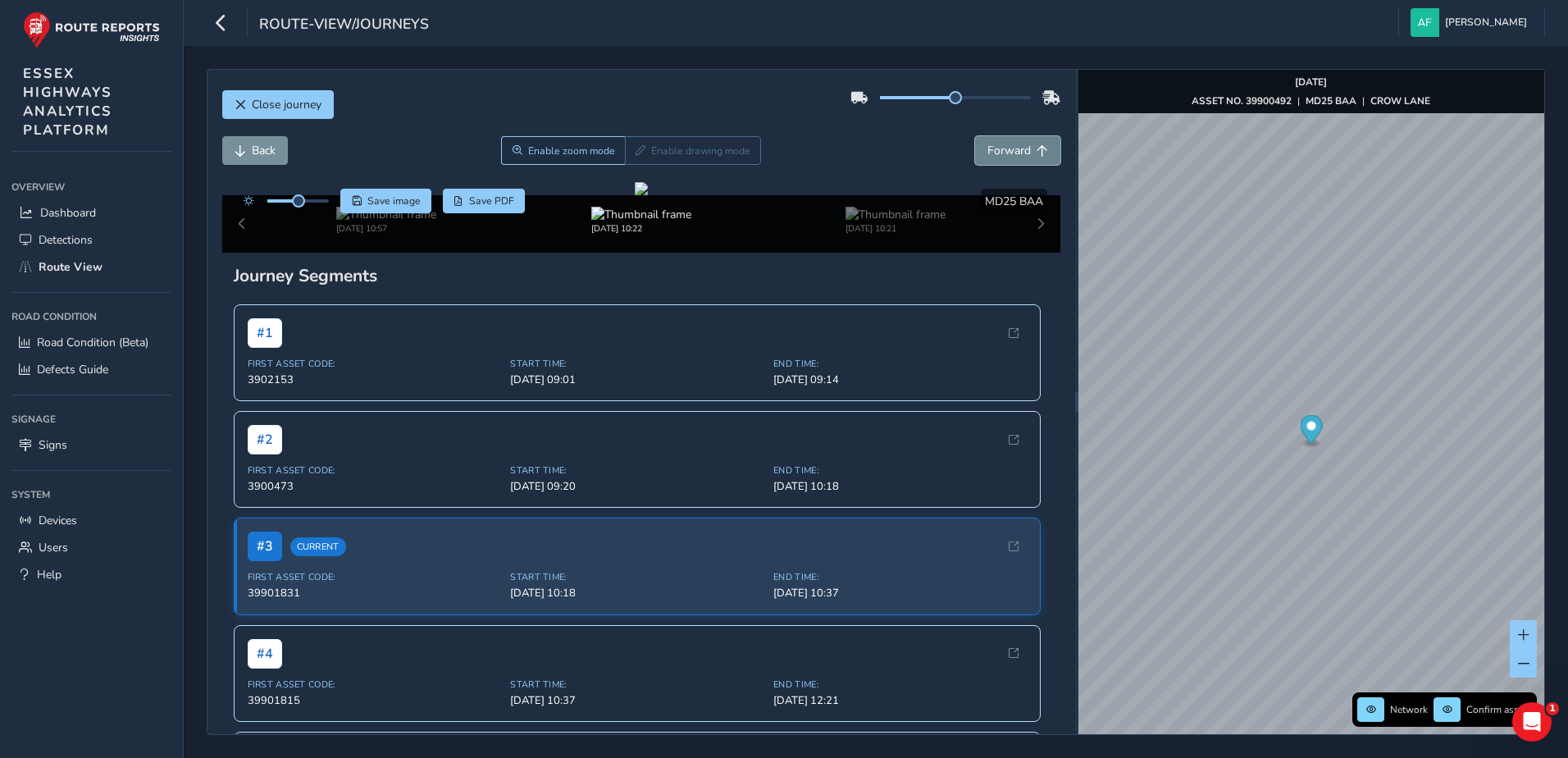
click at [990, 147] on span "Forward" at bounding box center [1009, 150] width 44 height 16
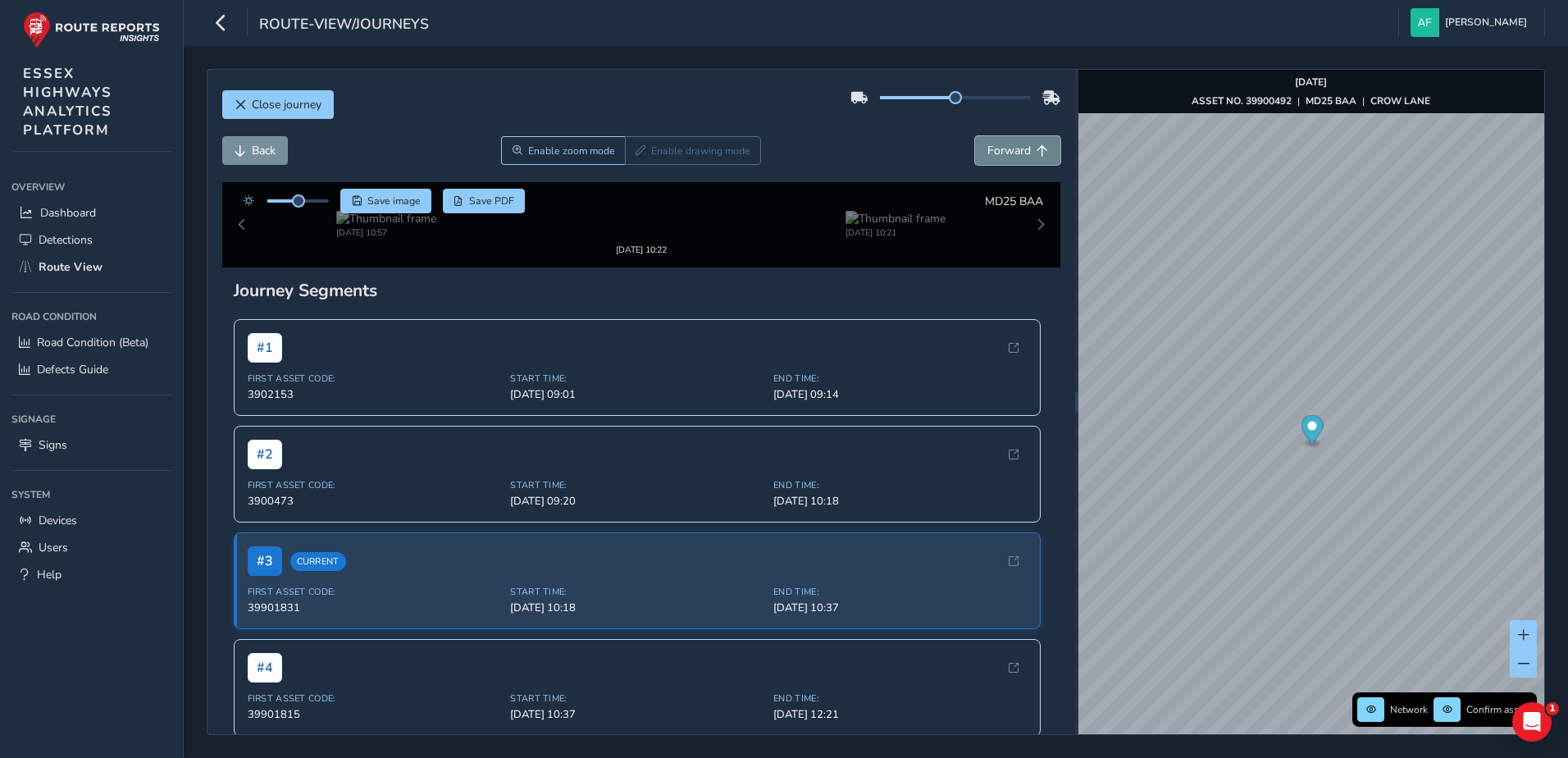
click at [990, 147] on span "Forward" at bounding box center [1009, 150] width 44 height 16
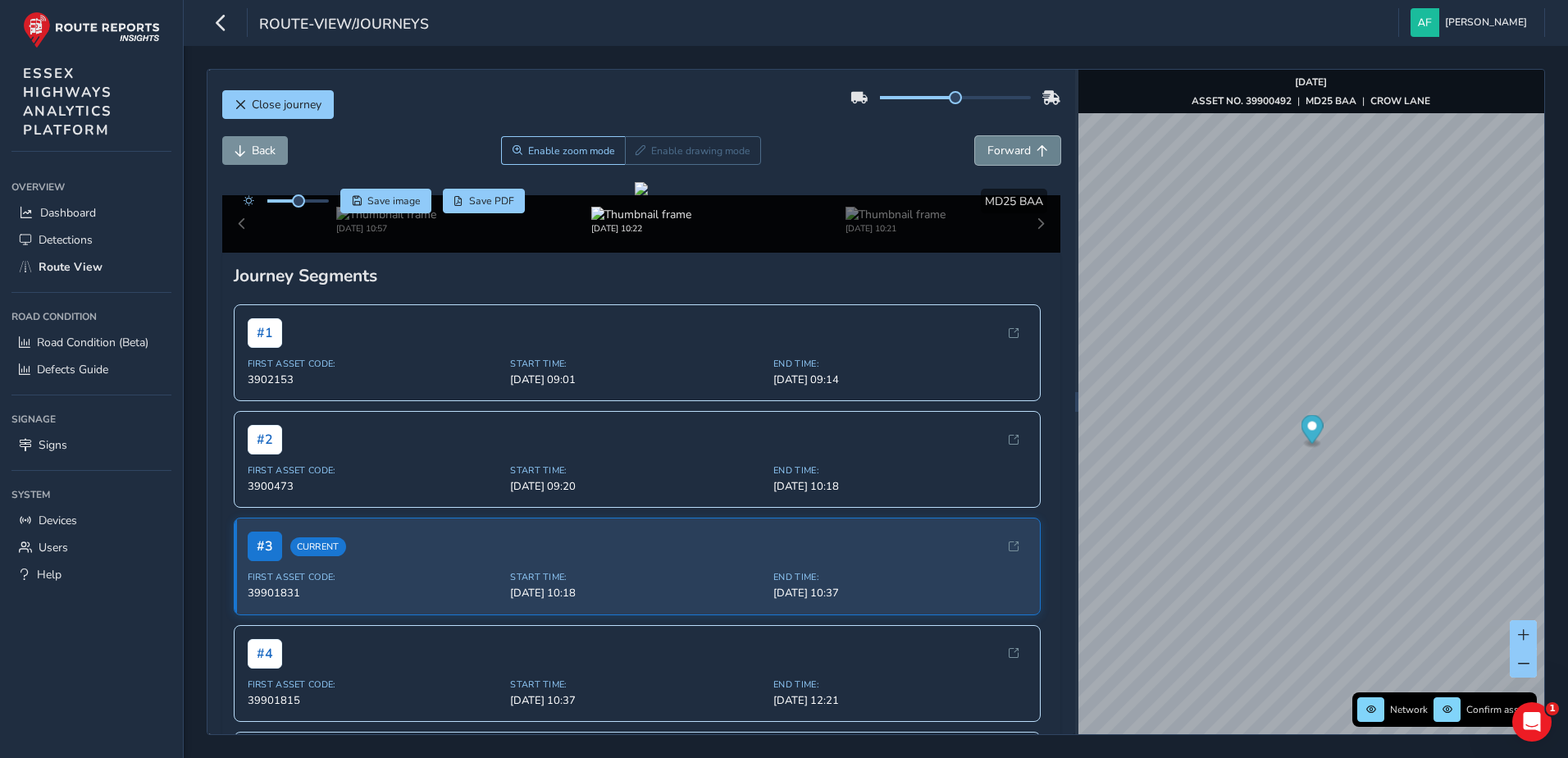
click at [990, 147] on span "Forward" at bounding box center [1009, 150] width 44 height 16
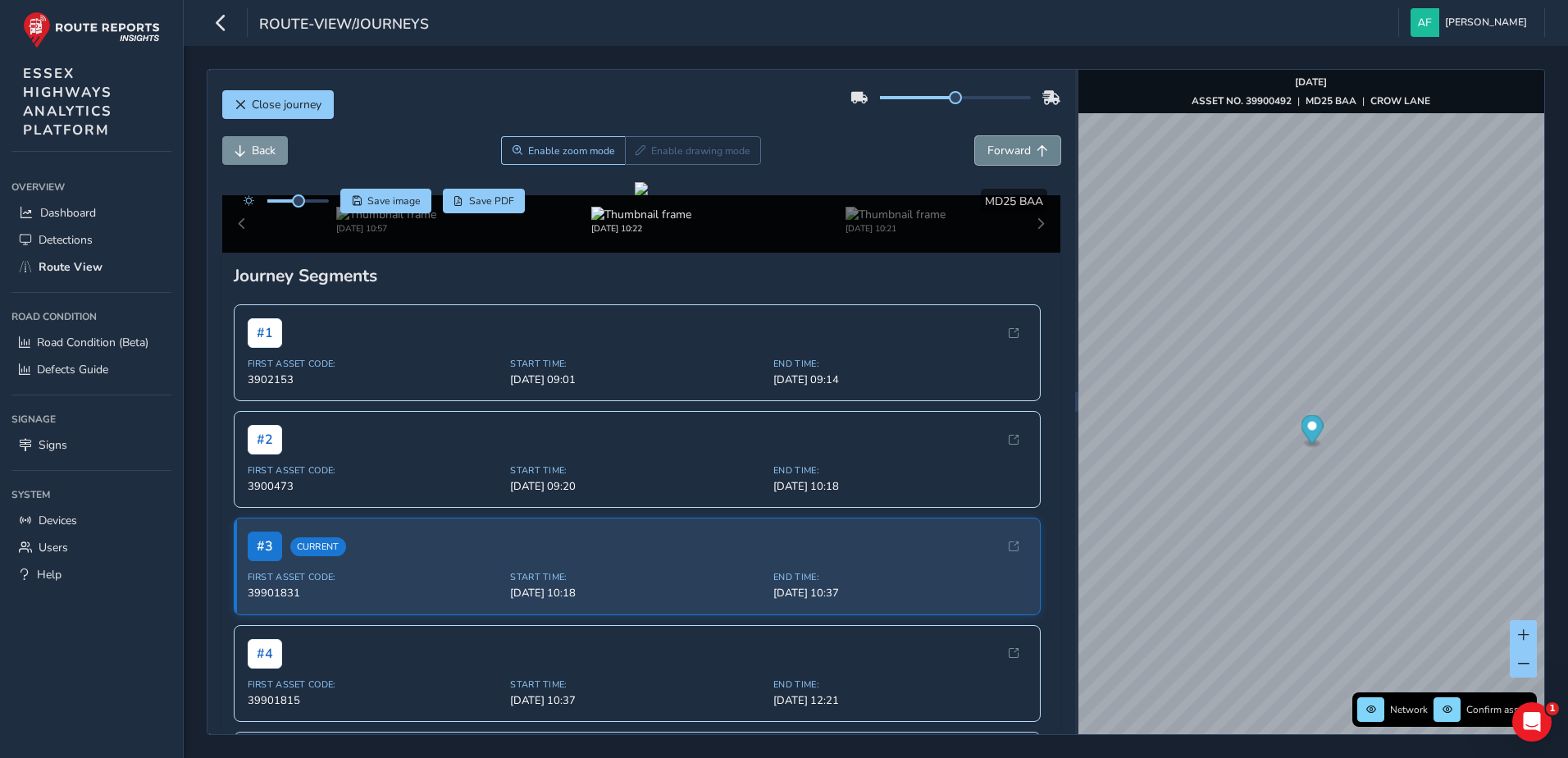
click at [990, 147] on span "Forward" at bounding box center [1009, 150] width 44 height 16
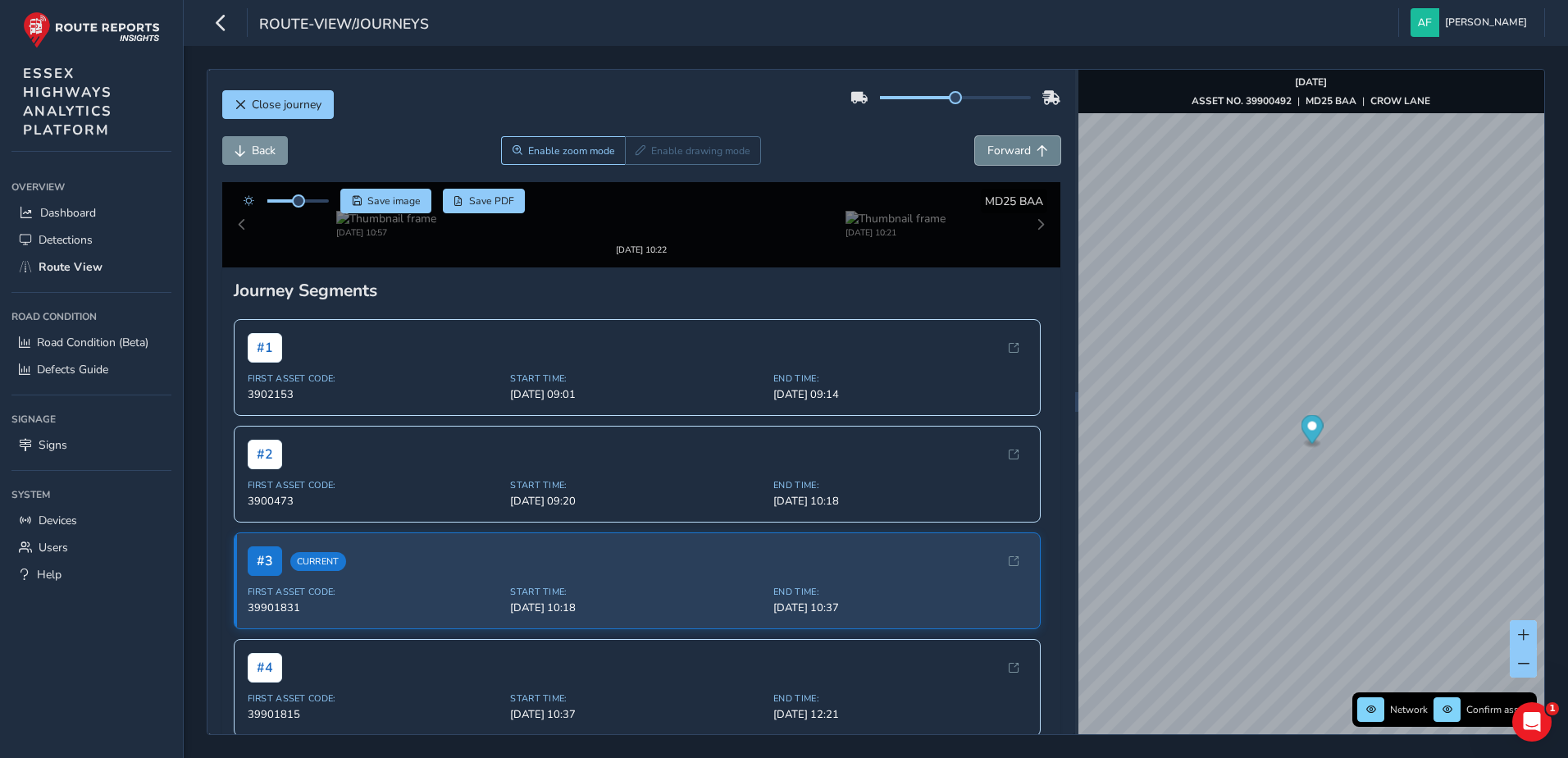
click at [990, 147] on span "Forward" at bounding box center [1009, 150] width 44 height 16
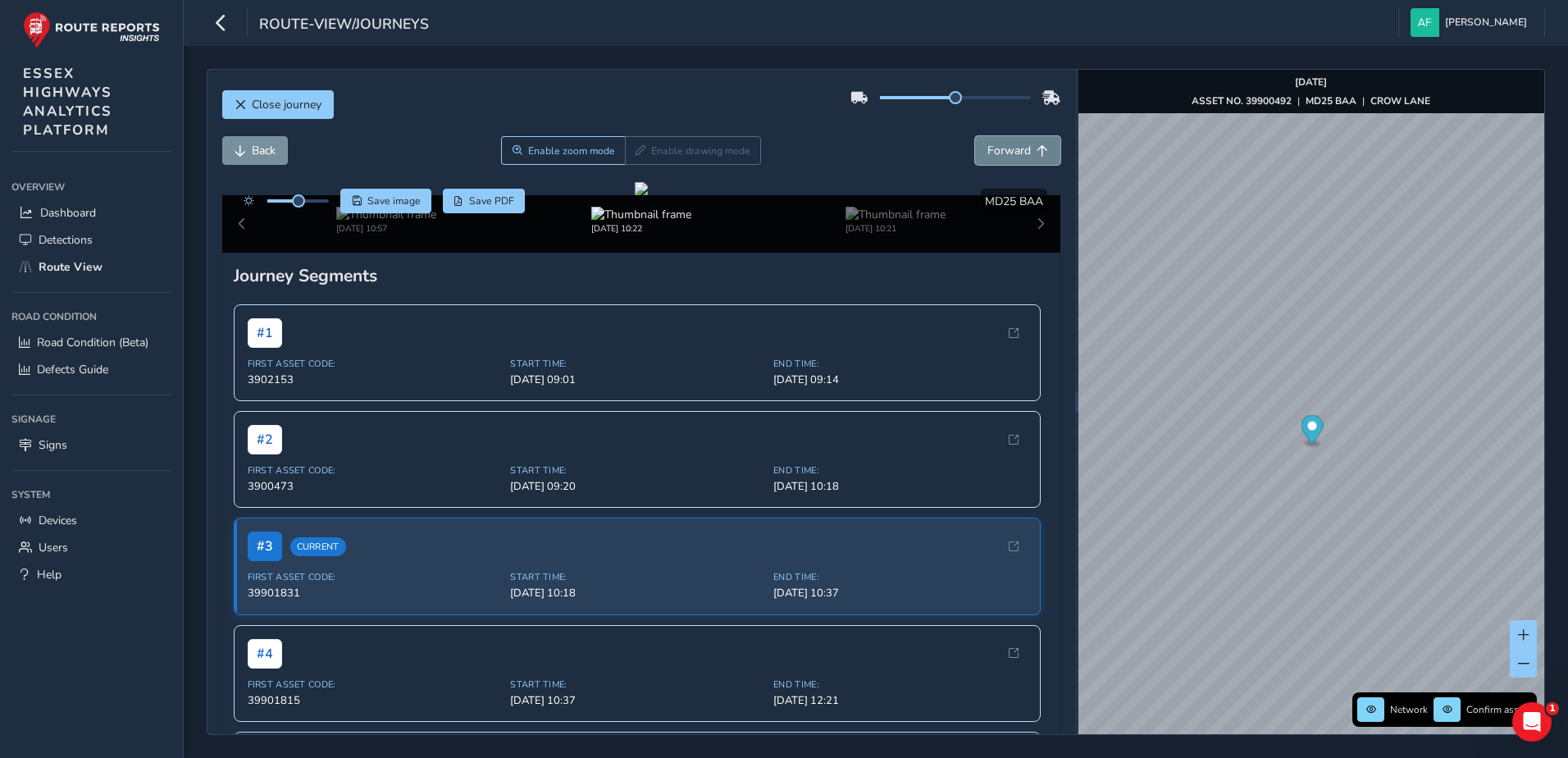
click at [990, 147] on span "Forward" at bounding box center [1009, 150] width 44 height 16
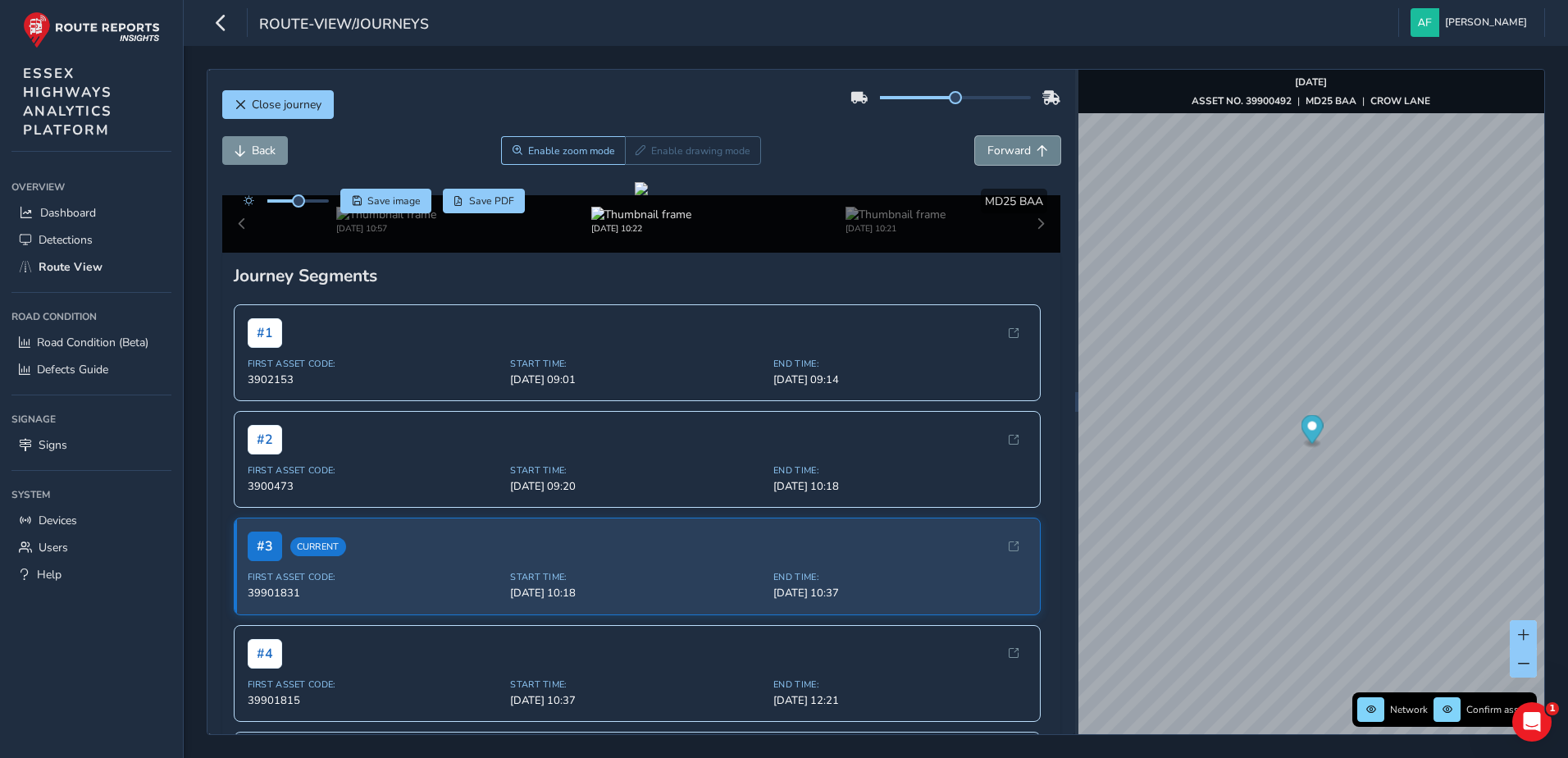
click at [990, 147] on span "Forward" at bounding box center [1009, 150] width 44 height 16
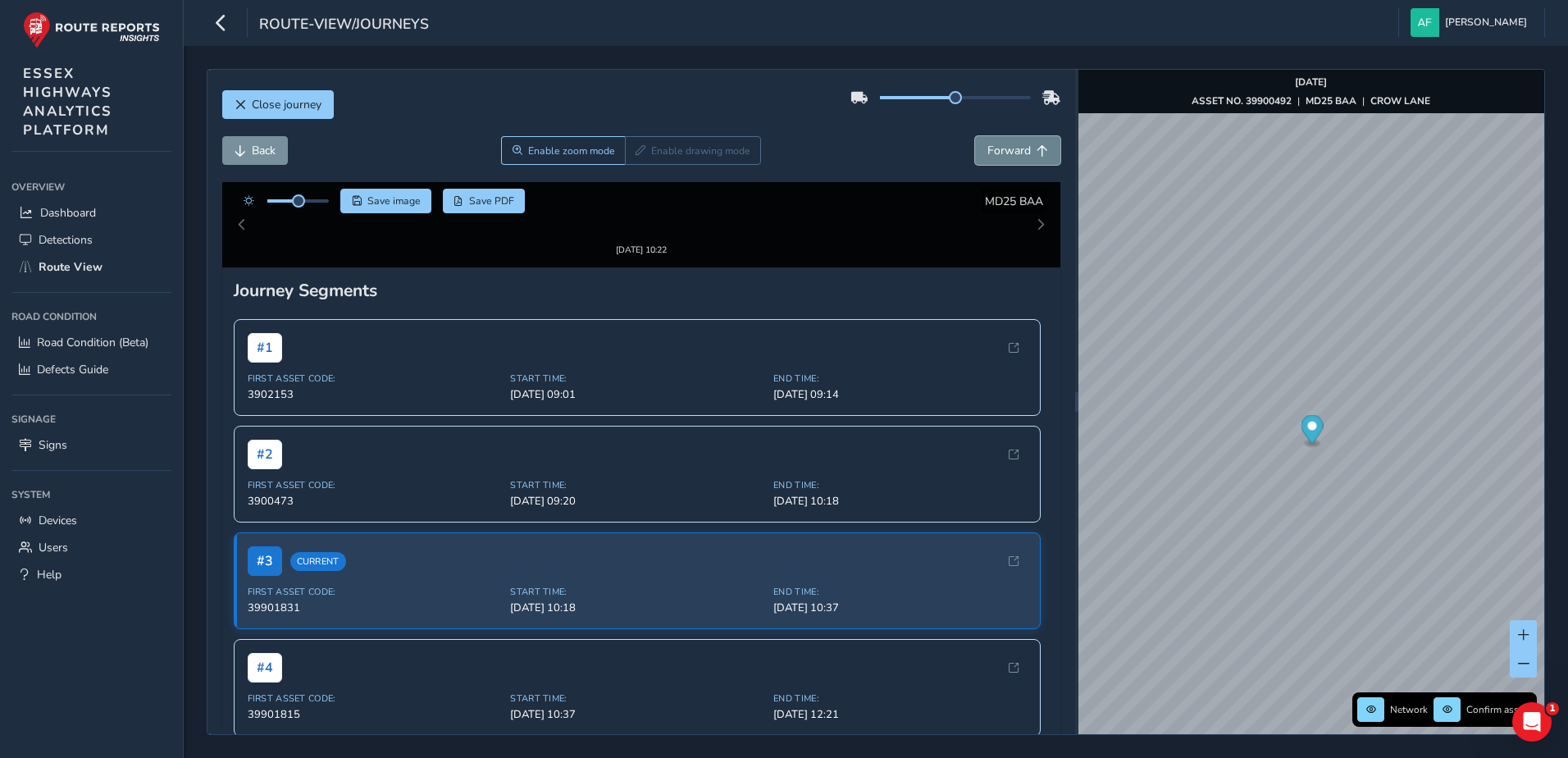
click at [990, 147] on span "Forward" at bounding box center [1009, 150] width 44 height 16
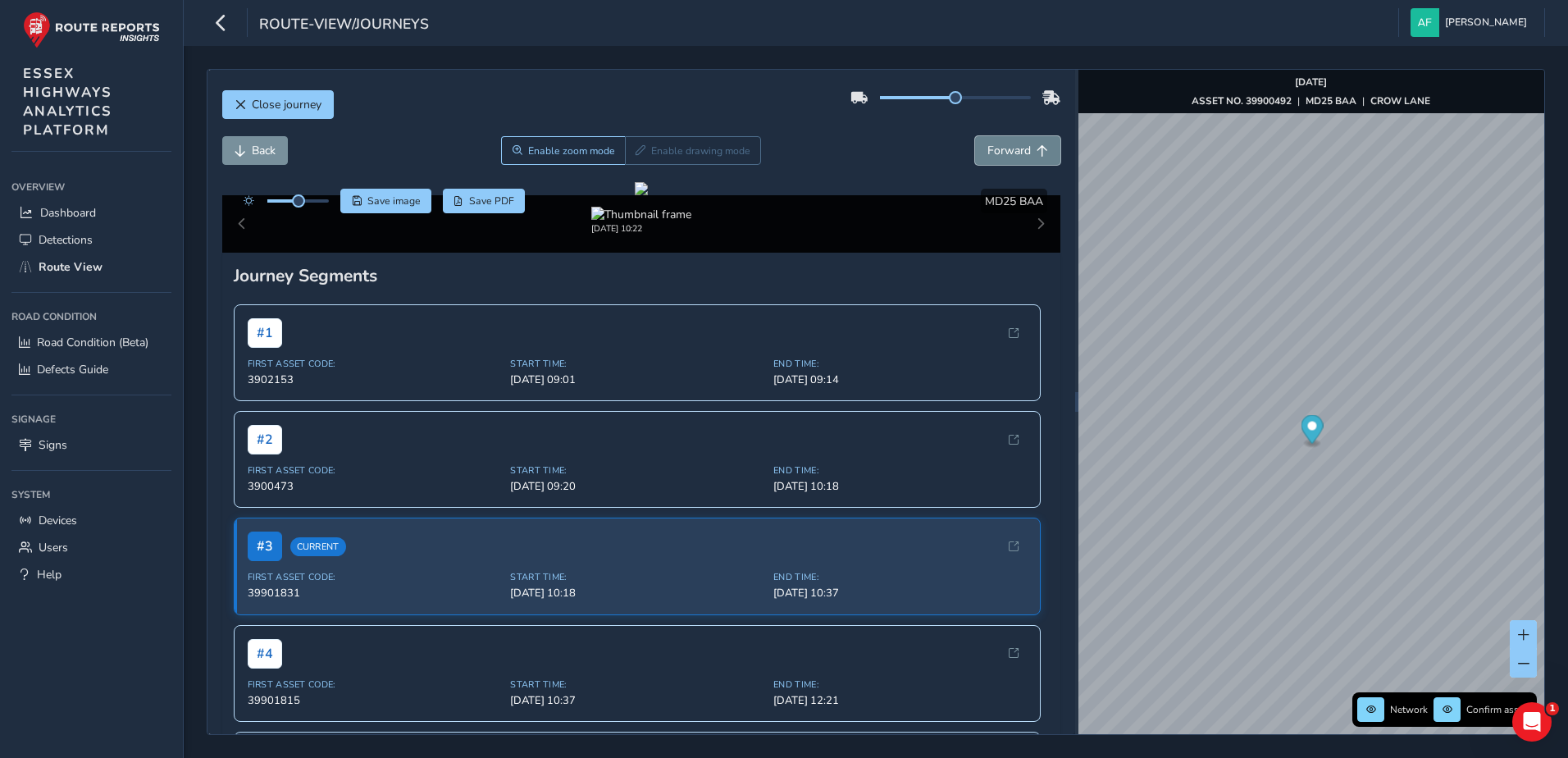
click at [990, 147] on span "Forward" at bounding box center [1009, 150] width 44 height 16
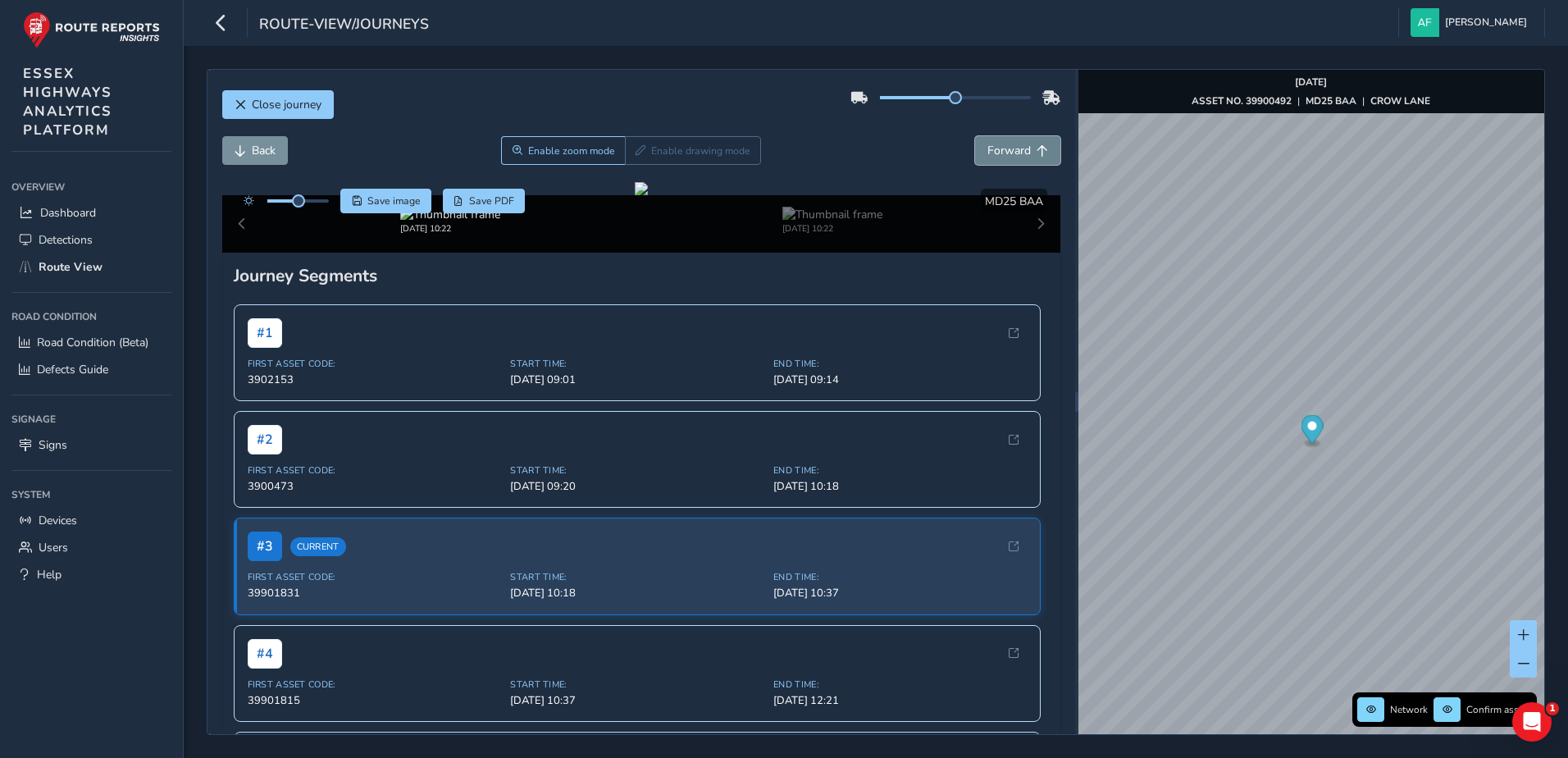
click at [990, 147] on span "Forward" at bounding box center [1009, 150] width 44 height 16
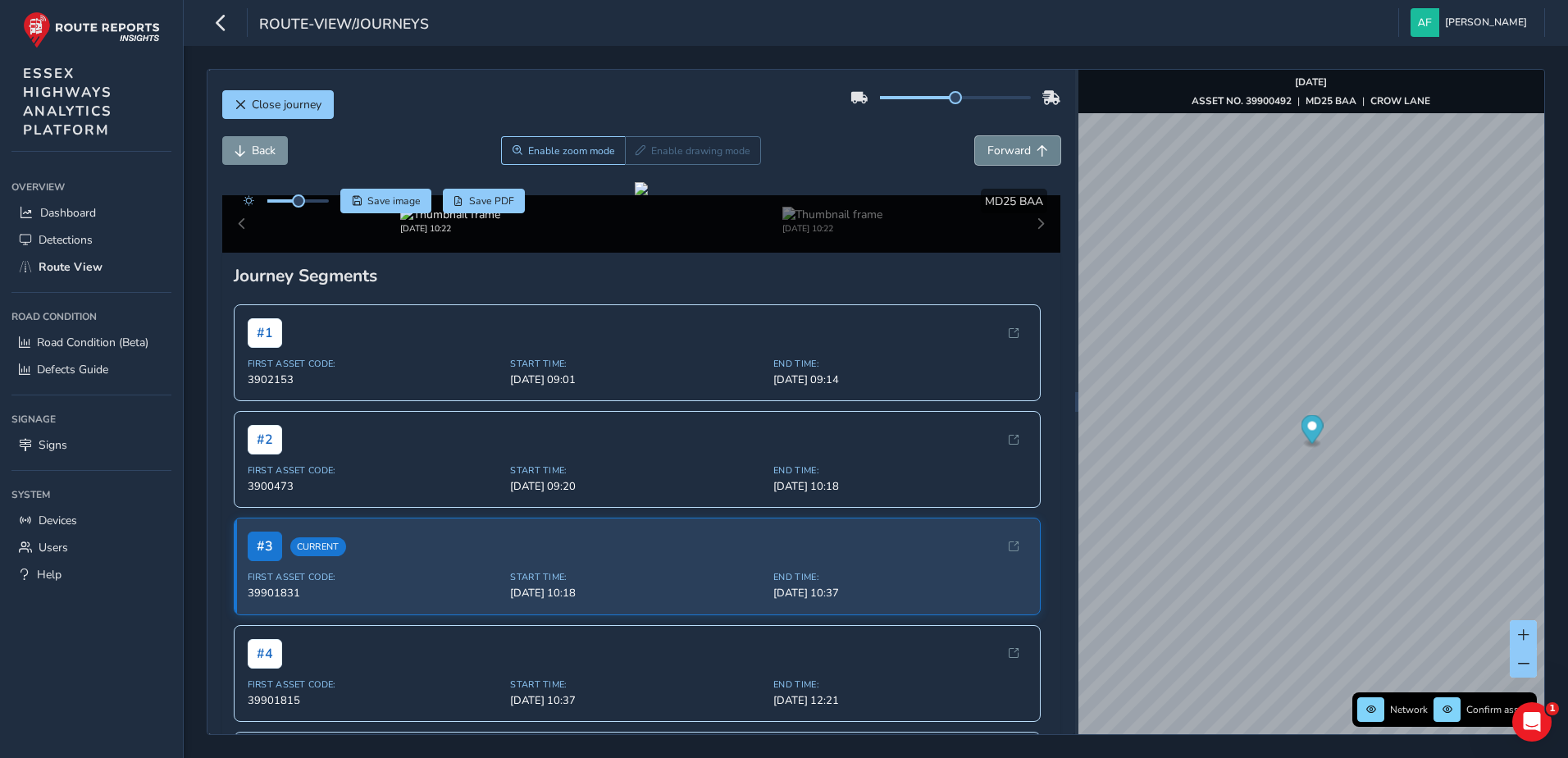
click at [990, 147] on span "Forward" at bounding box center [1009, 150] width 44 height 16
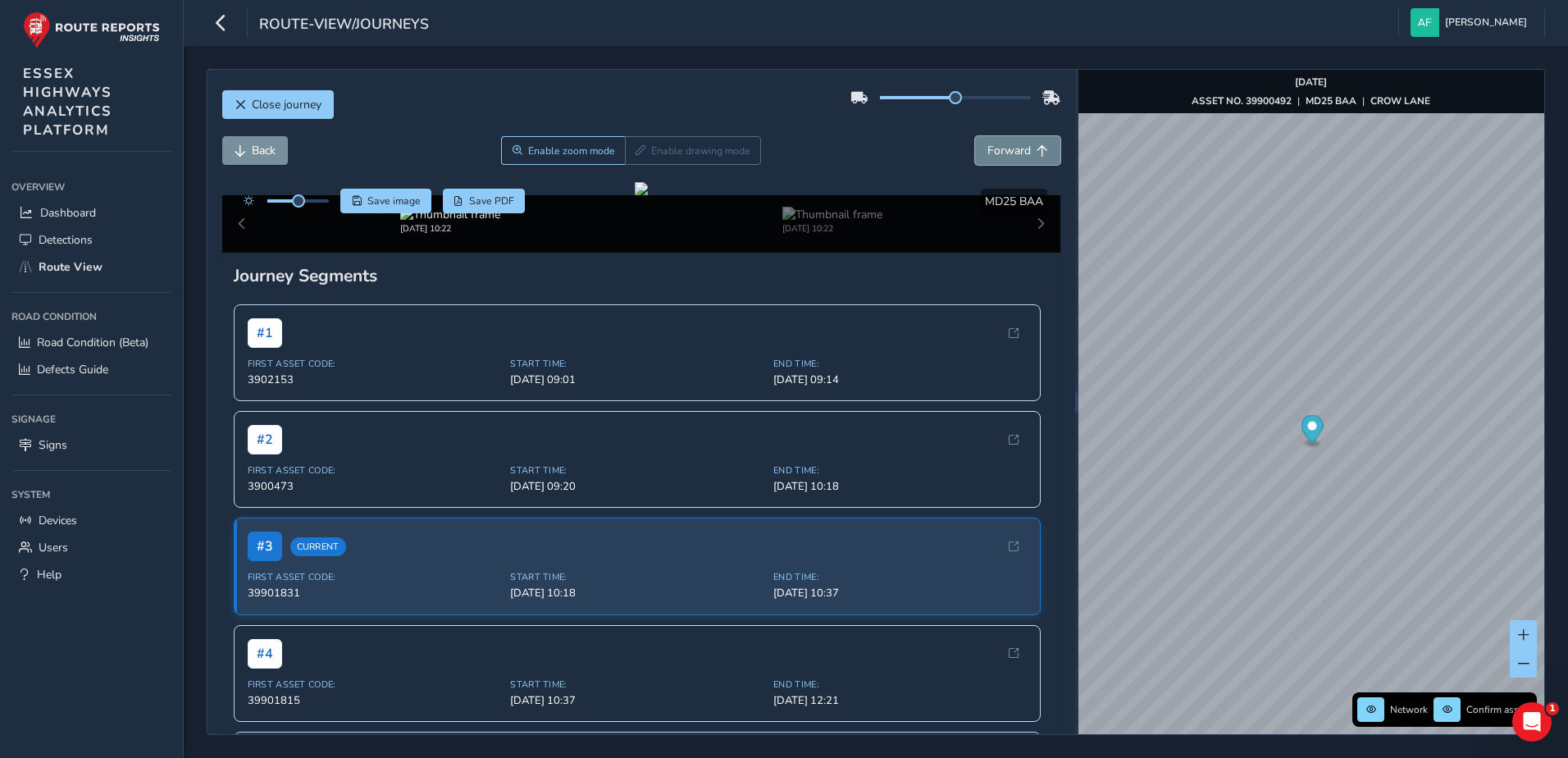
click at [990, 147] on span "Forward" at bounding box center [1009, 150] width 44 height 16
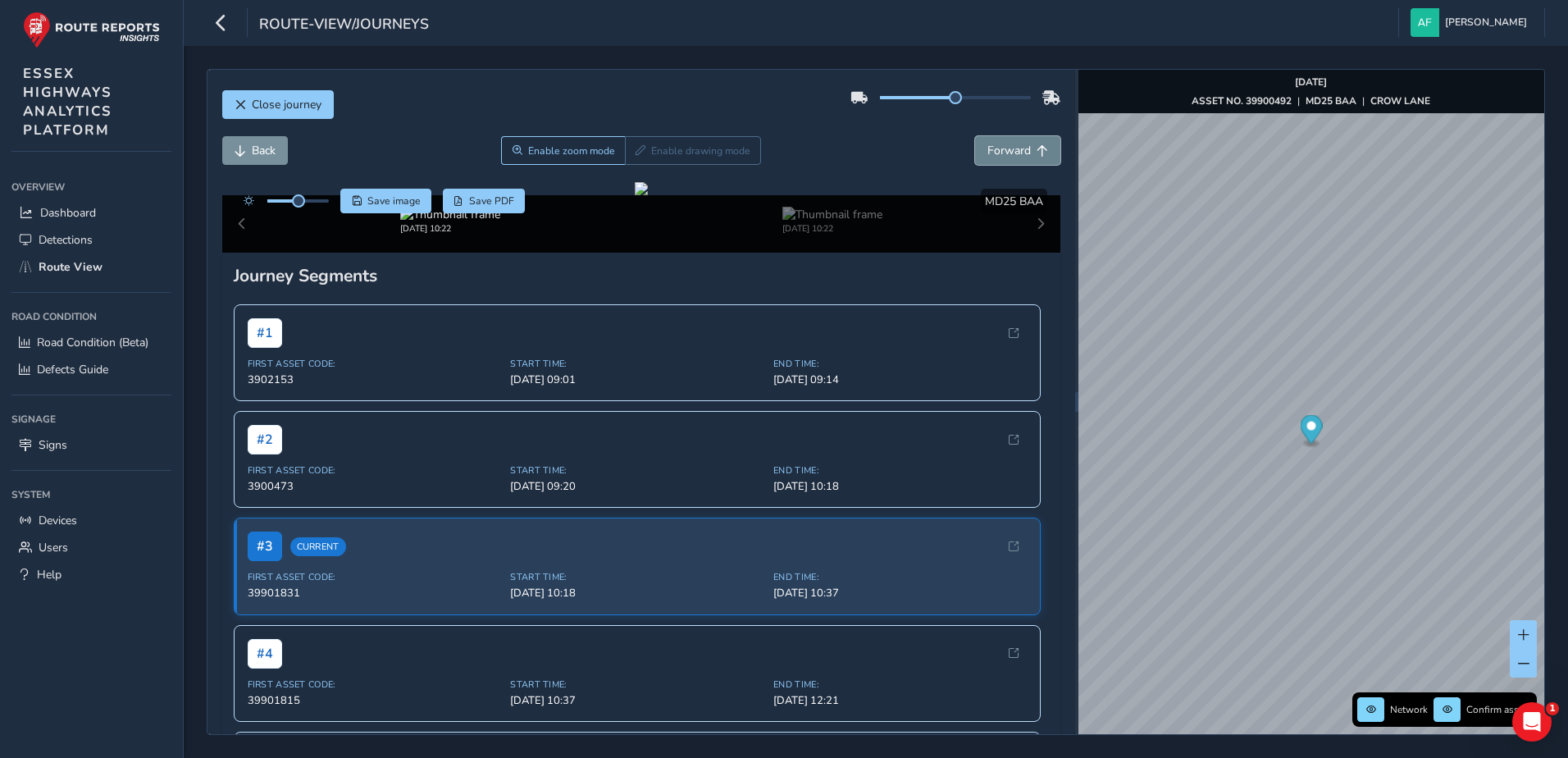
click at [990, 147] on span "Forward" at bounding box center [1009, 150] width 44 height 16
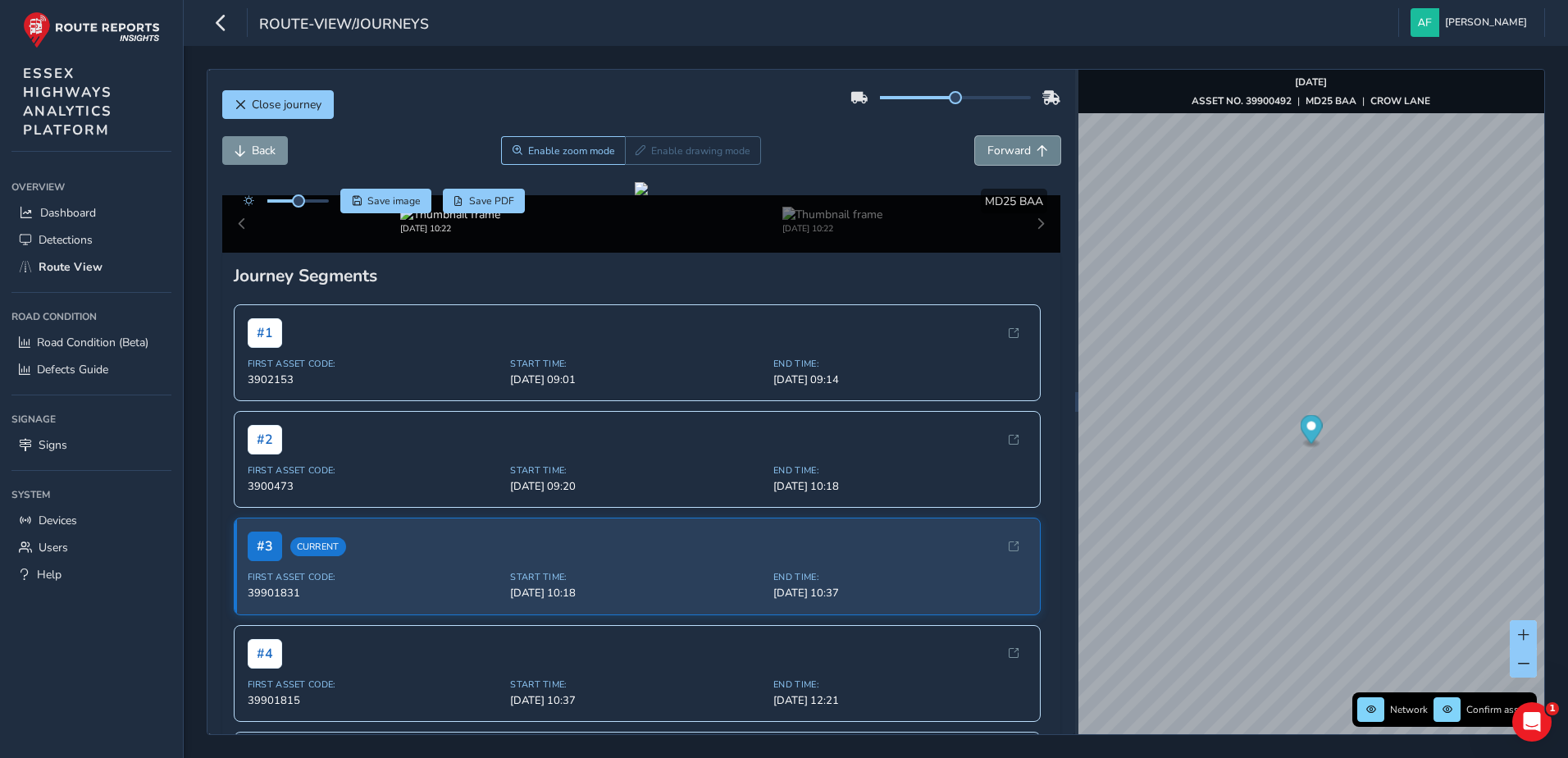
click at [990, 147] on span "Forward" at bounding box center [1009, 150] width 44 height 16
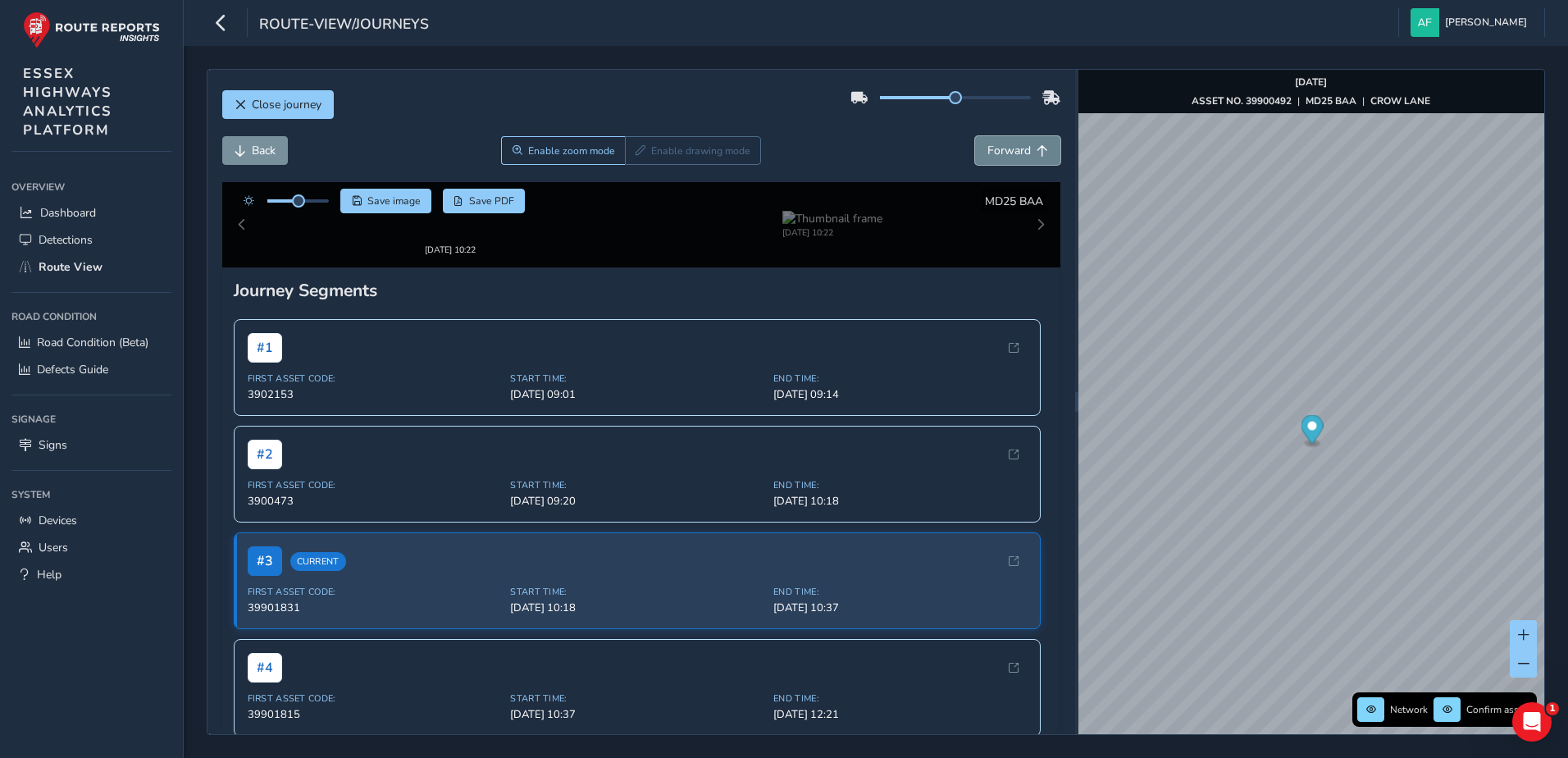
click at [990, 147] on span "Forward" at bounding box center [1009, 150] width 44 height 16
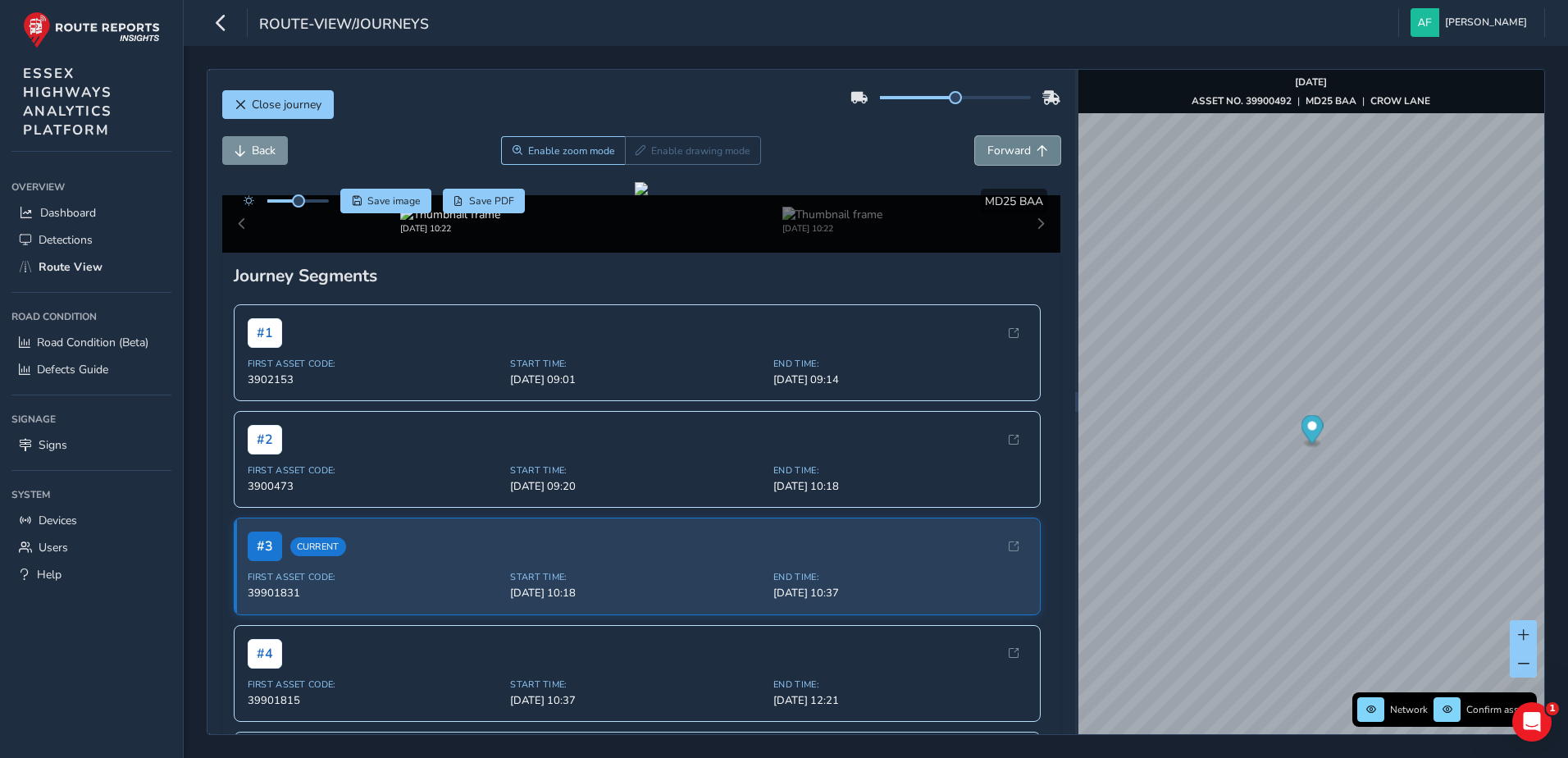
click at [990, 147] on span "Forward" at bounding box center [1009, 150] width 44 height 16
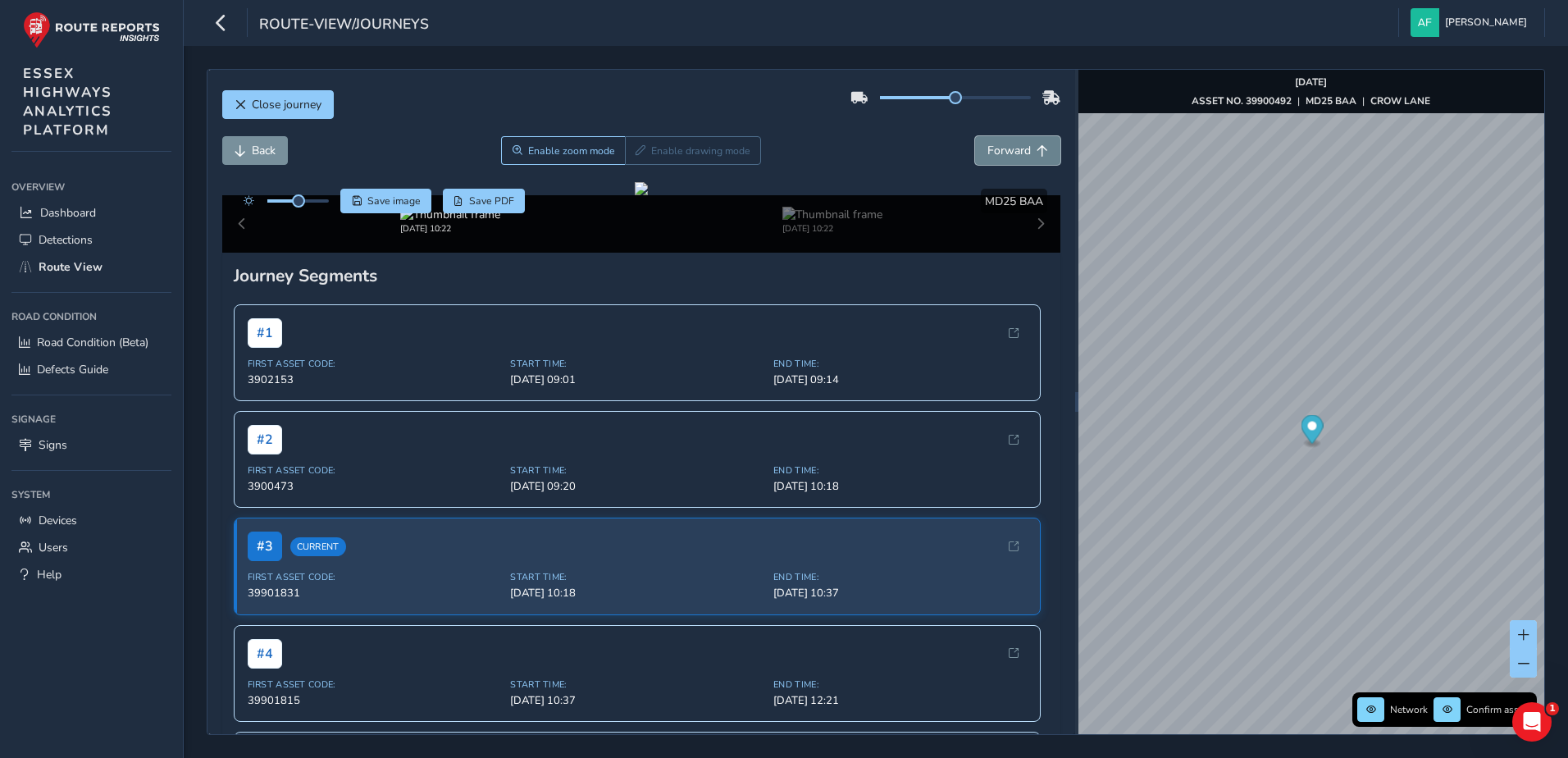
click at [990, 147] on span "Forward" at bounding box center [1009, 150] width 44 height 16
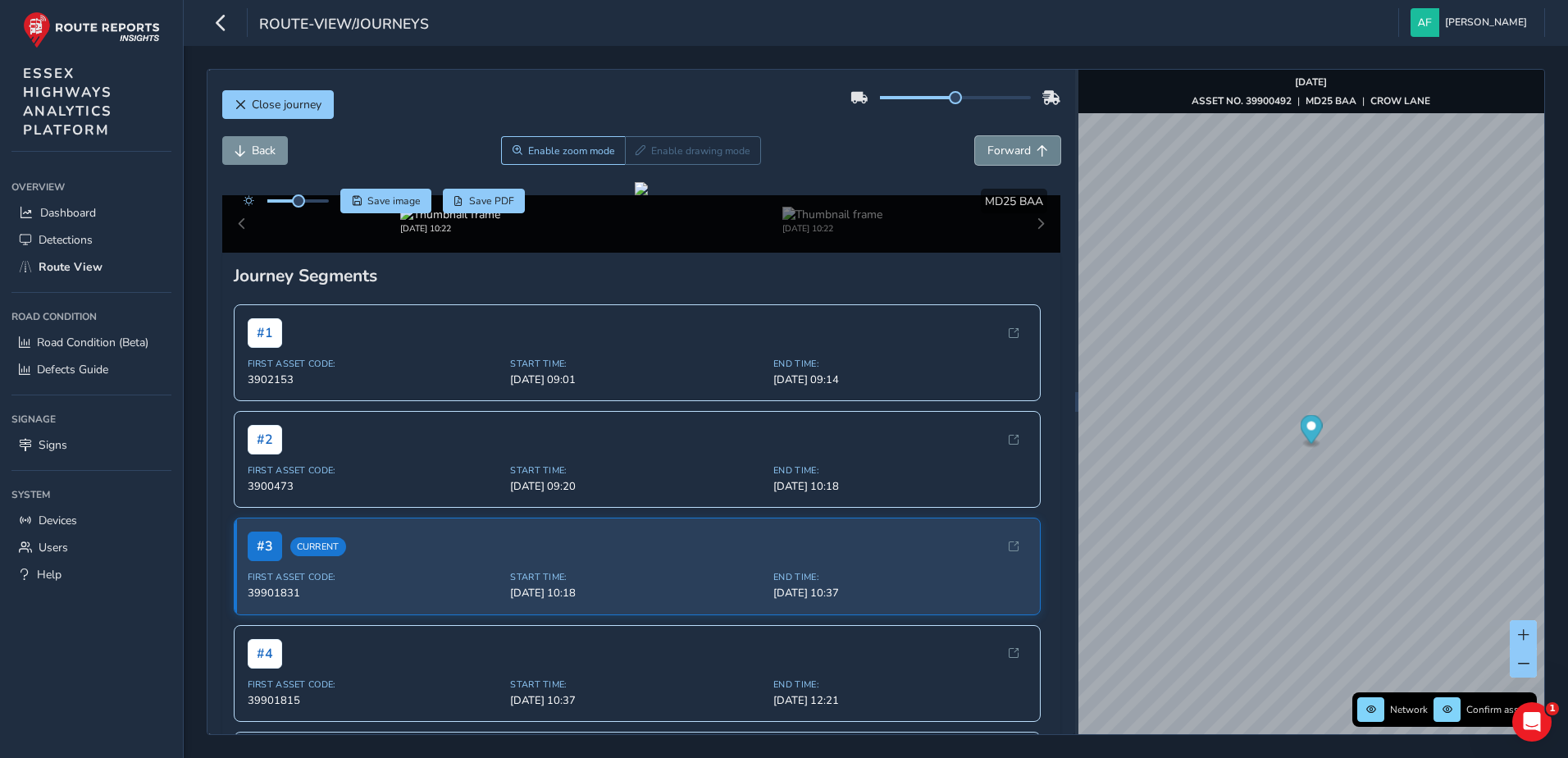
click at [990, 147] on span "Forward" at bounding box center [1009, 150] width 44 height 16
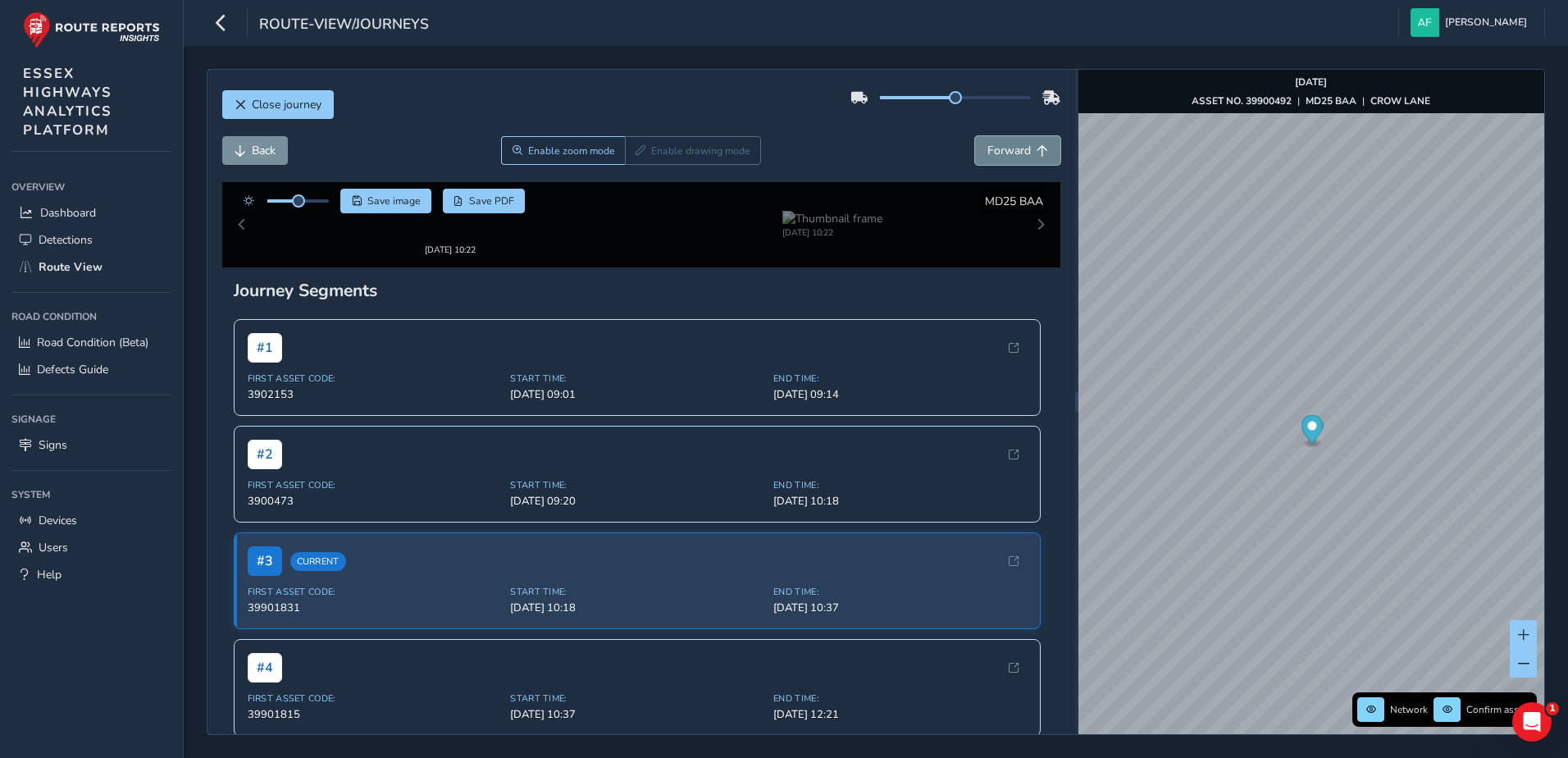
click at [990, 147] on span "Forward" at bounding box center [1009, 150] width 44 height 16
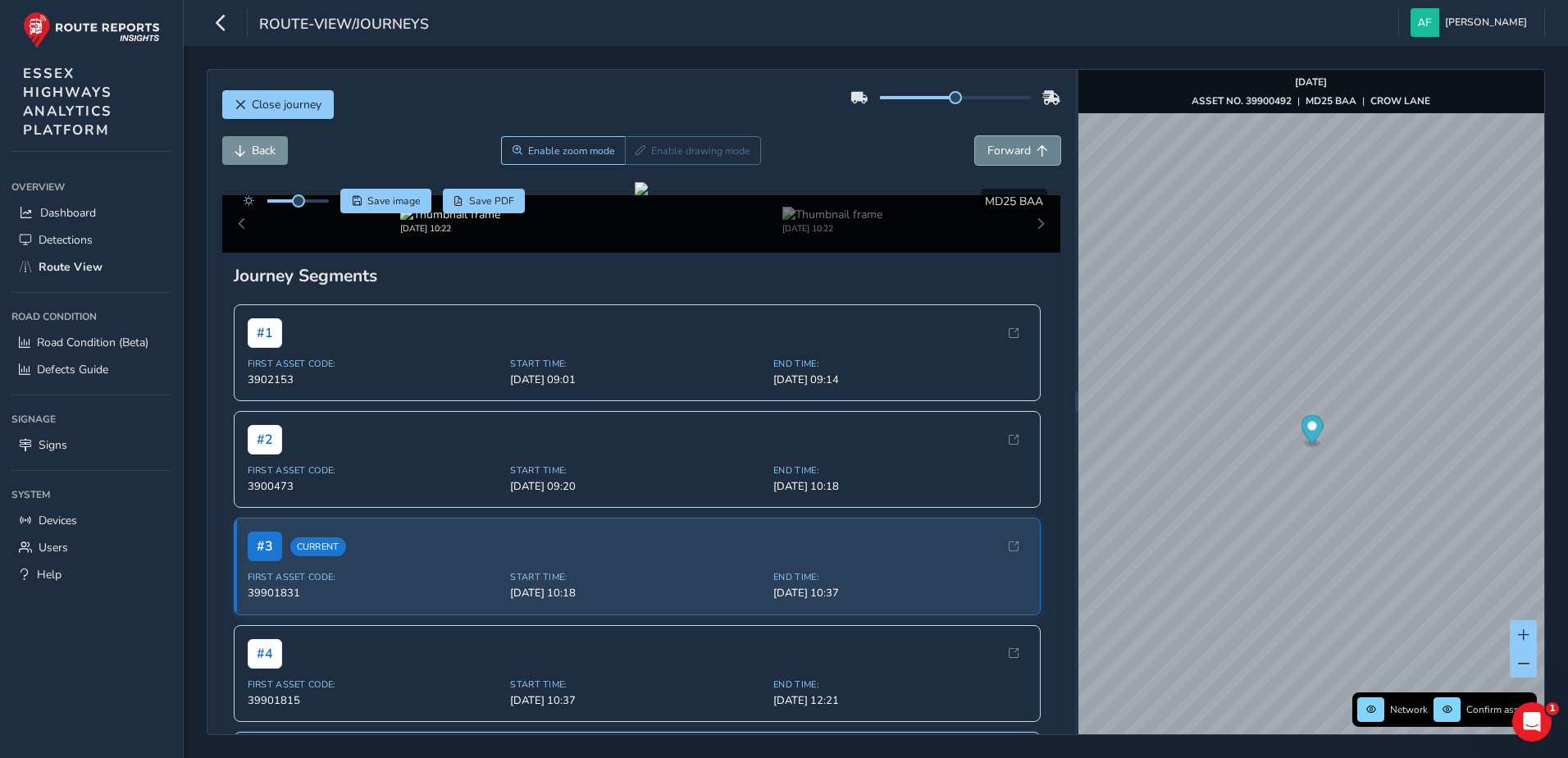
click at [990, 147] on span "Forward" at bounding box center [1009, 150] width 44 height 16
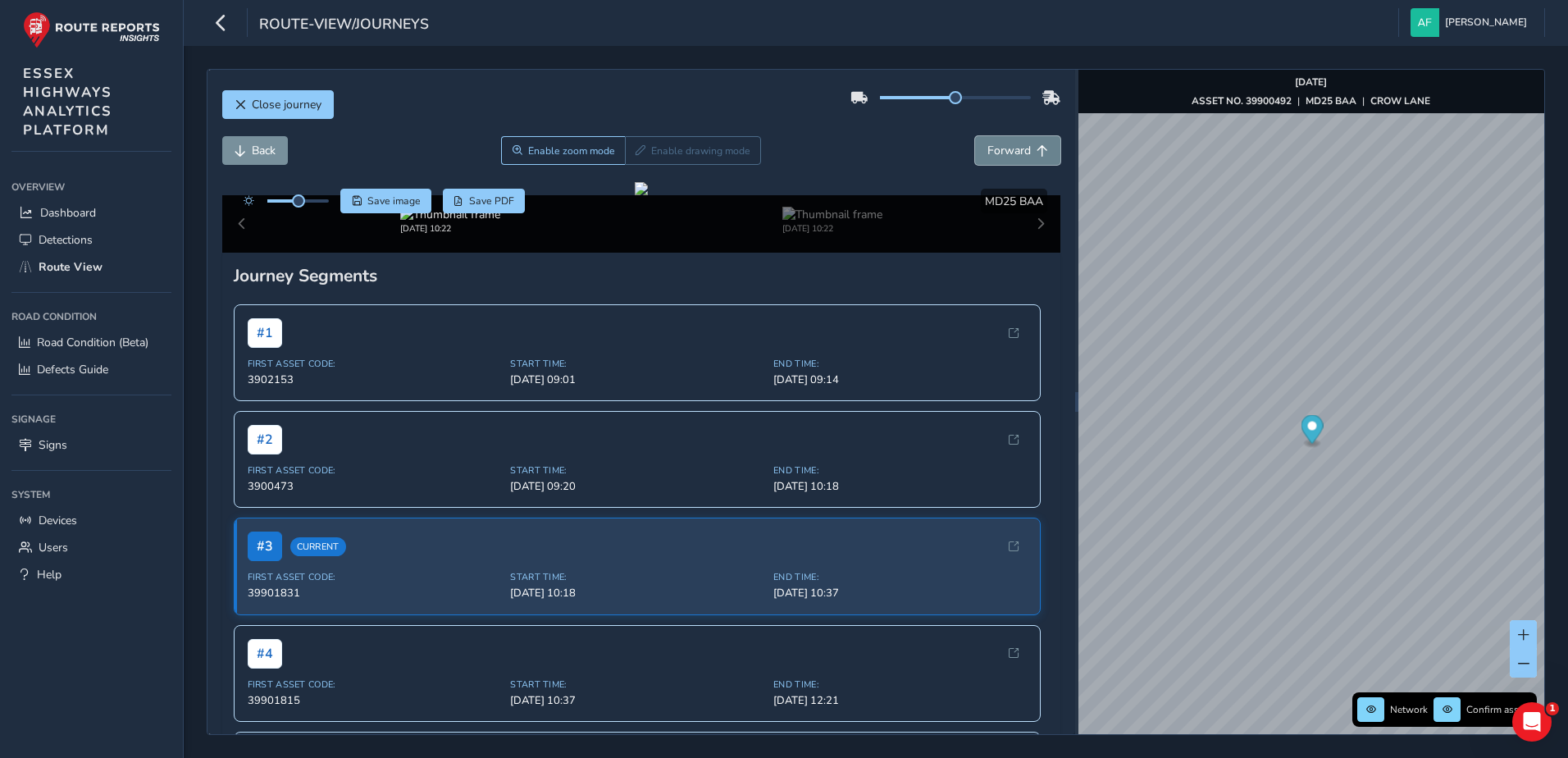
click at [990, 147] on span "Forward" at bounding box center [1009, 150] width 44 height 16
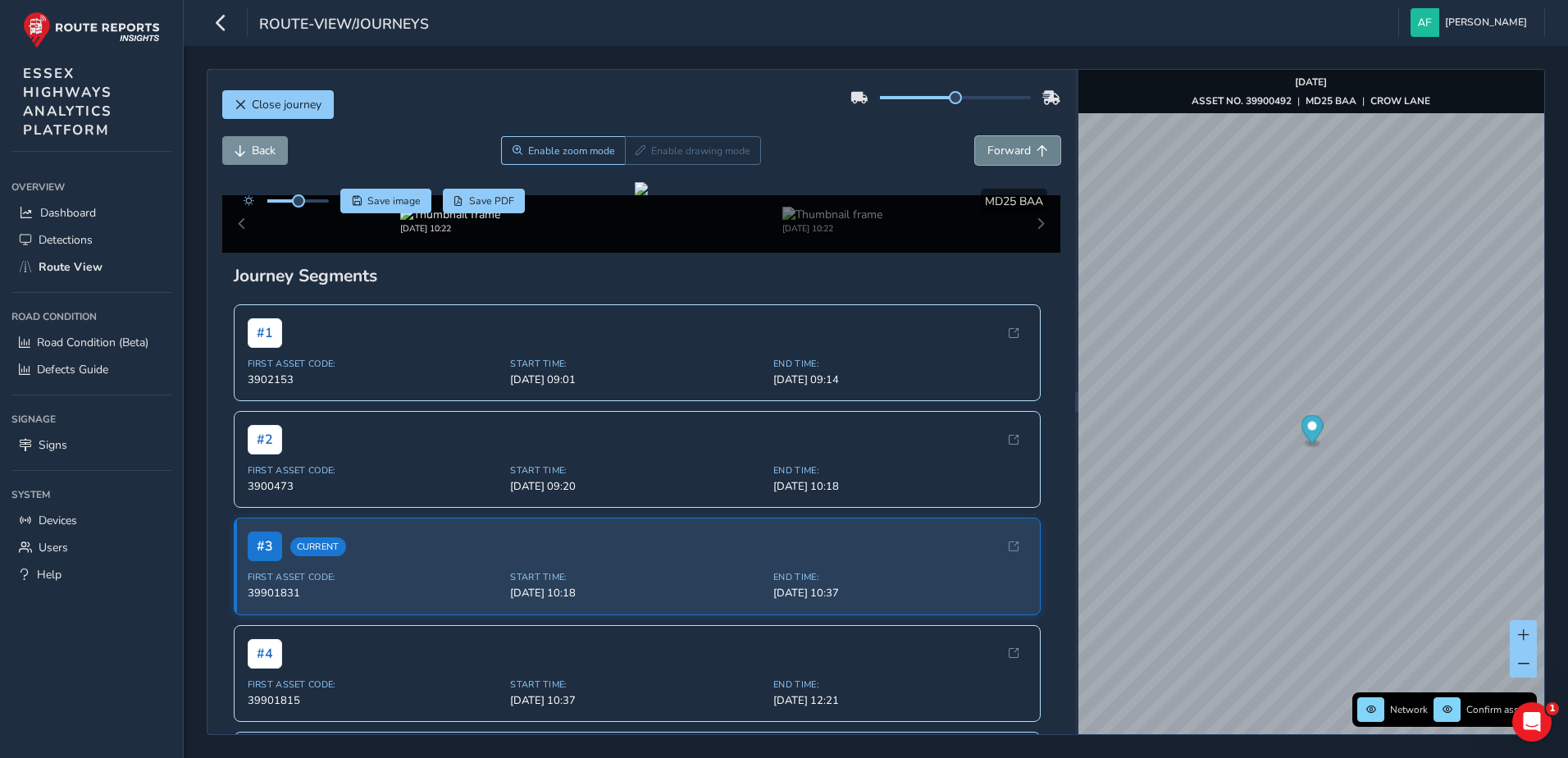
click at [990, 147] on span "Forward" at bounding box center [1009, 150] width 44 height 16
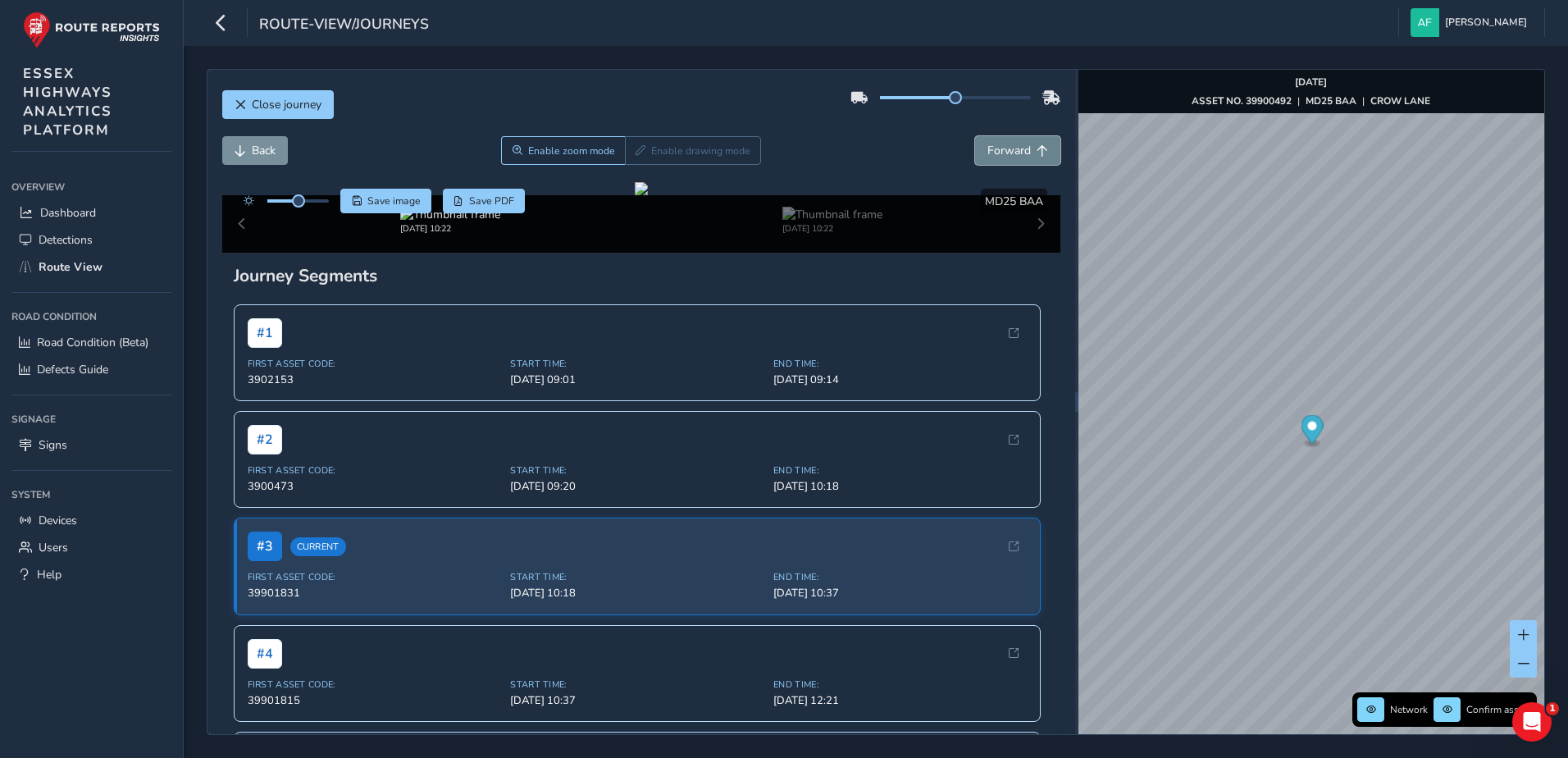
click at [990, 147] on span "Forward" at bounding box center [1009, 150] width 44 height 16
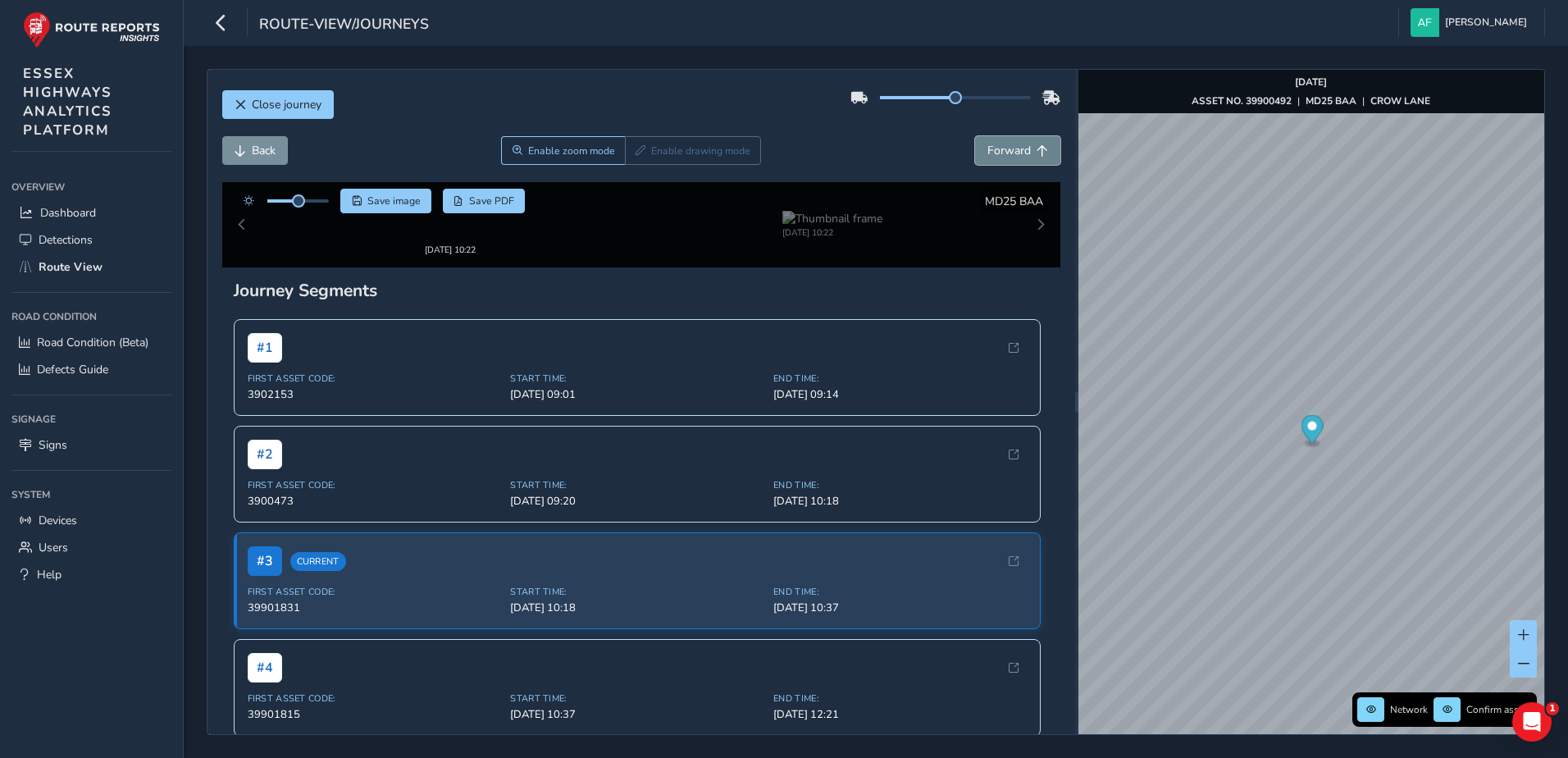
click at [990, 147] on span "Forward" at bounding box center [1009, 150] width 44 height 16
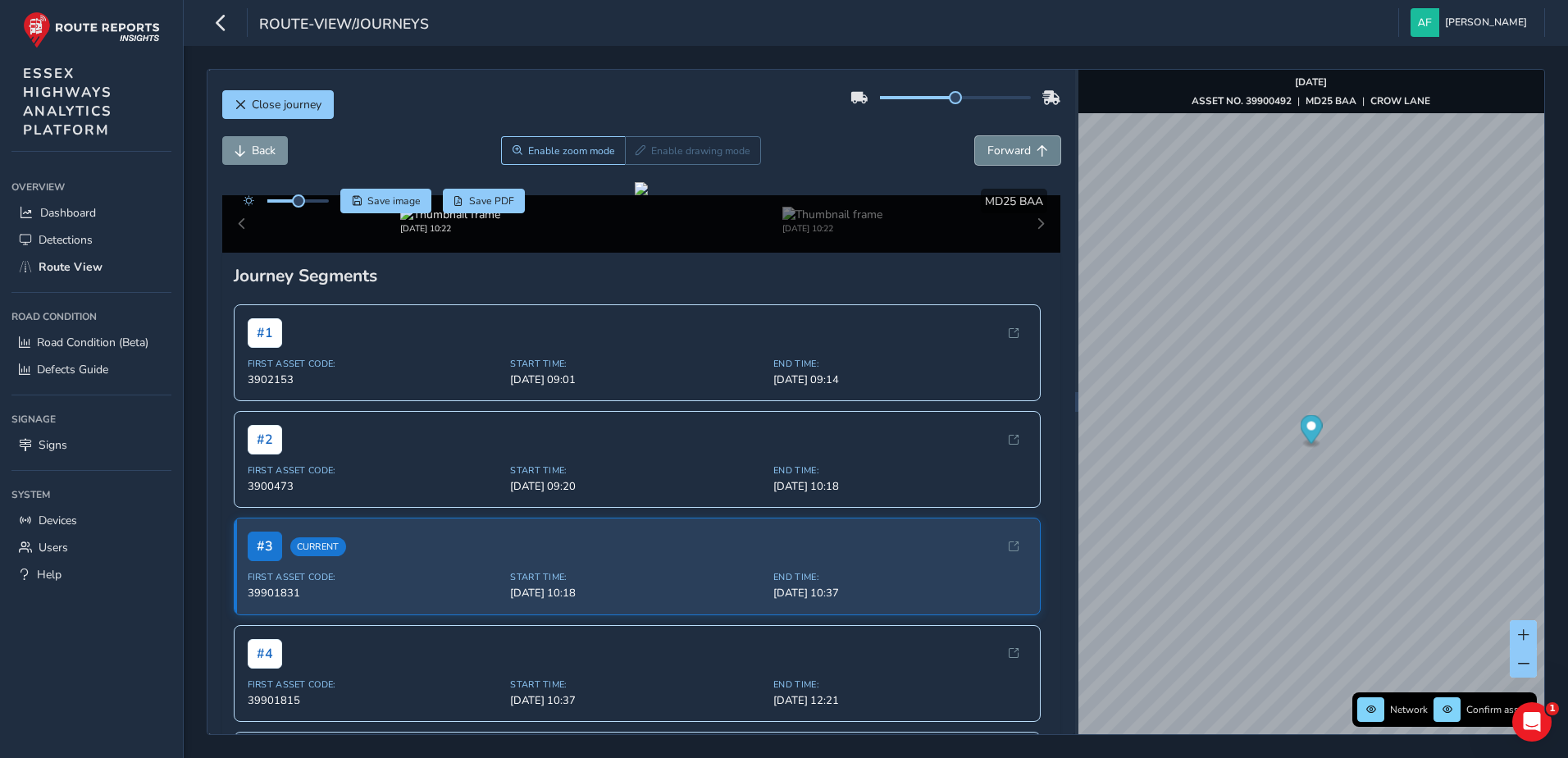
click at [990, 147] on span "Forward" at bounding box center [1009, 150] width 44 height 16
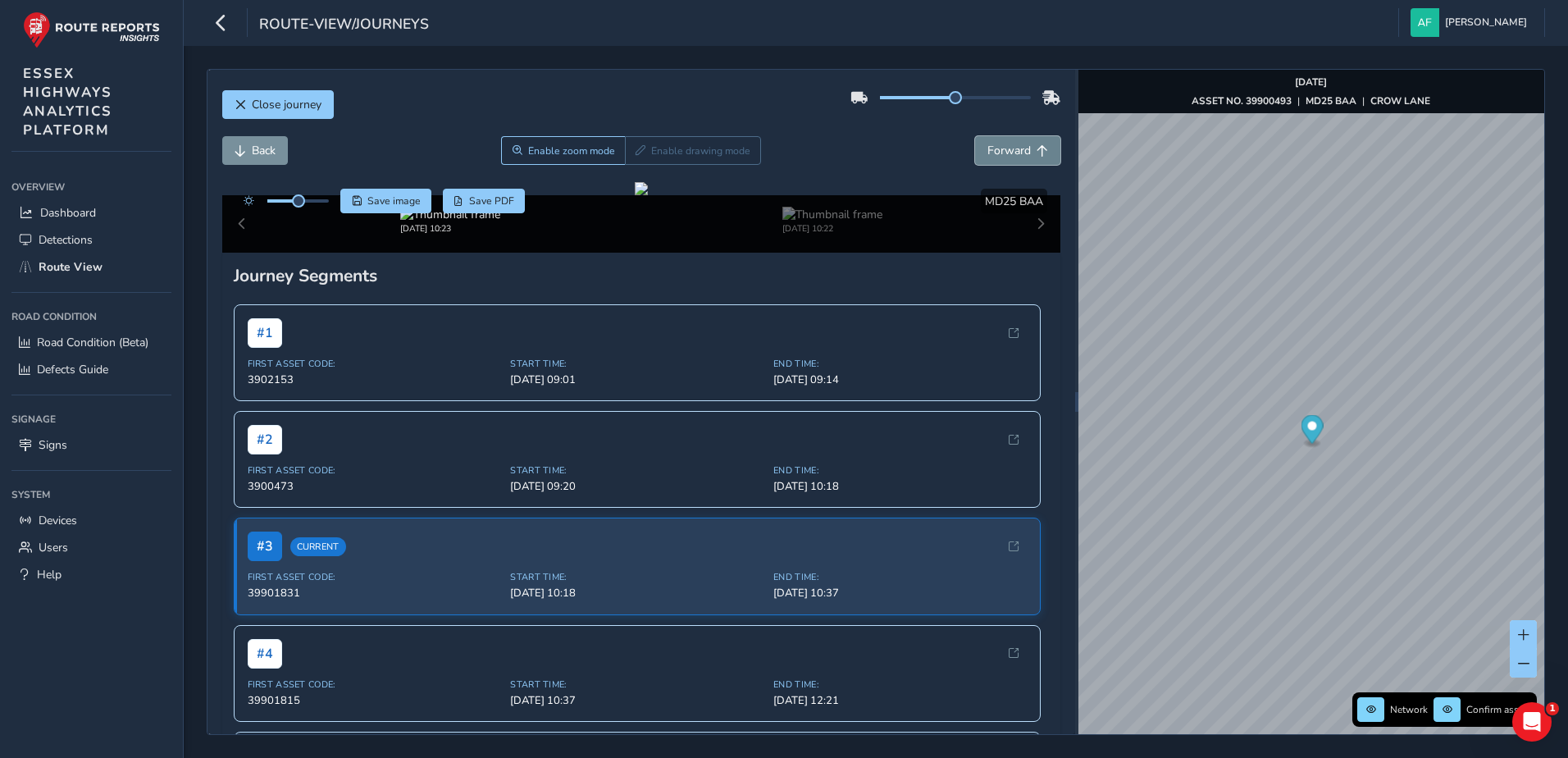
click at [990, 147] on span "Forward" at bounding box center [1009, 150] width 44 height 16
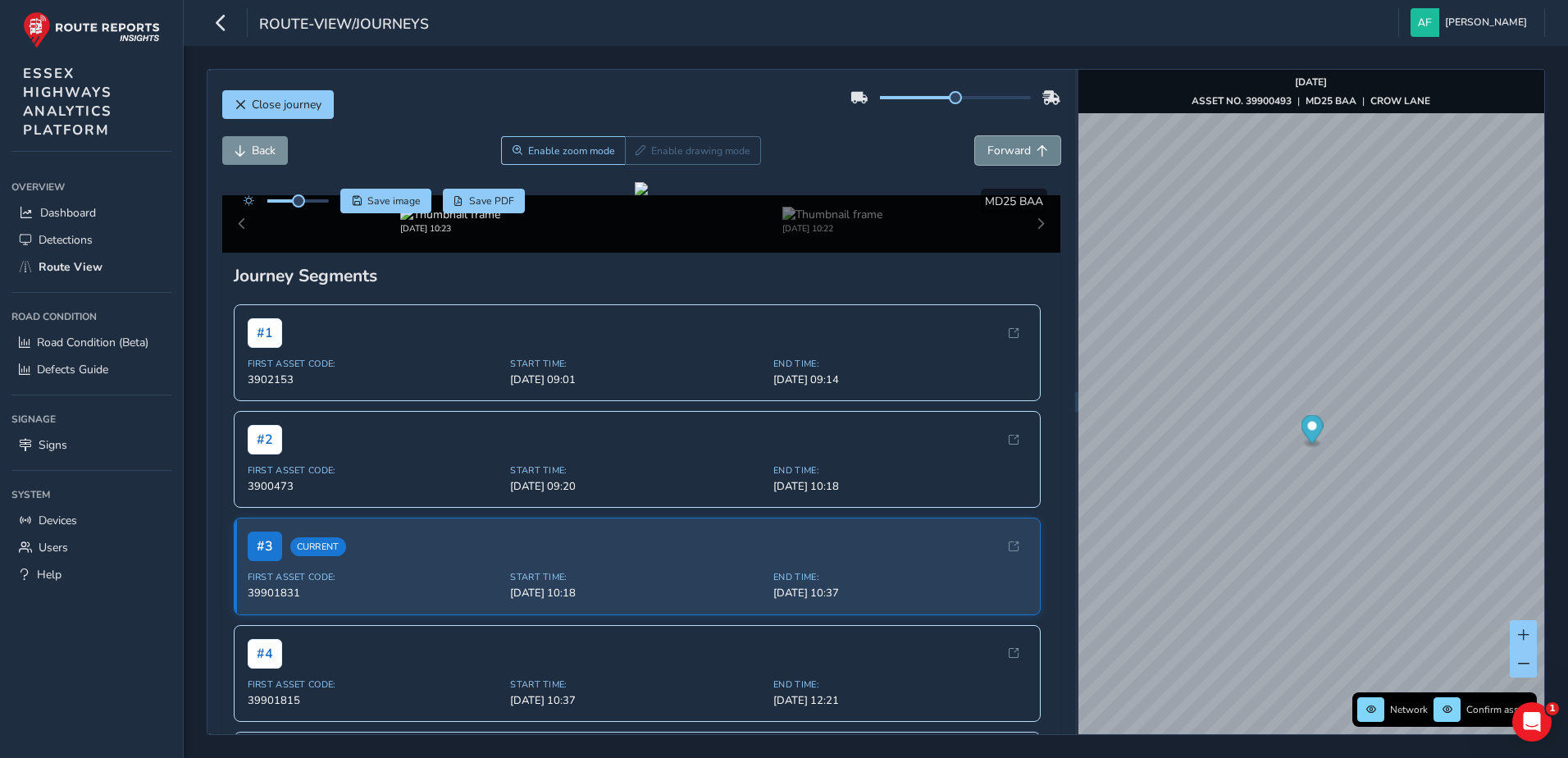
click at [990, 147] on span "Forward" at bounding box center [1009, 150] width 44 height 16
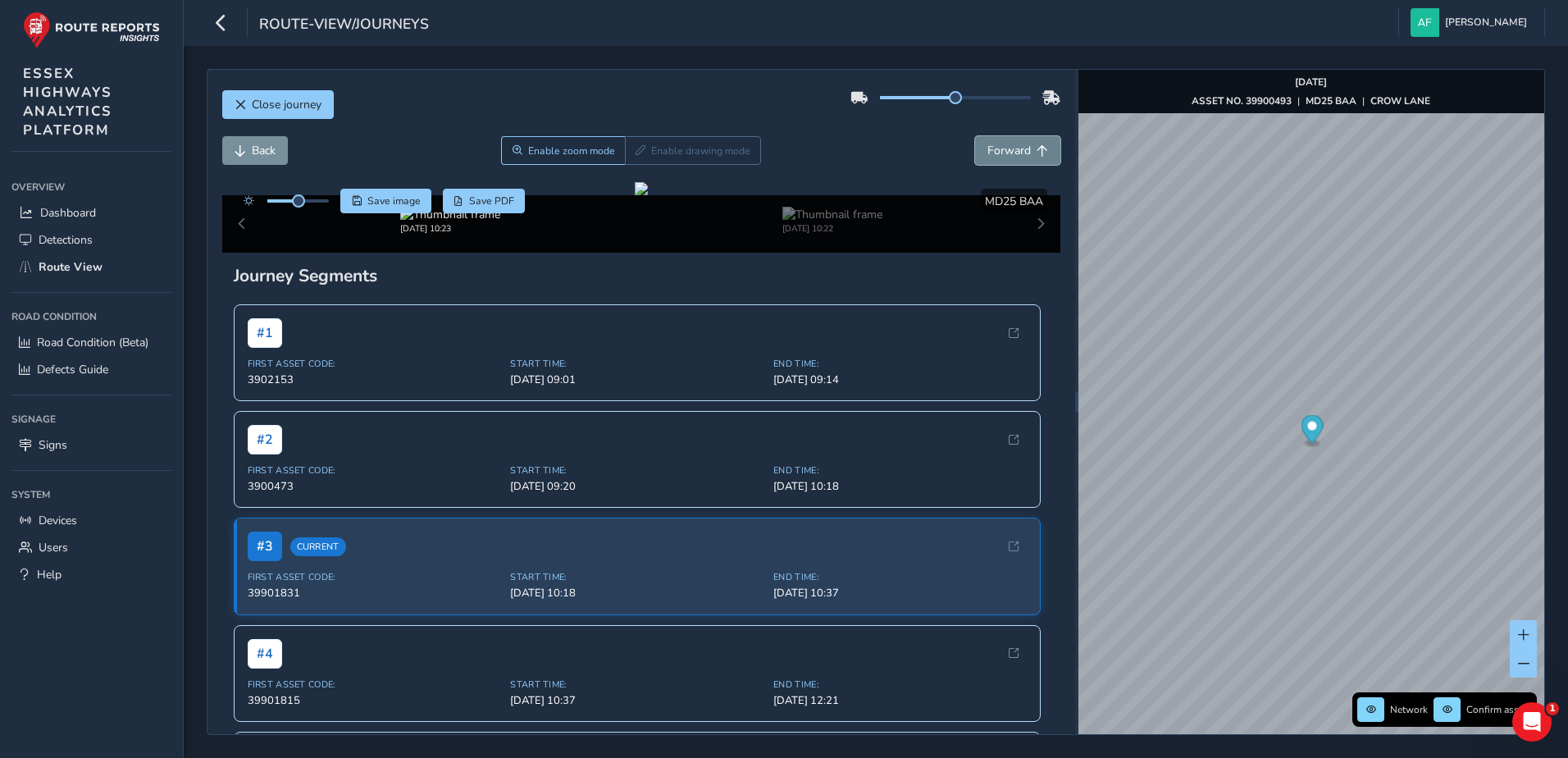
click at [990, 147] on span "Forward" at bounding box center [1009, 150] width 44 height 16
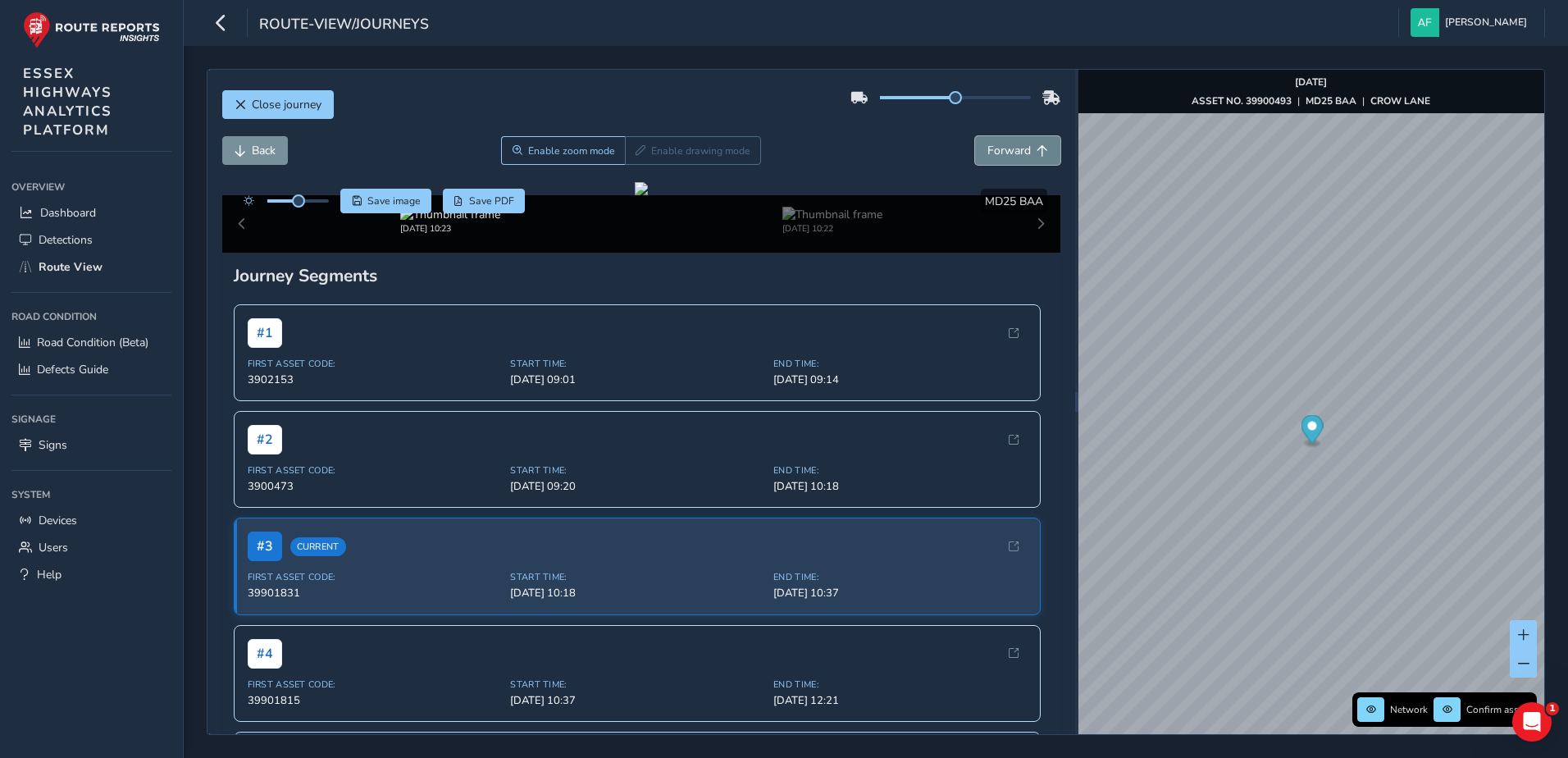
click at [990, 147] on span "Forward" at bounding box center [1009, 150] width 44 height 16
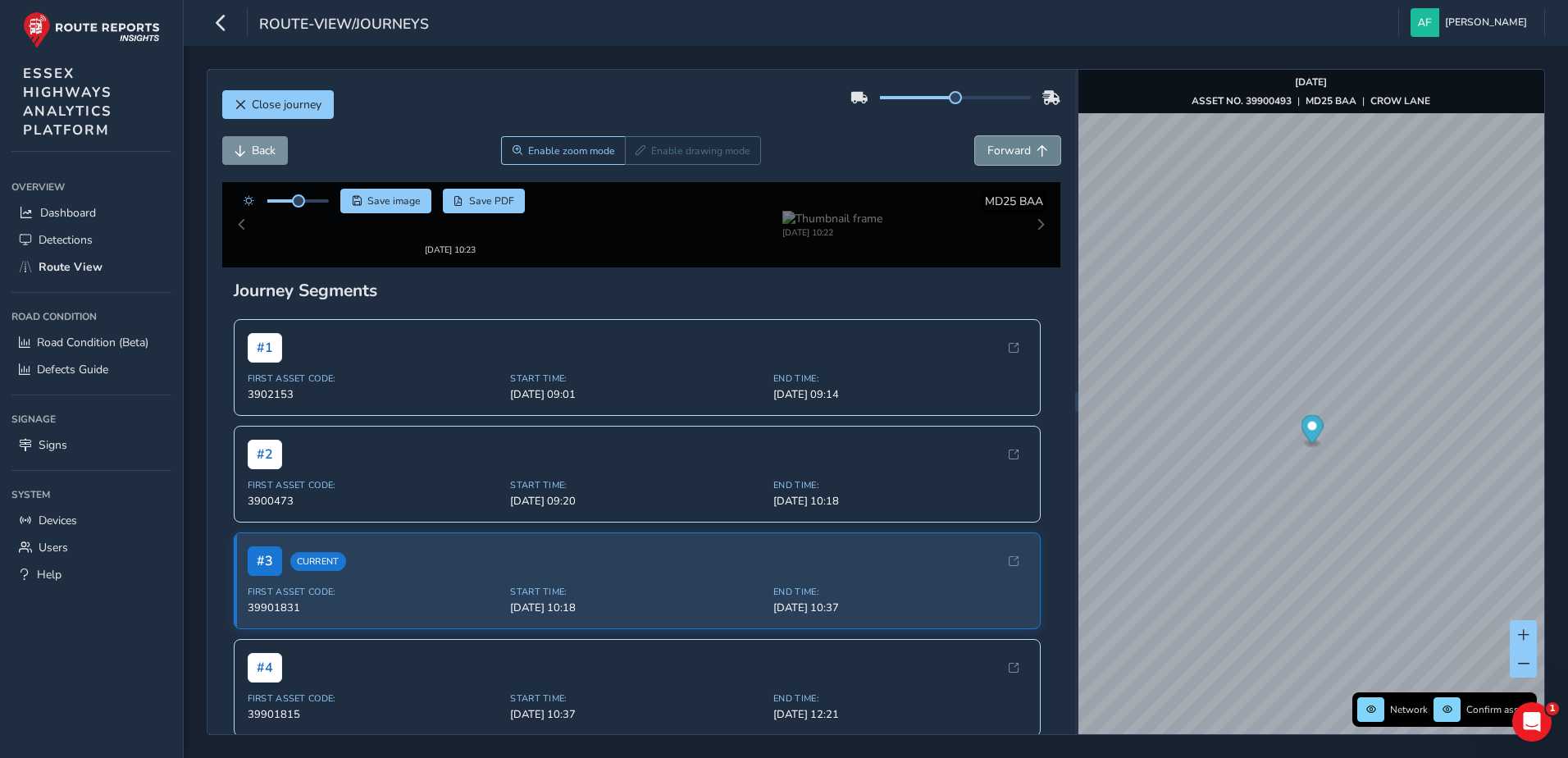
click at [990, 147] on span "Forward" at bounding box center [1009, 150] width 44 height 16
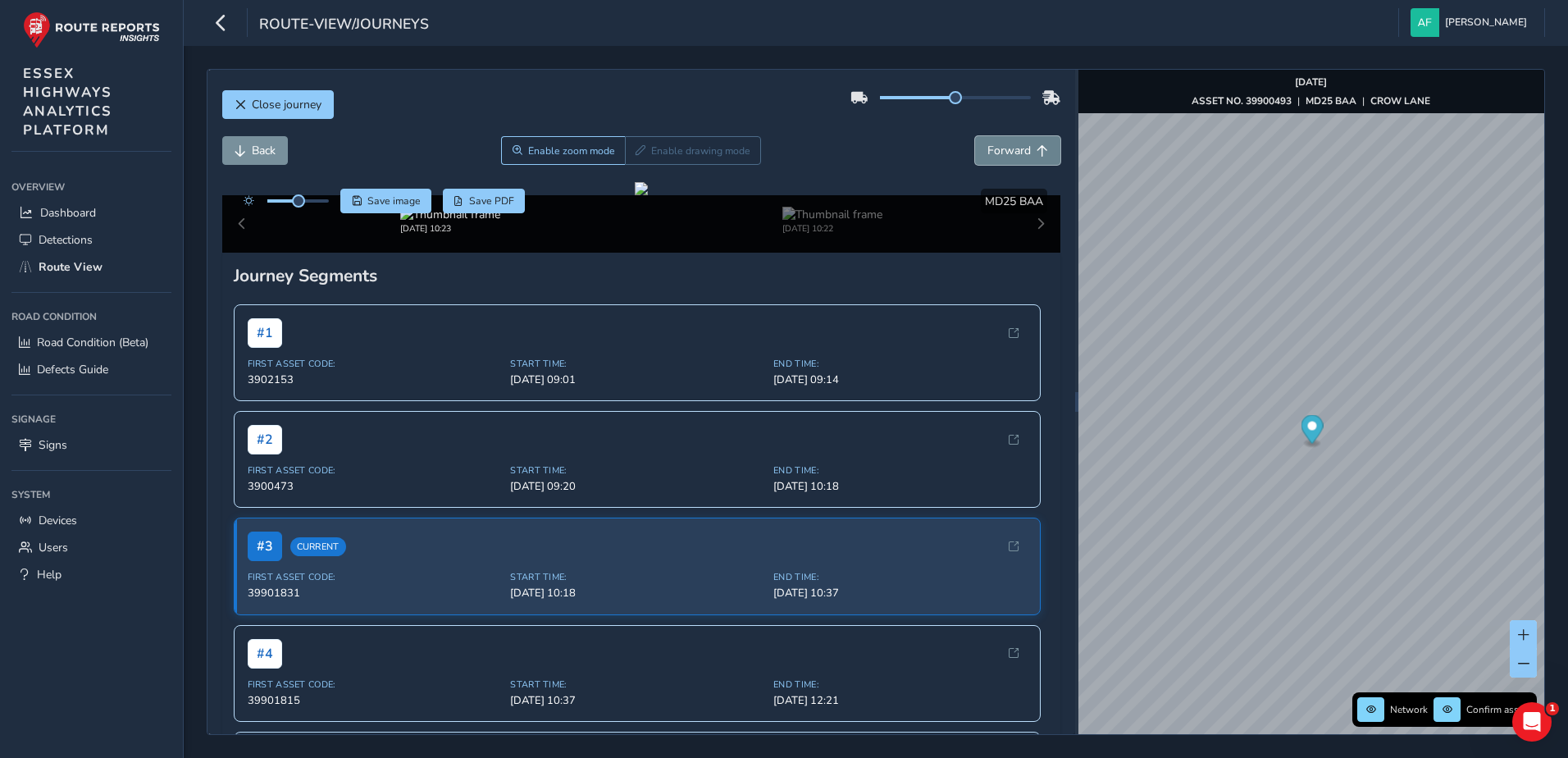
click at [990, 147] on span "Forward" at bounding box center [1009, 150] width 44 height 16
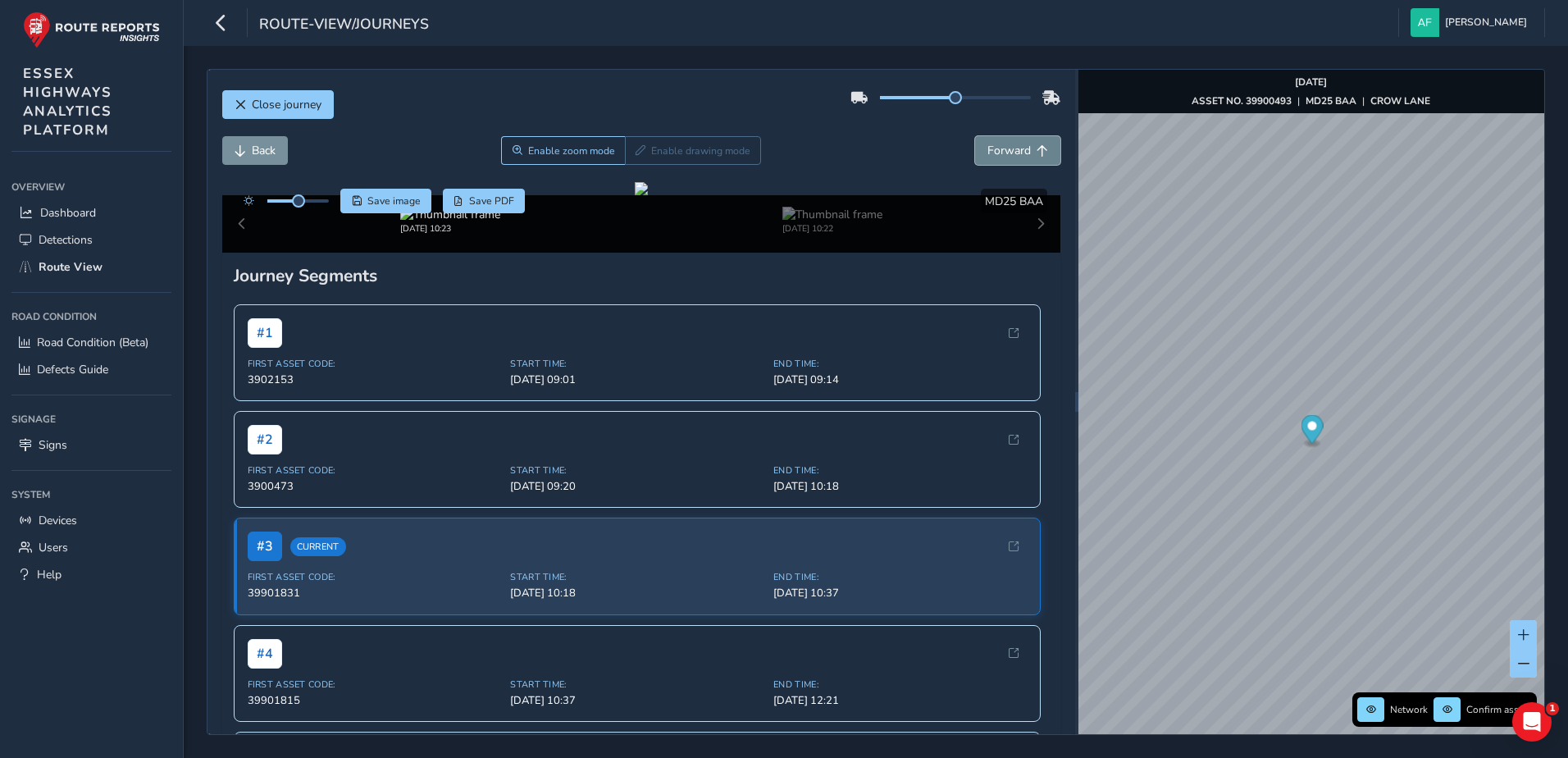
click at [990, 147] on span "Forward" at bounding box center [1009, 150] width 44 height 16
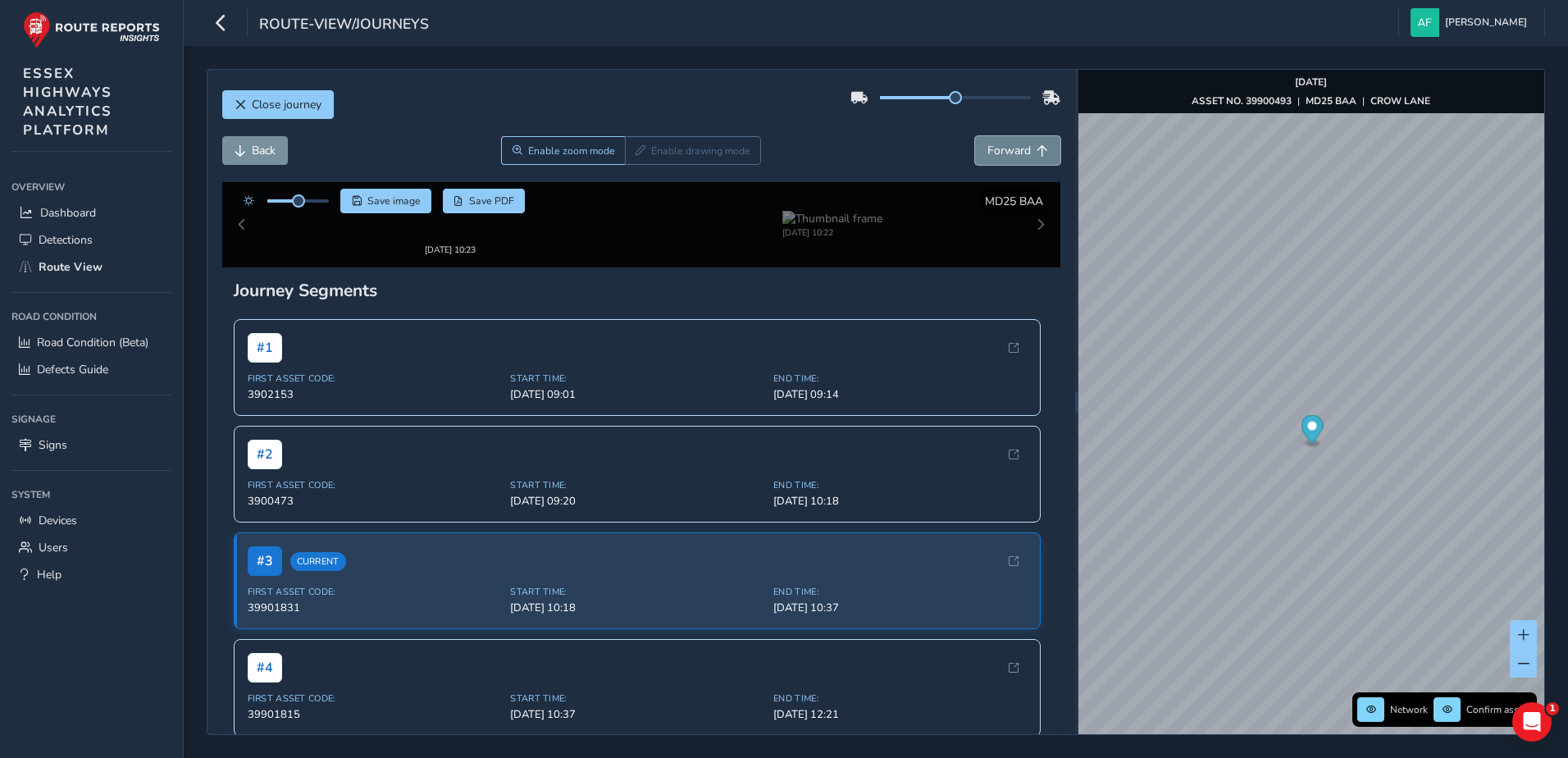
click at [990, 147] on span "Forward" at bounding box center [1009, 150] width 44 height 16
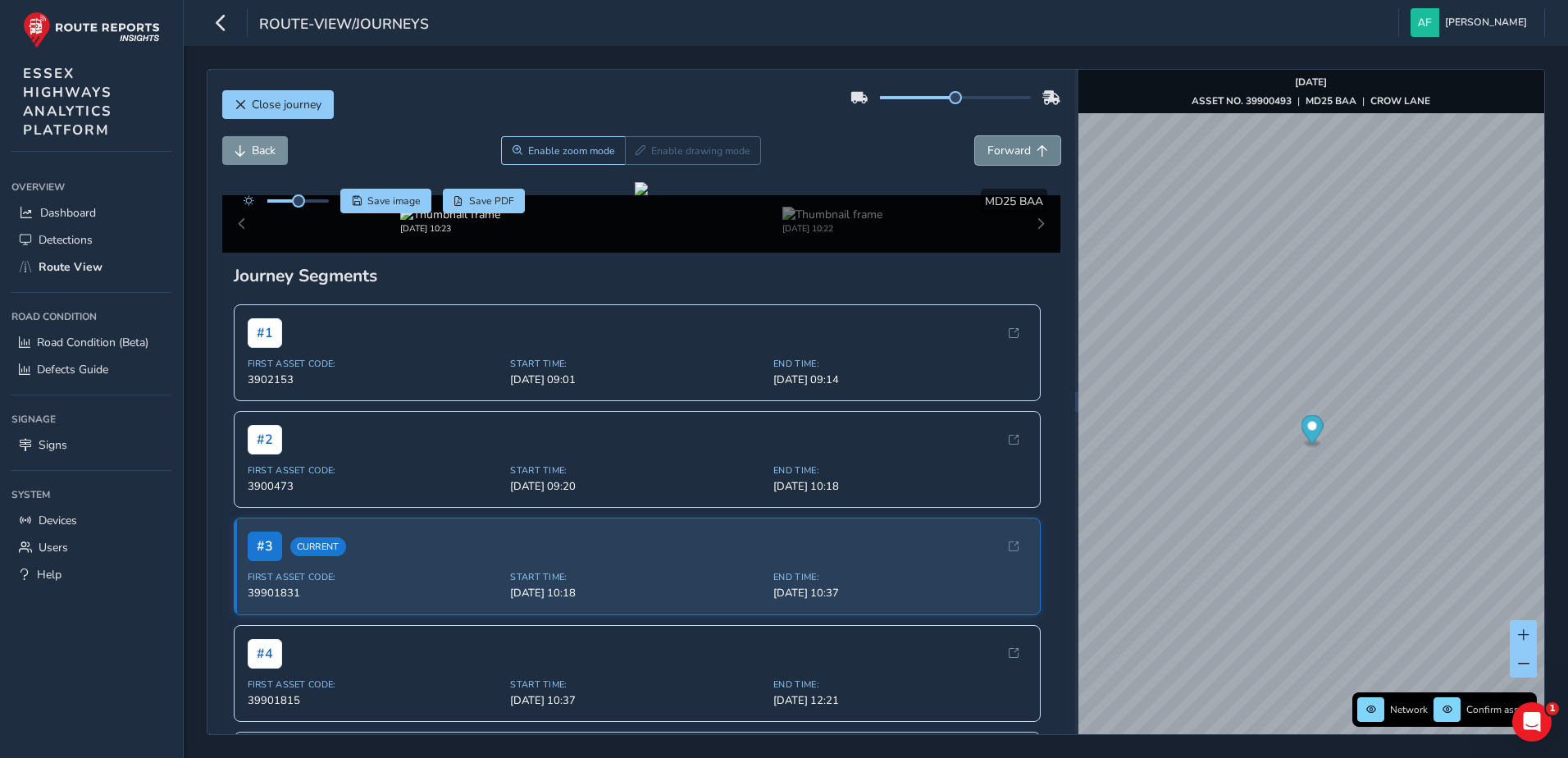
click at [990, 147] on span "Forward" at bounding box center [1009, 150] width 44 height 16
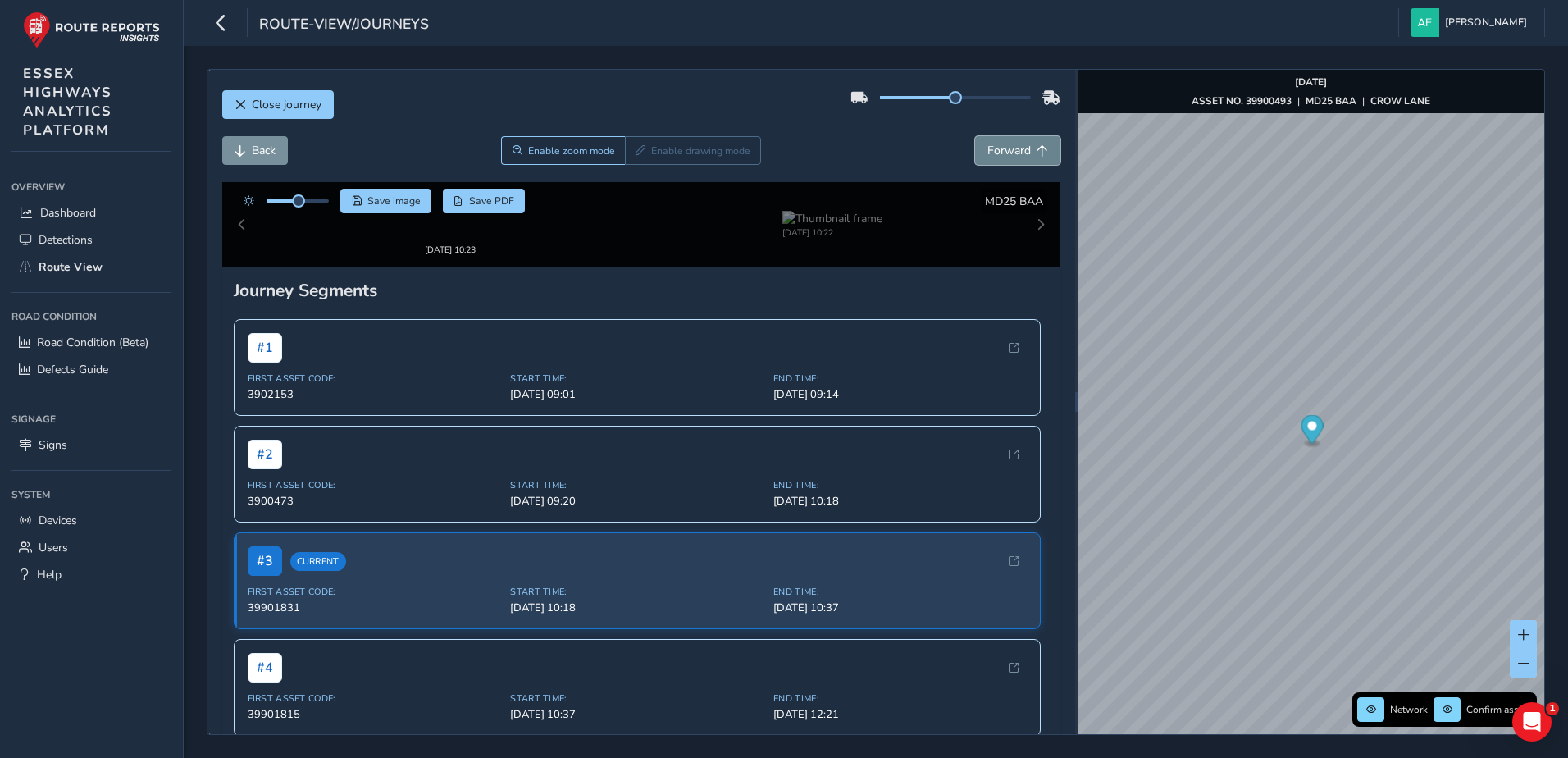
click at [990, 147] on span "Forward" at bounding box center [1009, 150] width 44 height 16
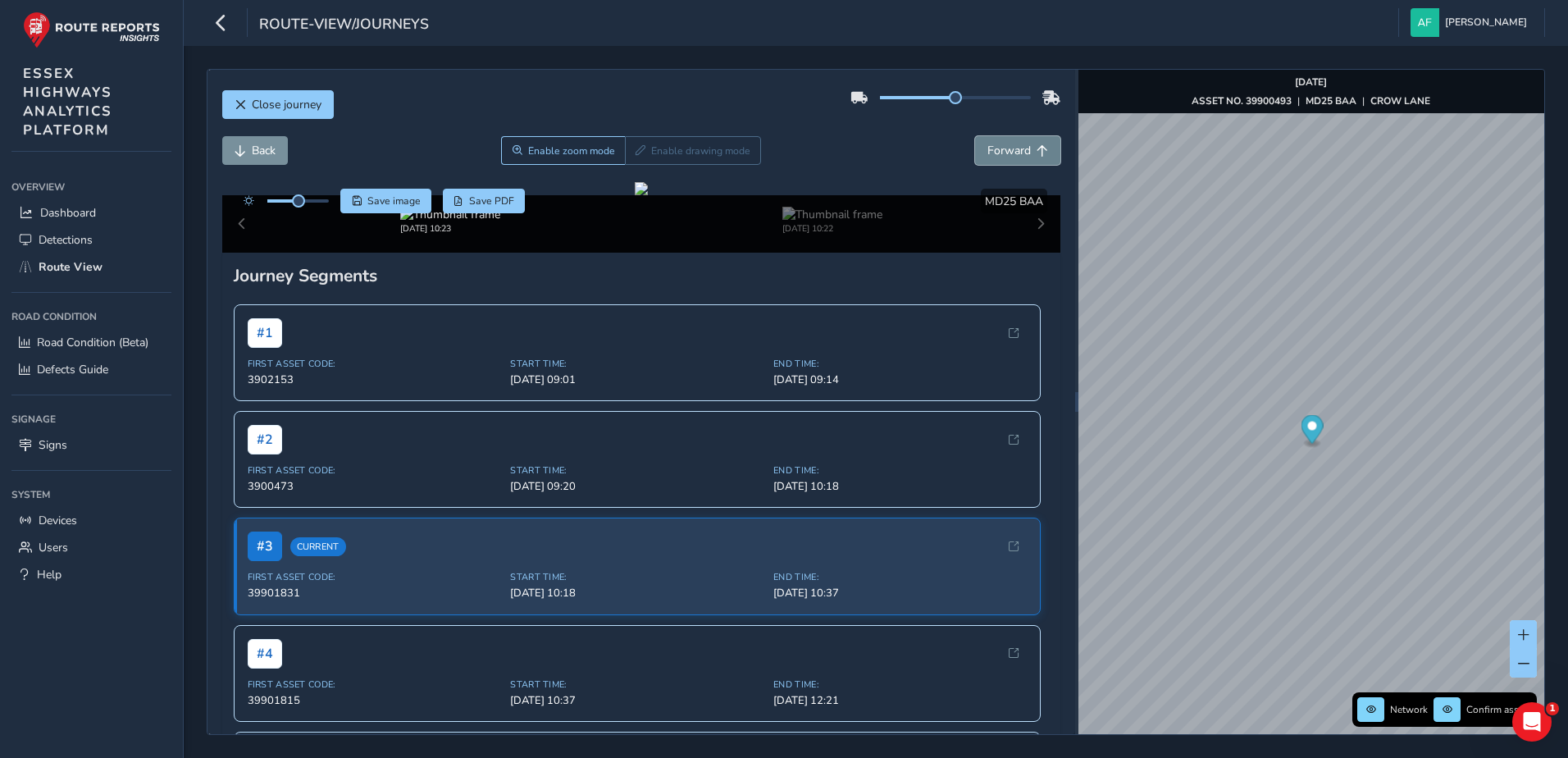
click at [990, 147] on span "Forward" at bounding box center [1009, 150] width 44 height 16
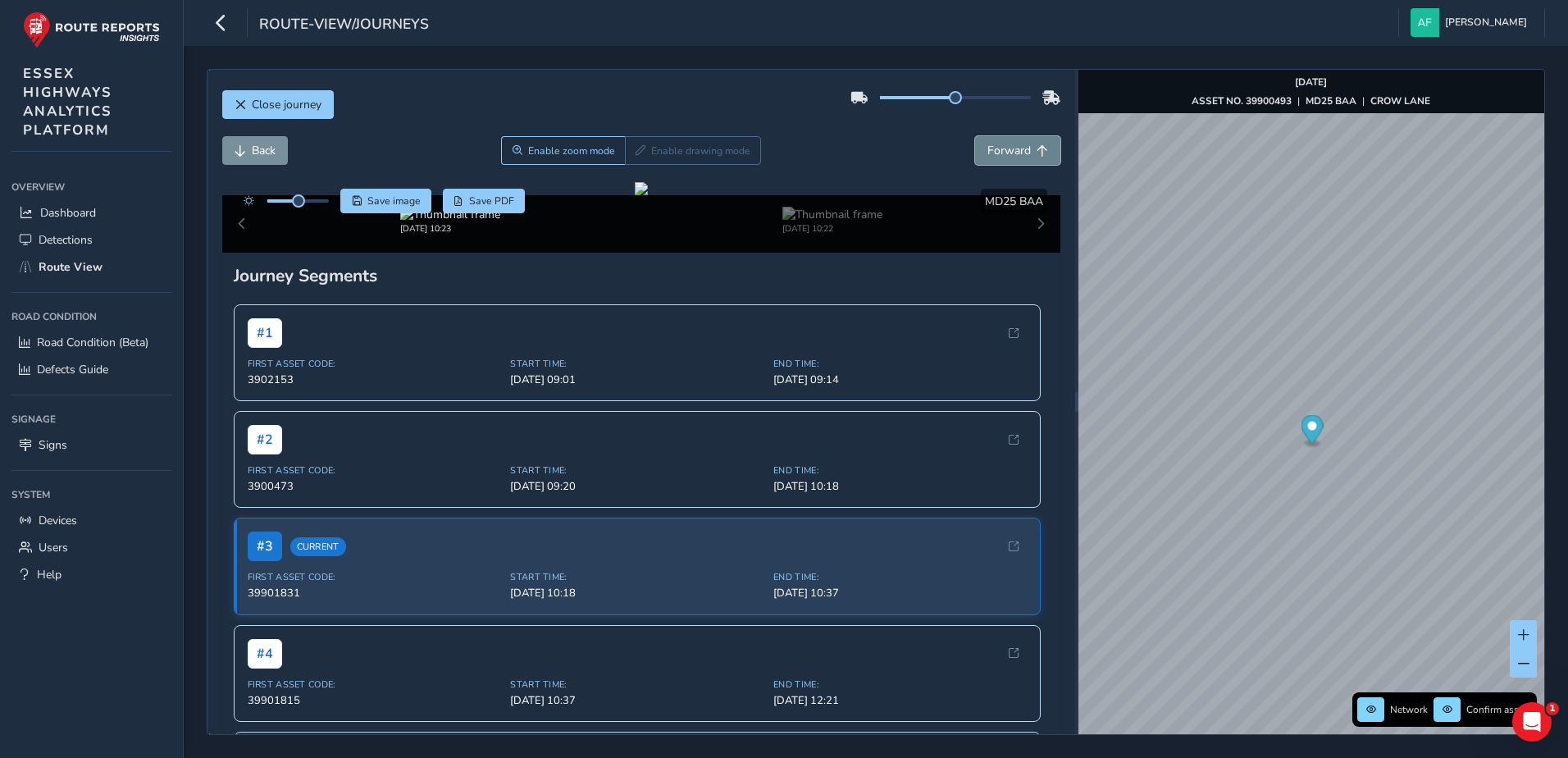
click at [990, 147] on span "Forward" at bounding box center [1009, 150] width 44 height 16
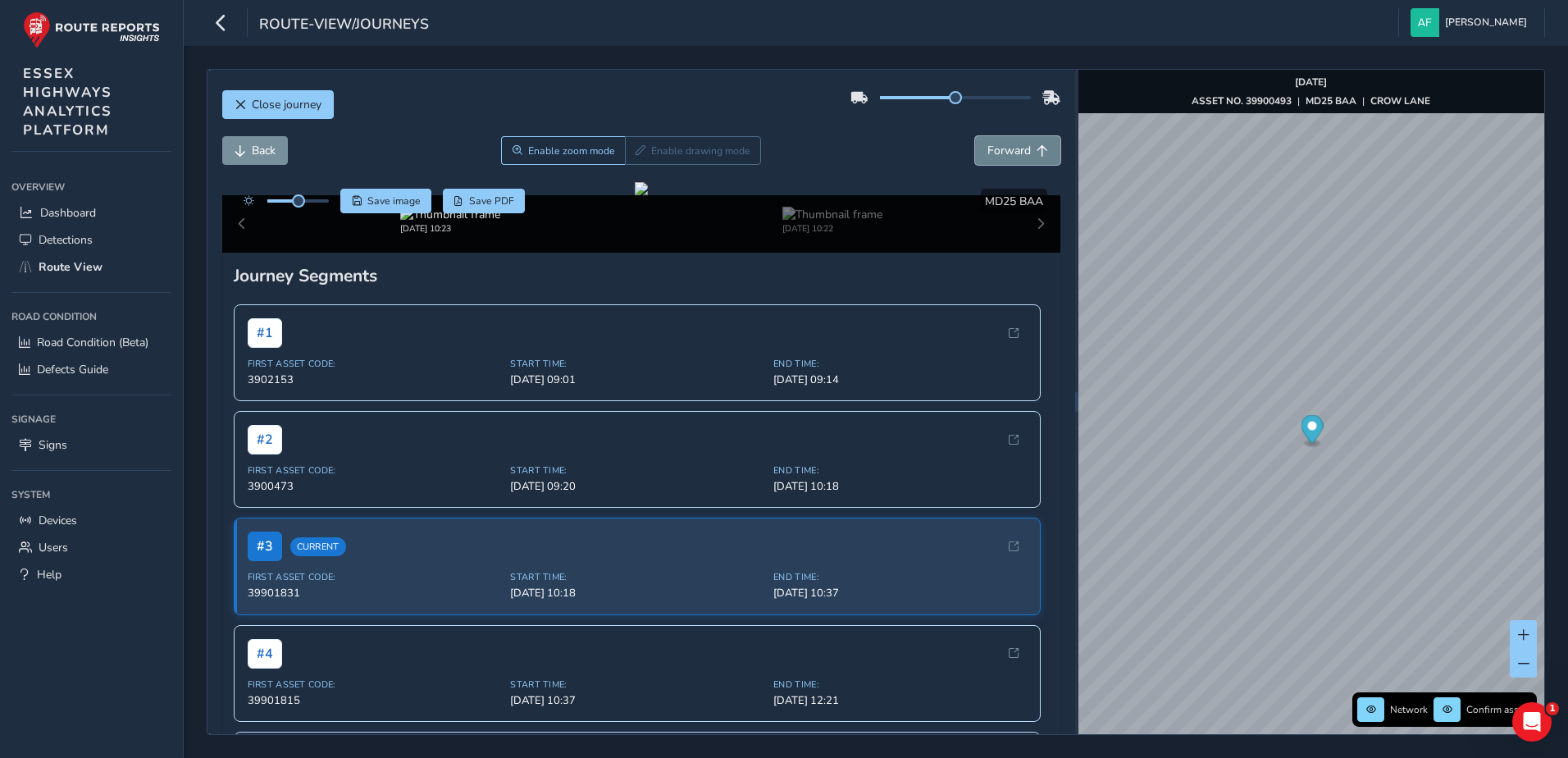
click at [990, 147] on span "Forward" at bounding box center [1009, 150] width 44 height 16
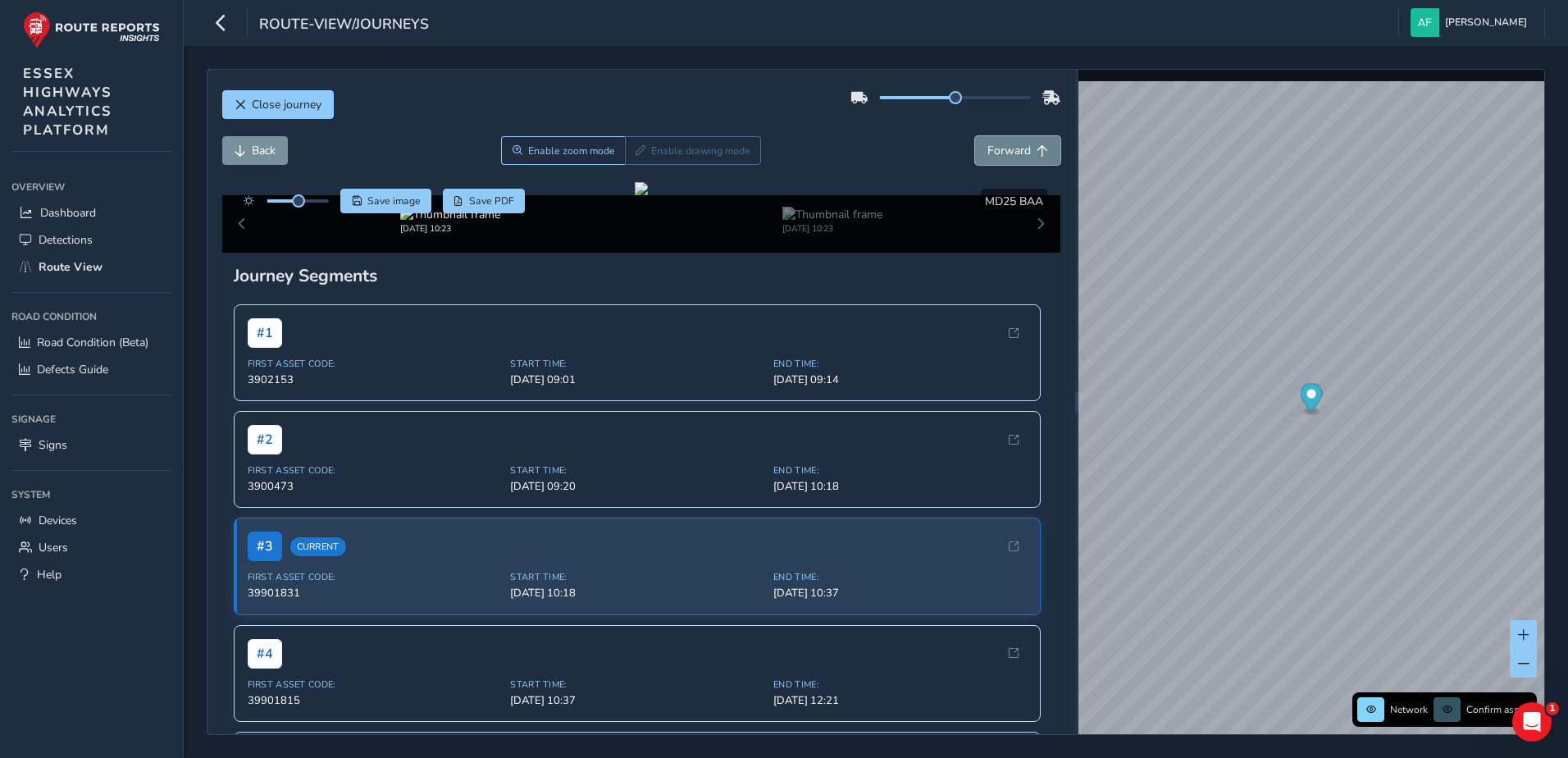
click at [990, 147] on span "Forward" at bounding box center [1009, 150] width 44 height 16
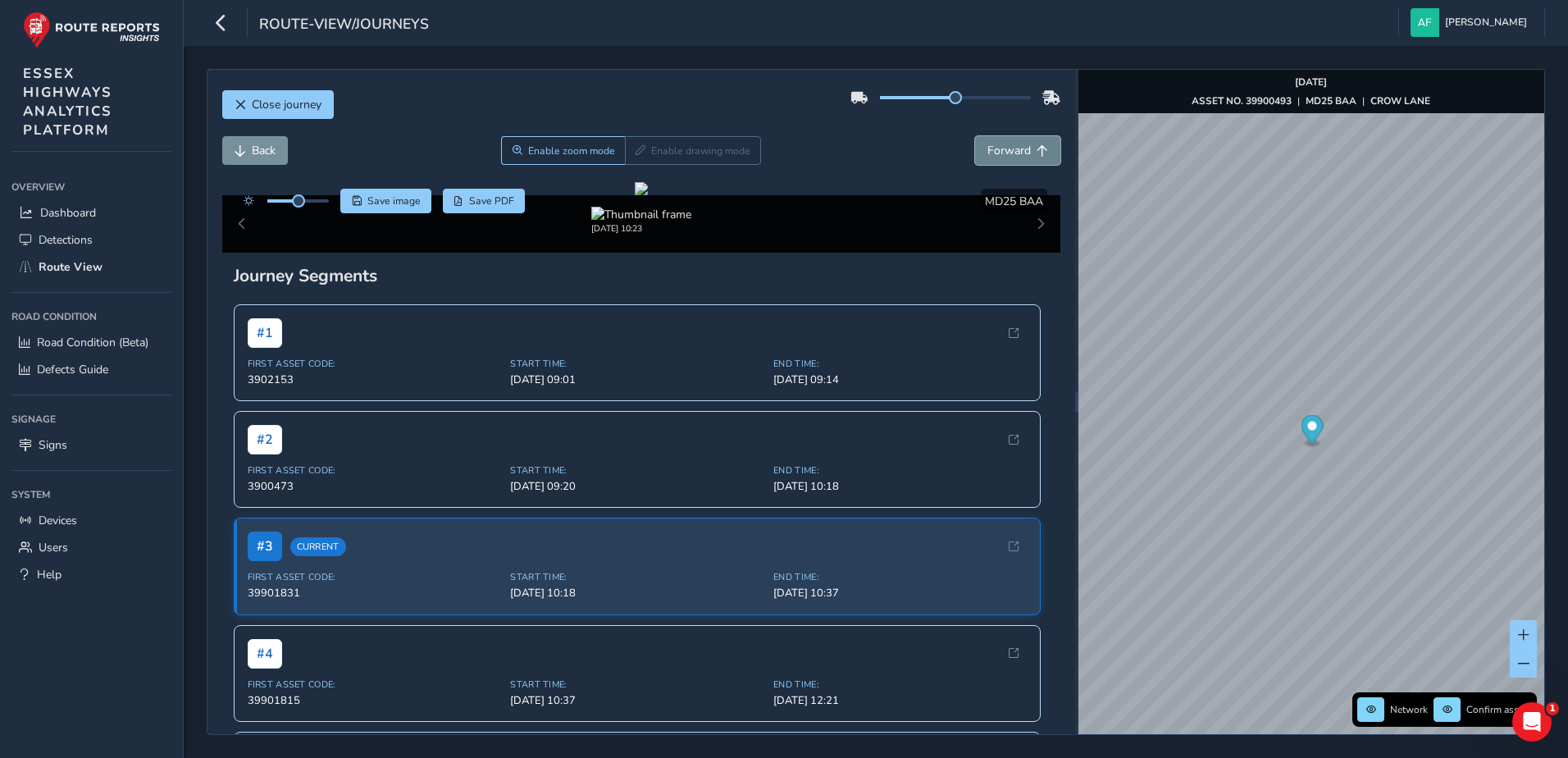
click at [990, 147] on span "Forward" at bounding box center [1009, 150] width 44 height 16
click at [271, 155] on span "Back" at bounding box center [263, 150] width 23 height 16
click at [1015, 140] on button "Forward" at bounding box center [1017, 150] width 85 height 28
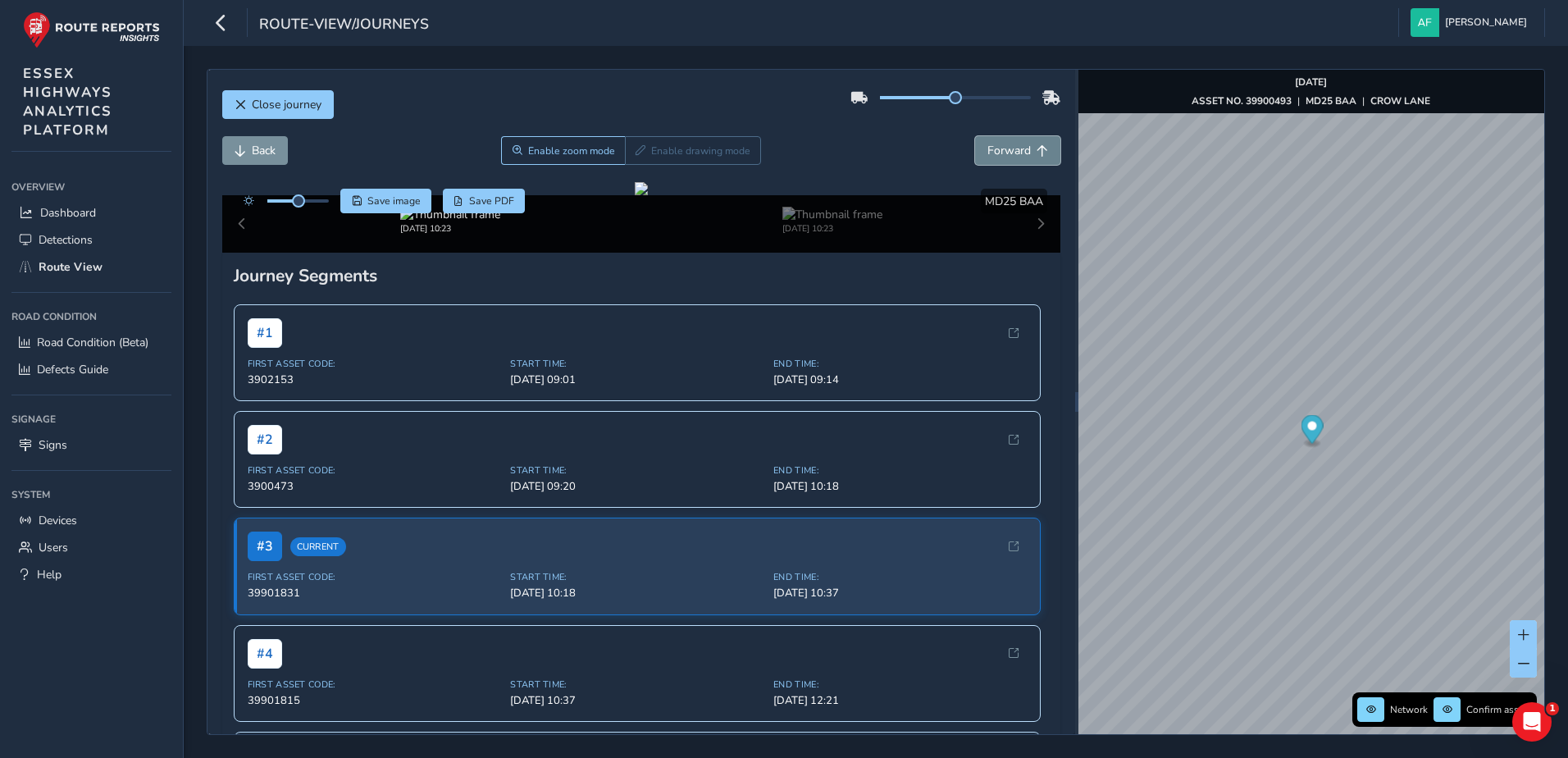
click at [1015, 140] on button "Forward" at bounding box center [1017, 150] width 85 height 28
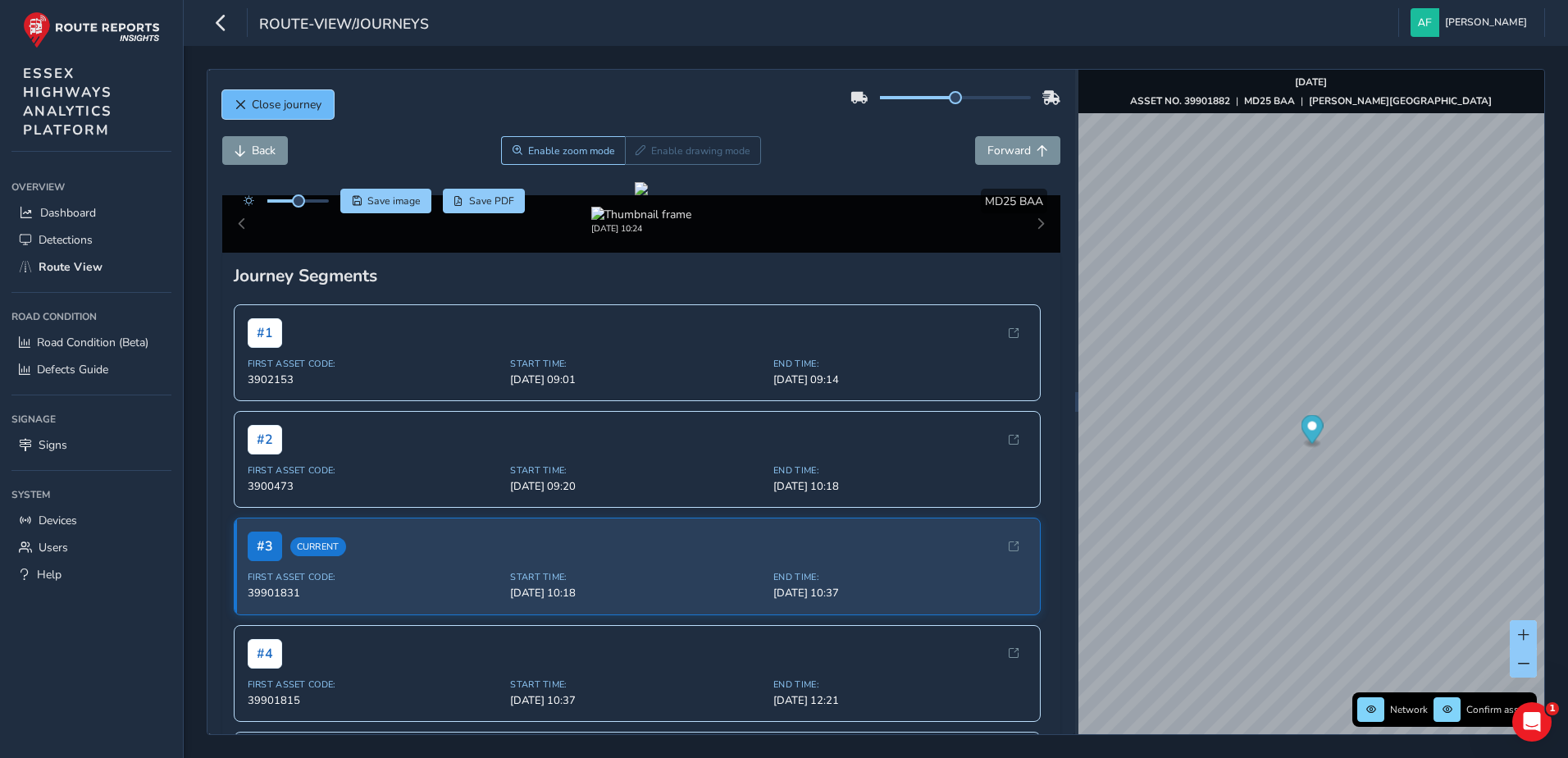
click at [282, 108] on span "Close journey" at bounding box center [286, 104] width 69 height 16
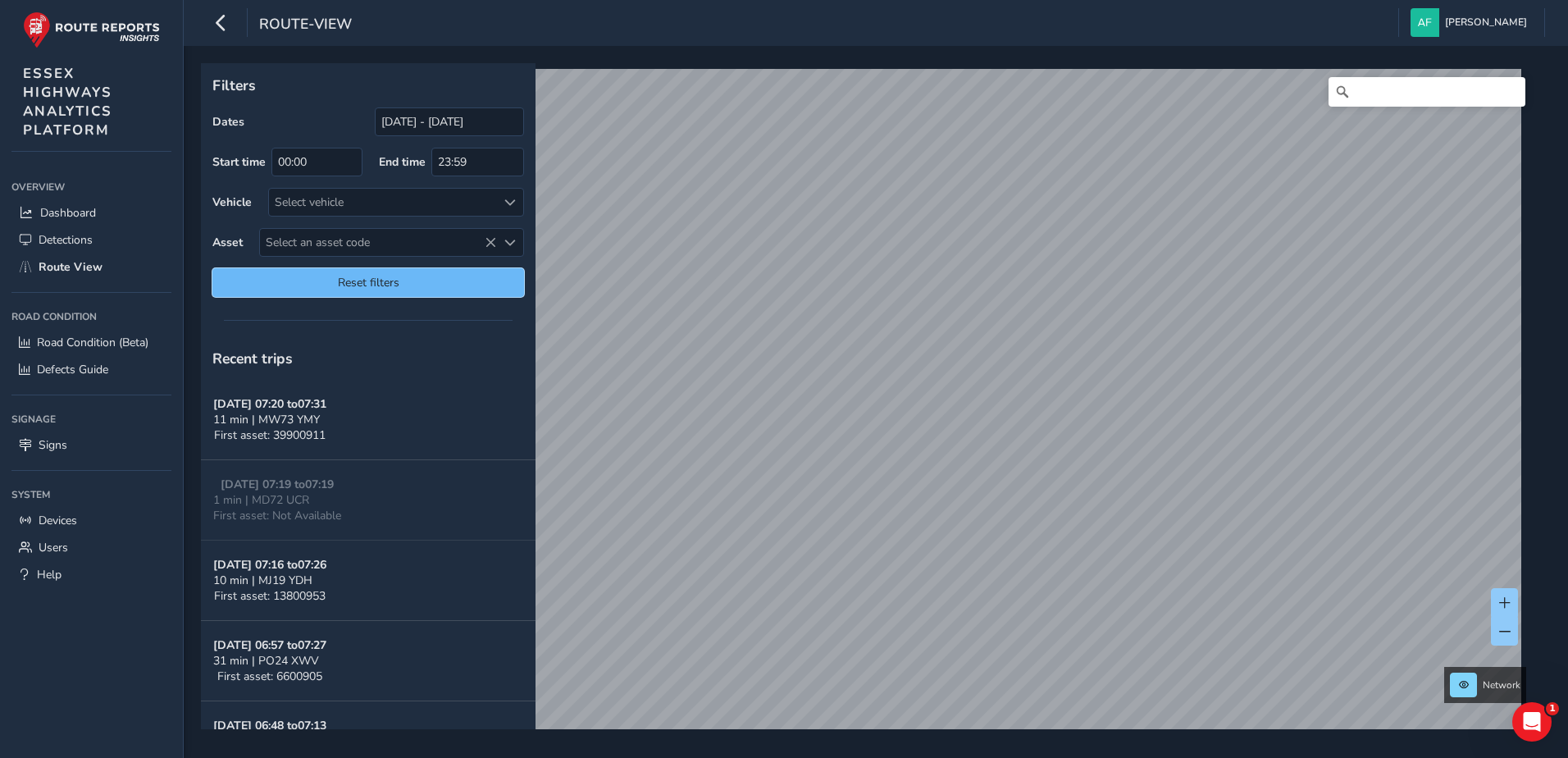
click at [451, 291] on span "Reset filters" at bounding box center [368, 283] width 287 height 16
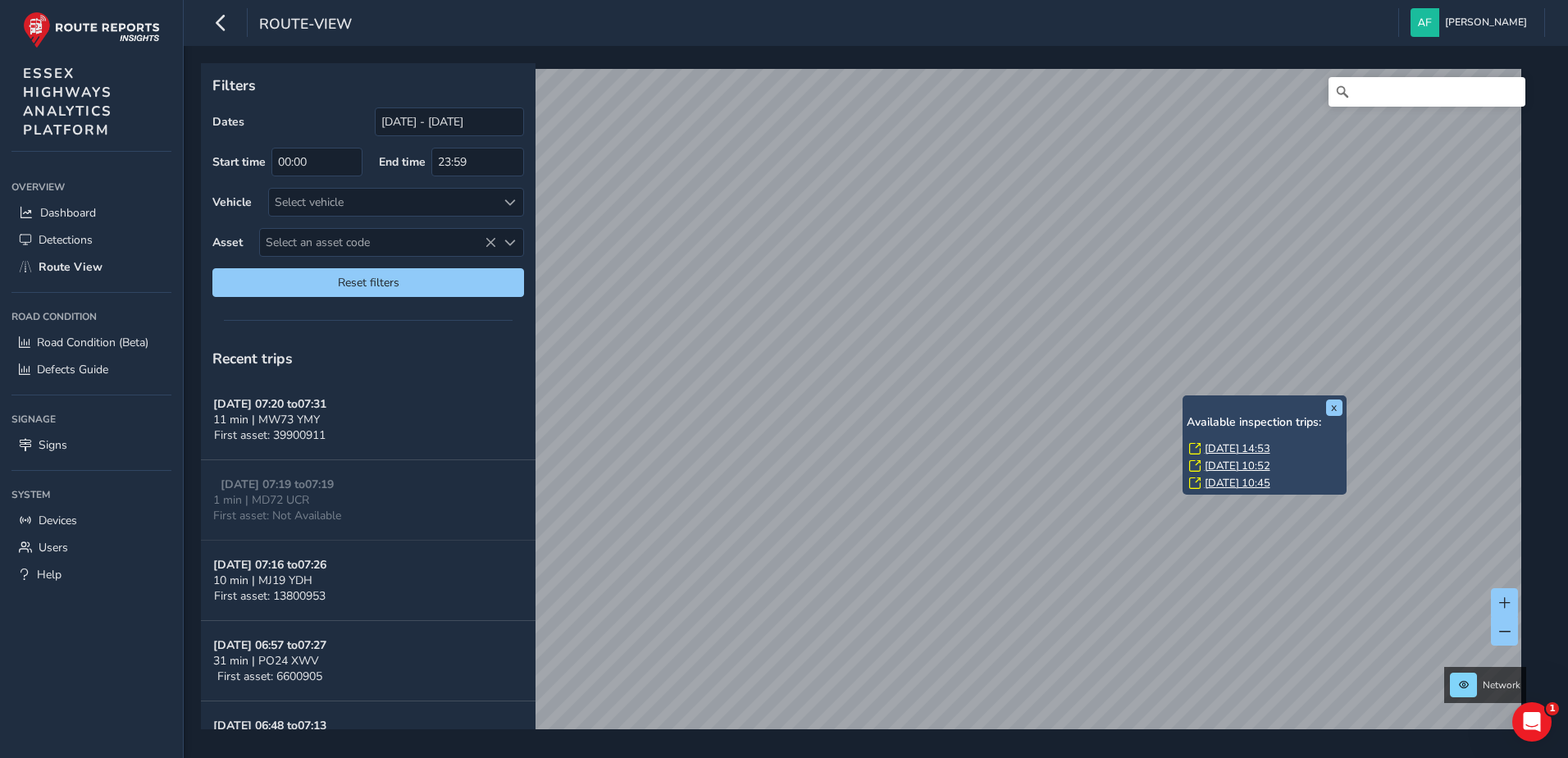
click at [1212, 452] on link "[DATE] 14:53" at bounding box center [1236, 448] width 65 height 15
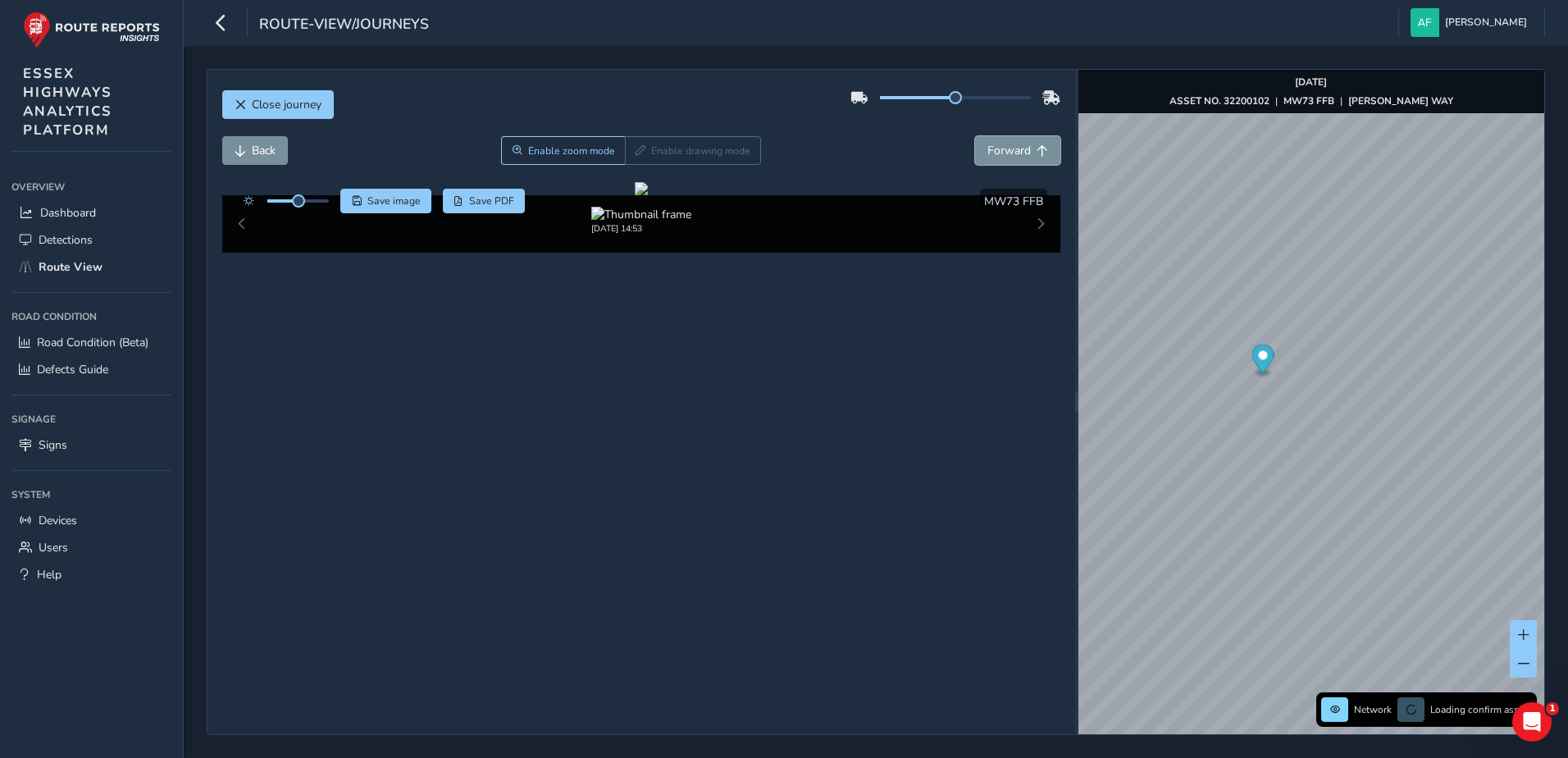
click at [992, 156] on span "Forward" at bounding box center [1009, 150] width 44 height 16
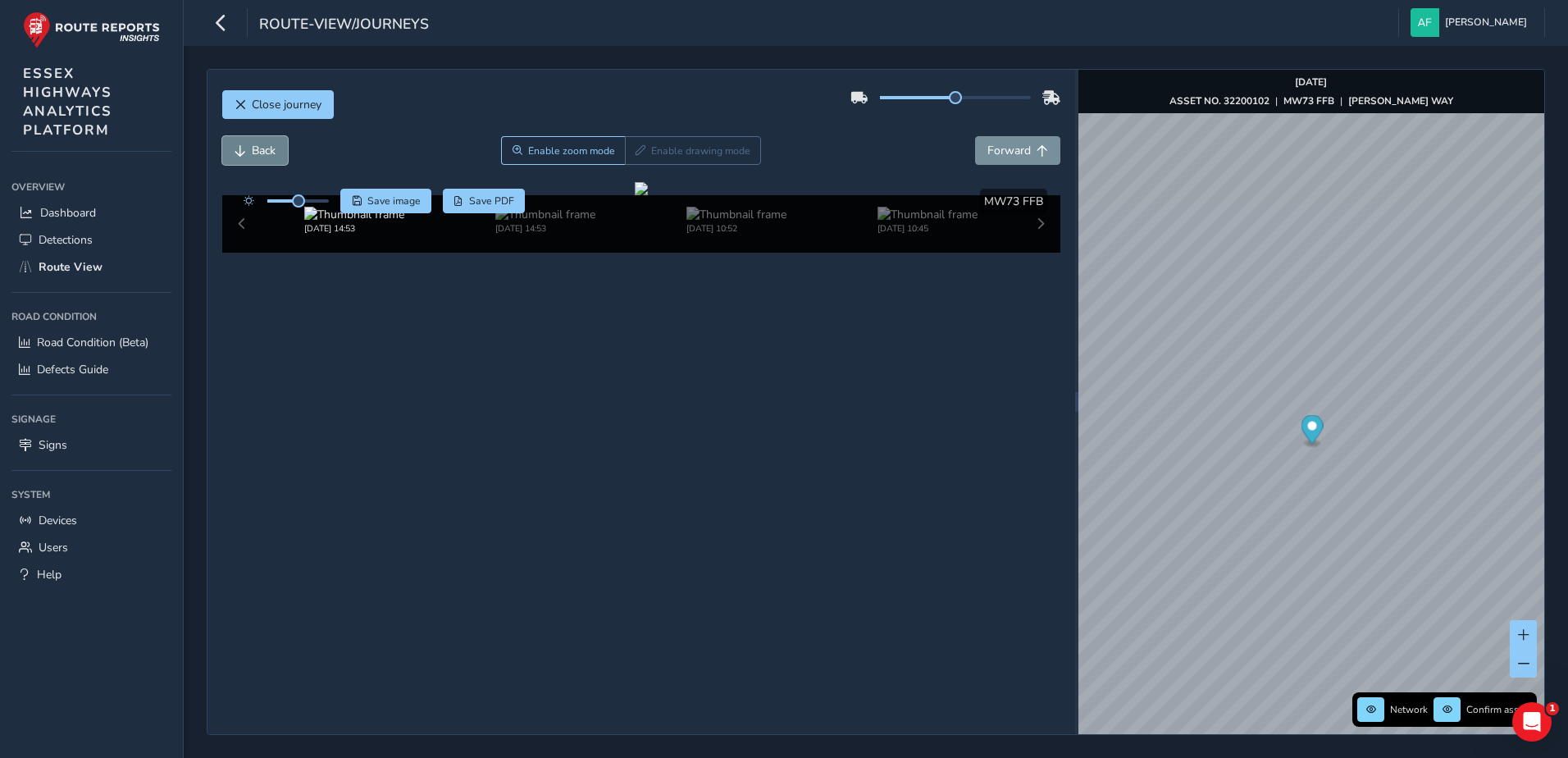
click at [276, 147] on button "Back" at bounding box center [255, 150] width 65 height 28
click at [277, 157] on button "Back" at bounding box center [255, 150] width 65 height 28
click at [998, 161] on button "Forward" at bounding box center [1017, 150] width 85 height 28
click at [262, 149] on span "Back" at bounding box center [263, 150] width 23 height 16
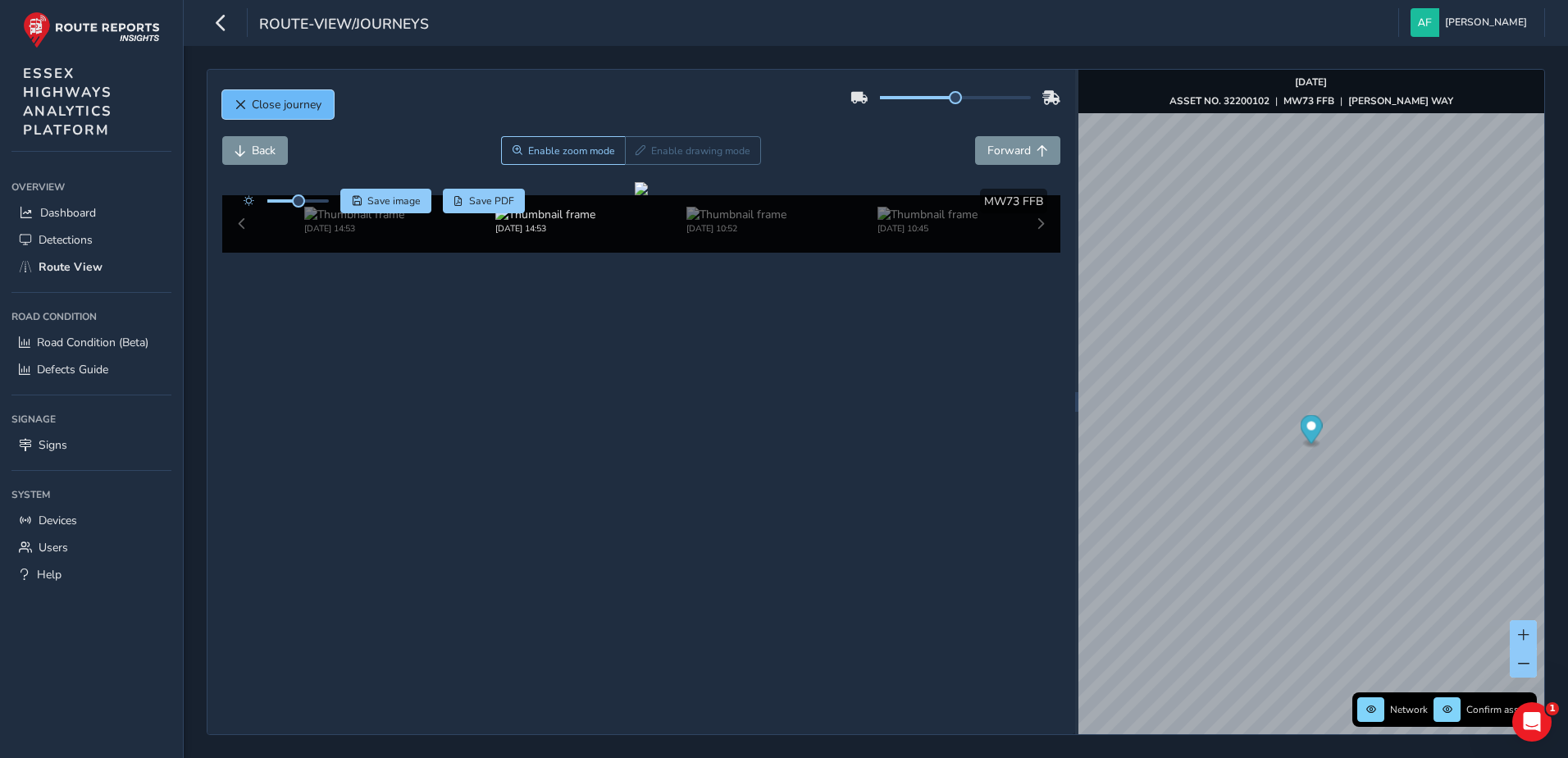
click at [256, 104] on span "Close journey" at bounding box center [286, 104] width 69 height 16
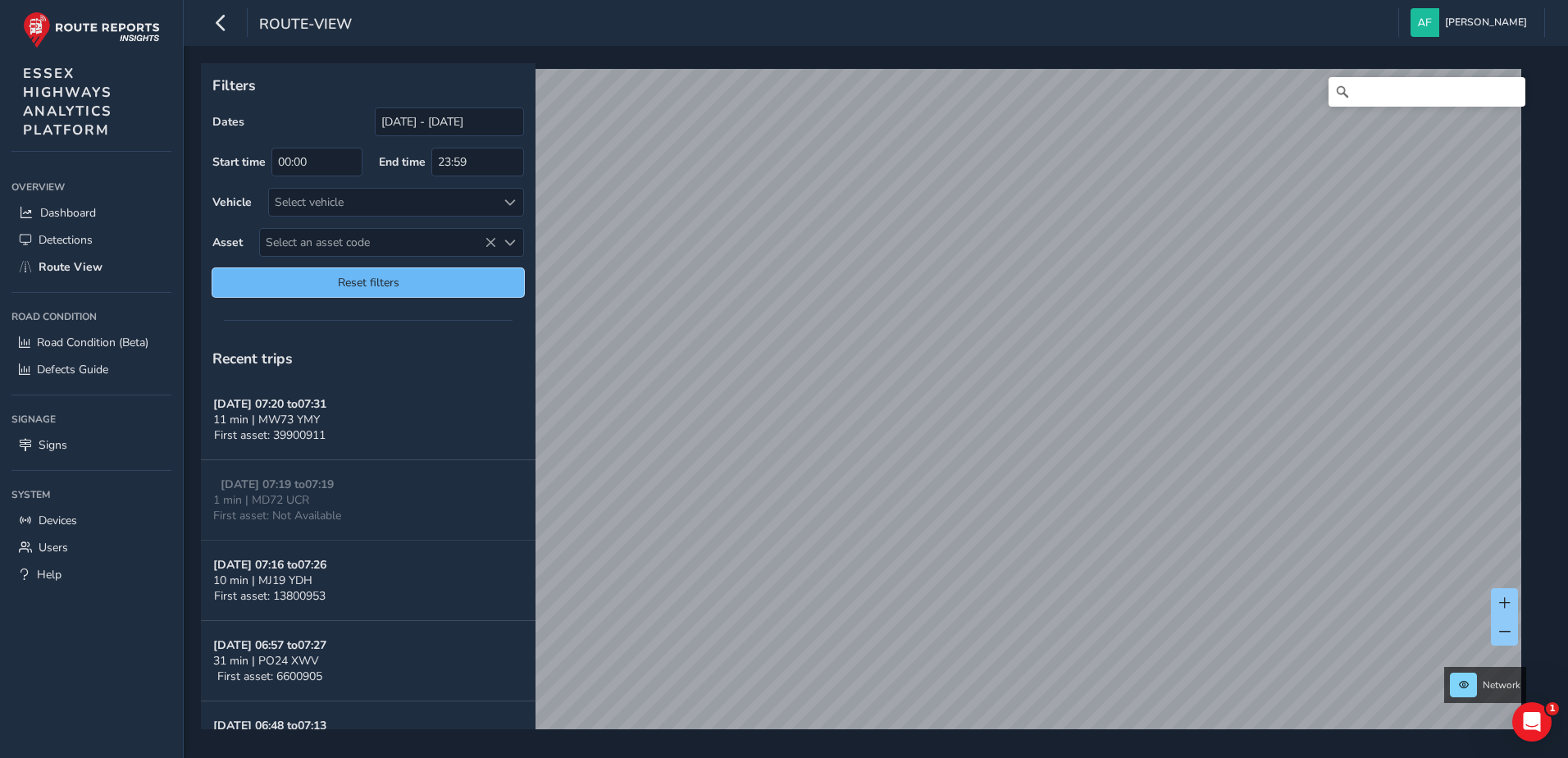
click at [446, 273] on button "Reset filters" at bounding box center [369, 282] width 312 height 28
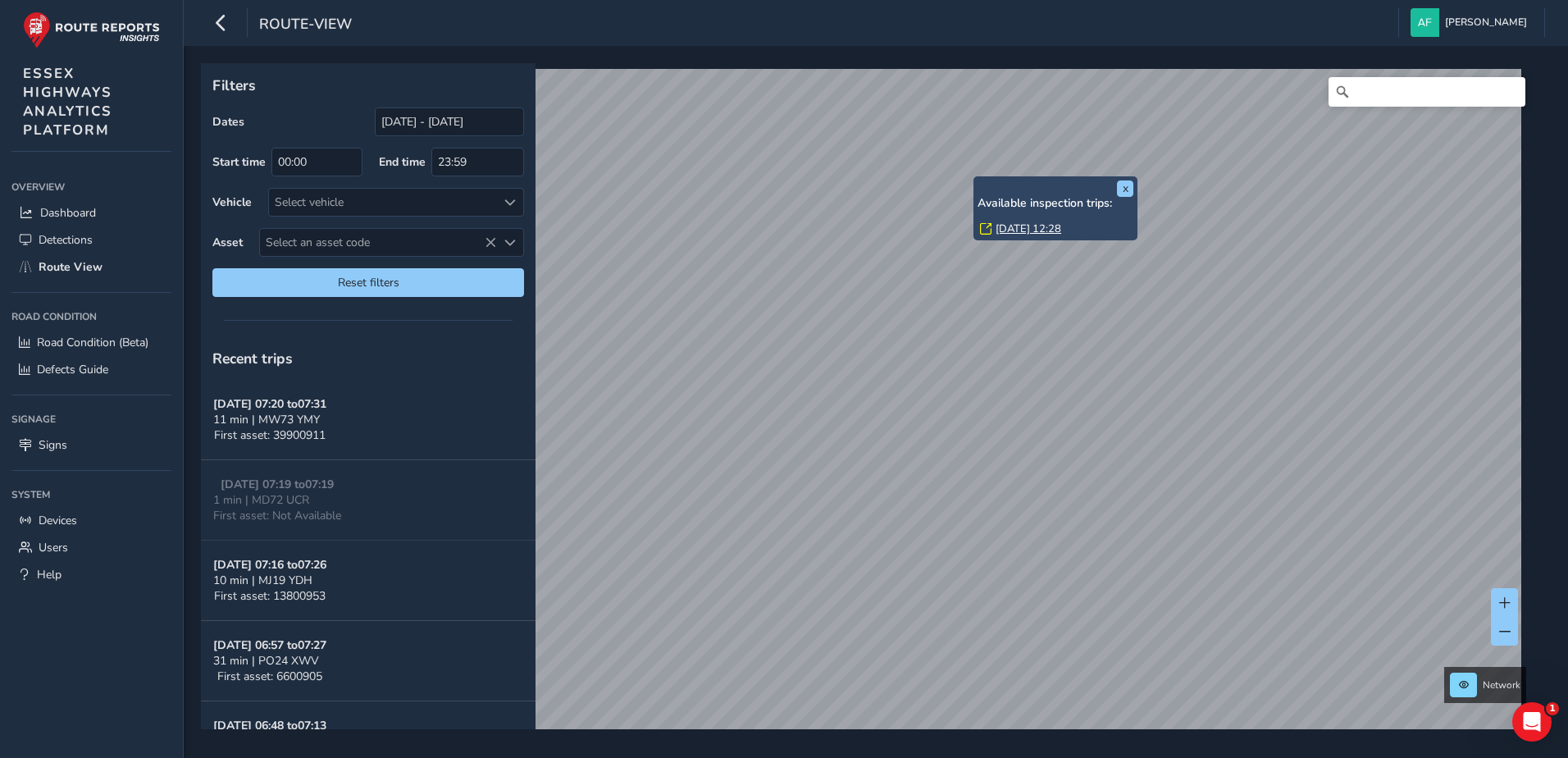
click at [1003, 223] on link "[DATE] 12:28" at bounding box center [1028, 228] width 65 height 15
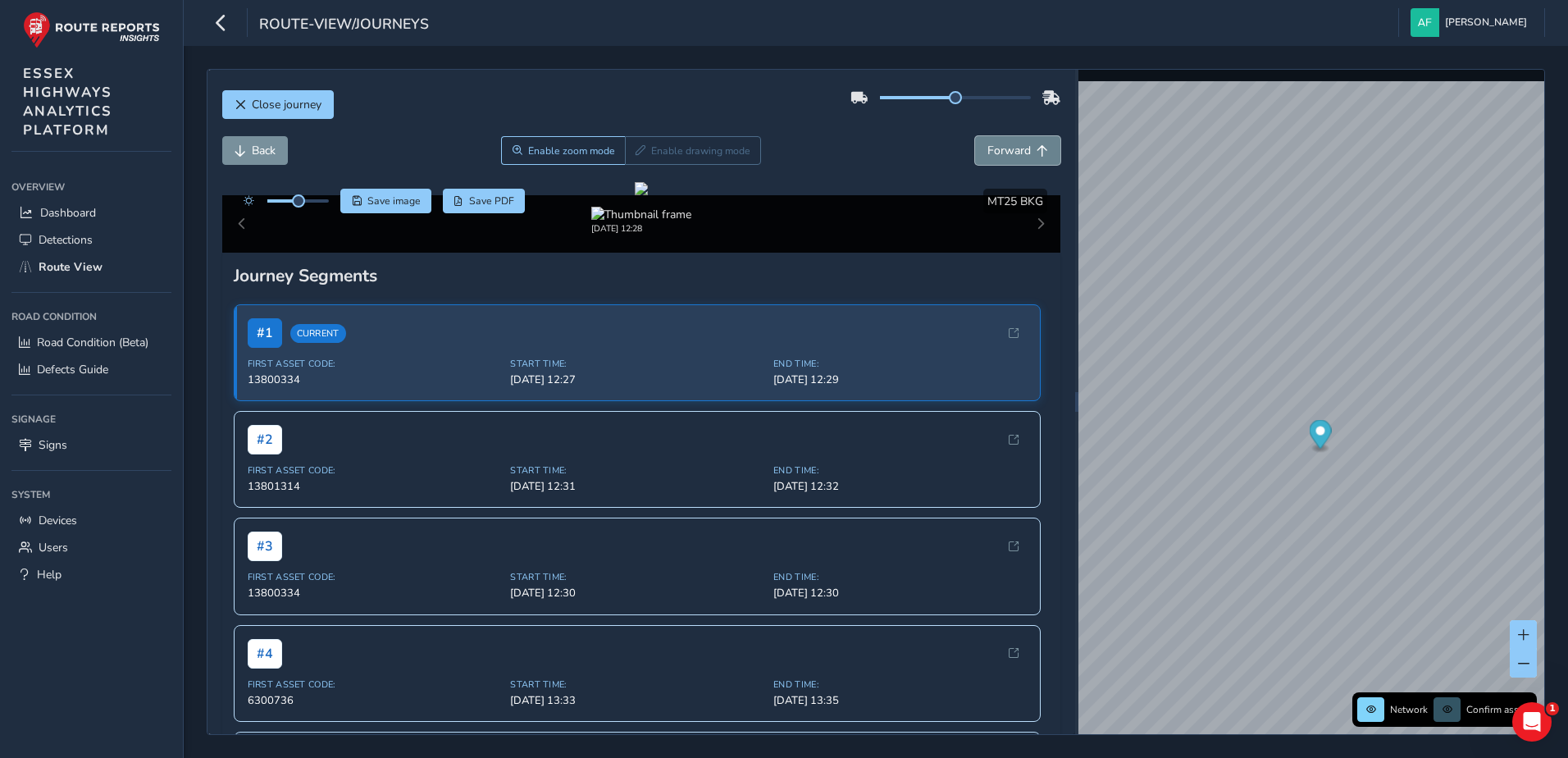
click at [1004, 155] on span "Forward" at bounding box center [1009, 150] width 44 height 16
click at [271, 157] on span "Back" at bounding box center [263, 150] width 23 height 16
